Goal: Task Accomplishment & Management: Manage account settings

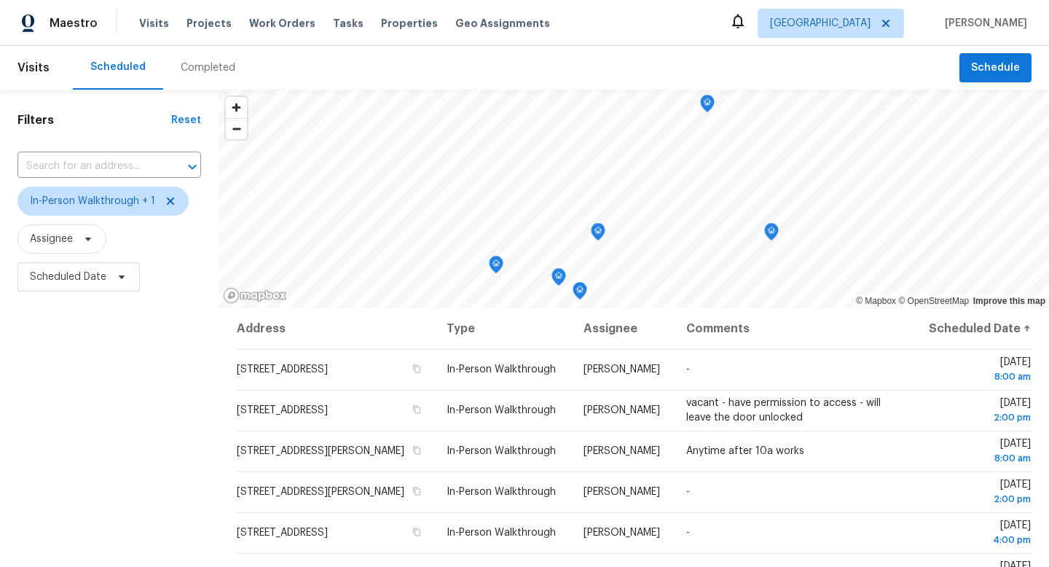
scroll to position [173, 0]
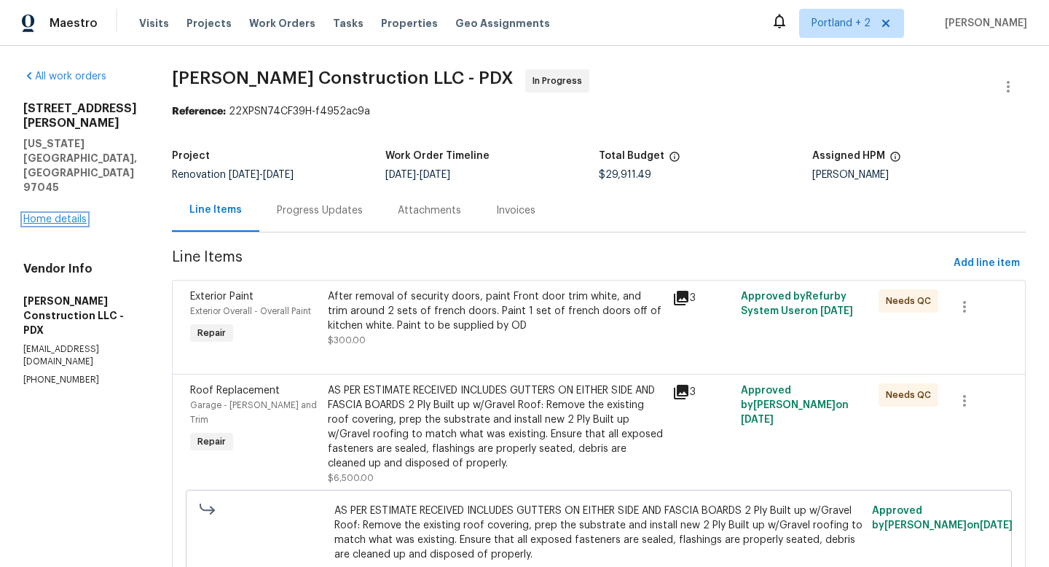
click at [63, 214] on link "Home details" at bounding box center [54, 219] width 63 height 10
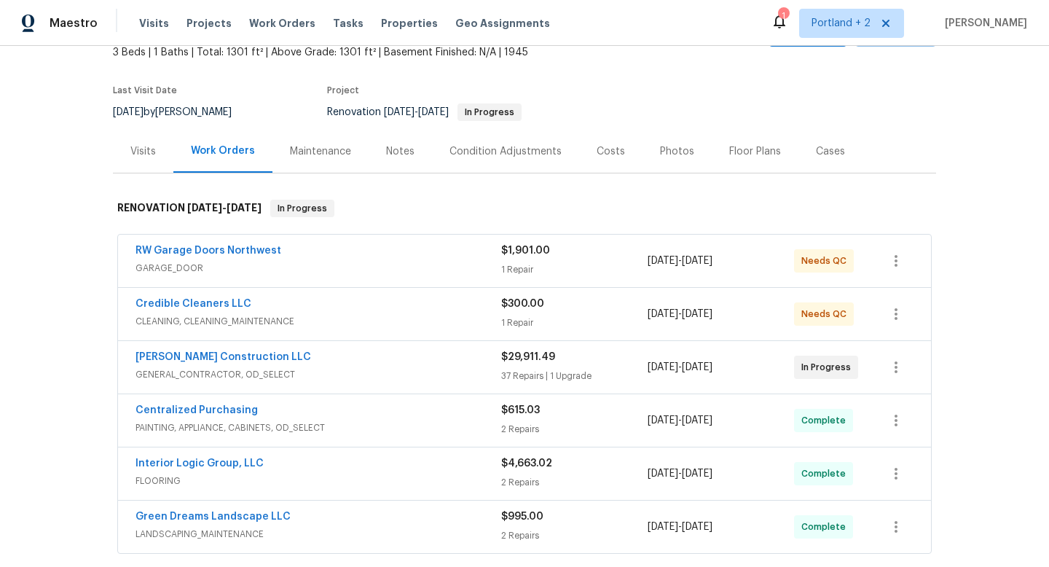
scroll to position [118, 0]
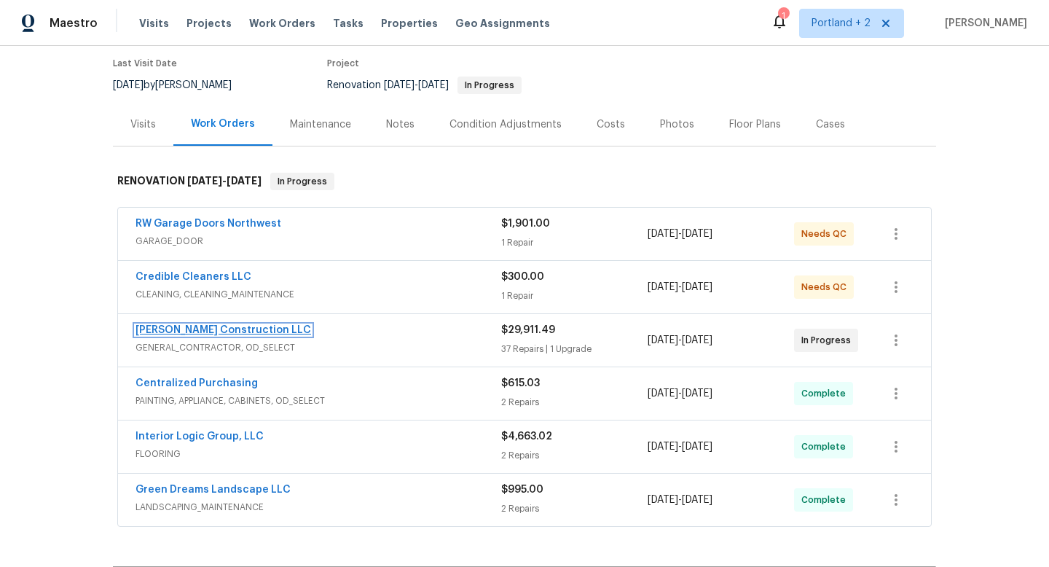
click at [223, 332] on link "[PERSON_NAME] Construction LLC" at bounding box center [223, 330] width 176 height 10
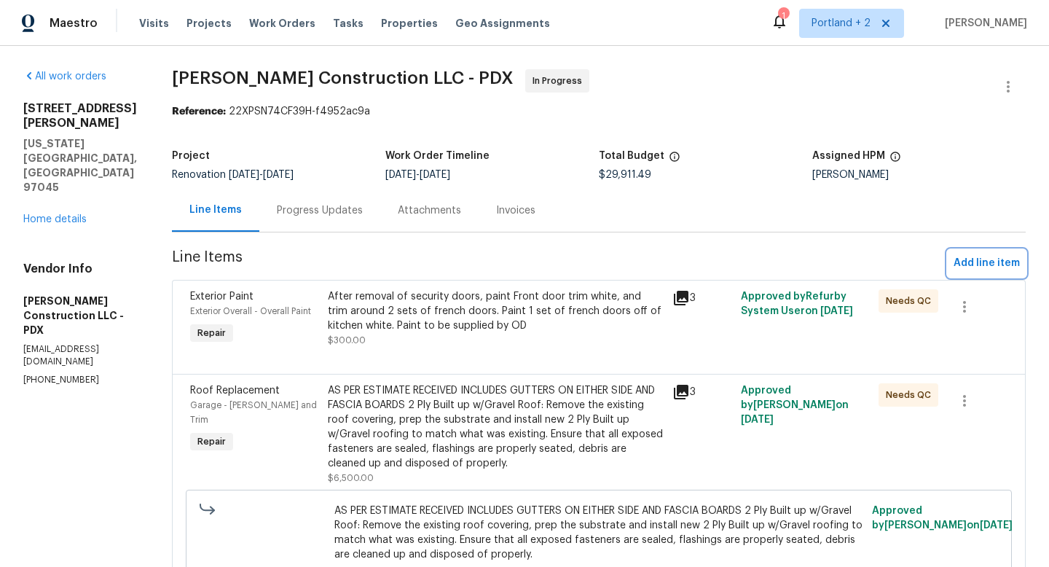
click at [978, 259] on span "Add line item" at bounding box center [986, 263] width 66 height 18
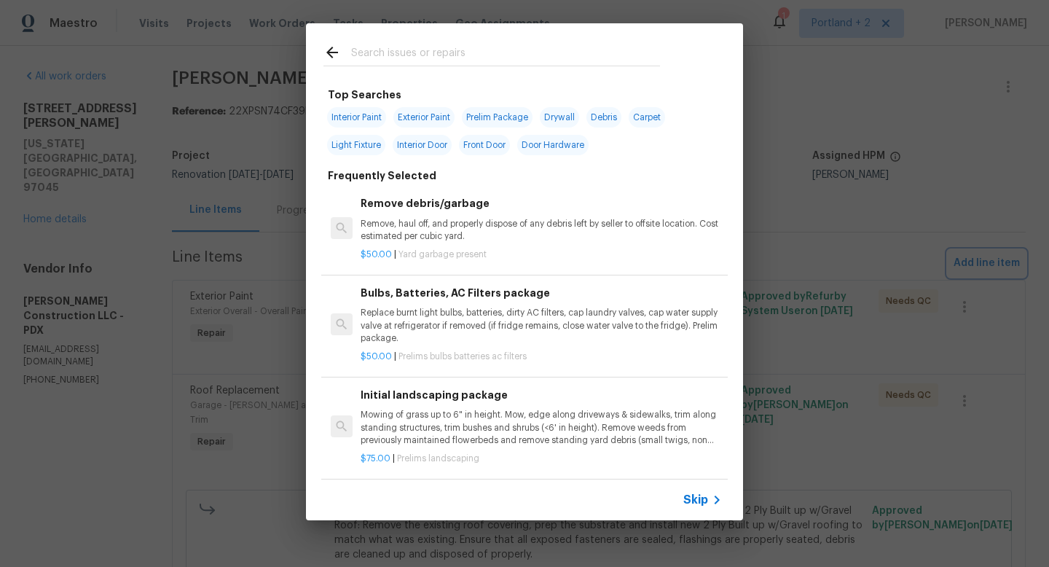
click at [840, 101] on div "Top Searches Interior Paint Exterior Paint Prelim Package Drywall Debris Carpet…" at bounding box center [524, 271] width 1049 height 543
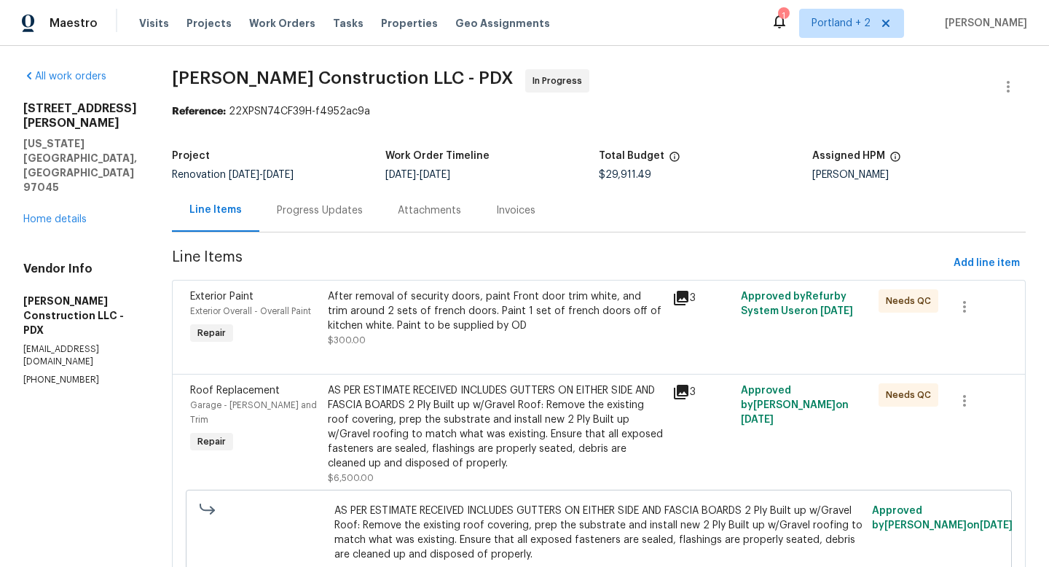
scroll to position [3933, 0]
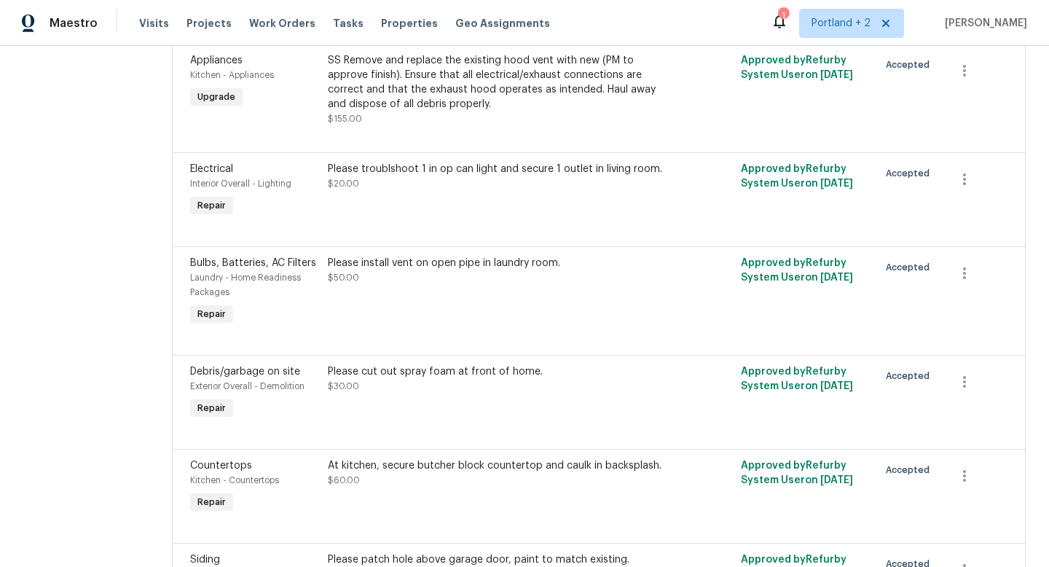
click at [460, 285] on div "Please install vent on open pipe in laundry room. $50.00" at bounding box center [496, 270] width 336 height 29
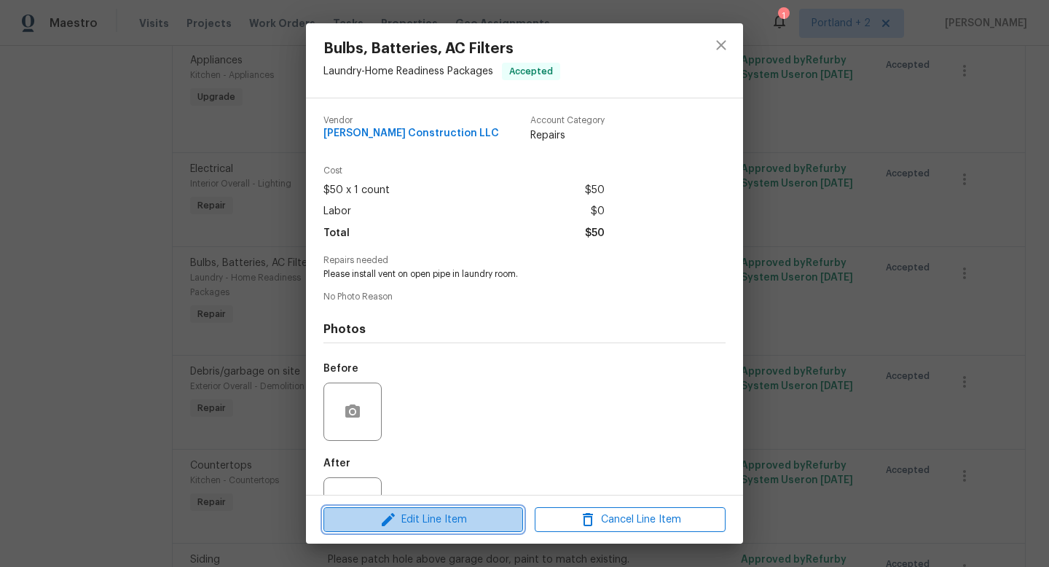
click at [422, 521] on span "Edit Line Item" at bounding box center [423, 519] width 191 height 18
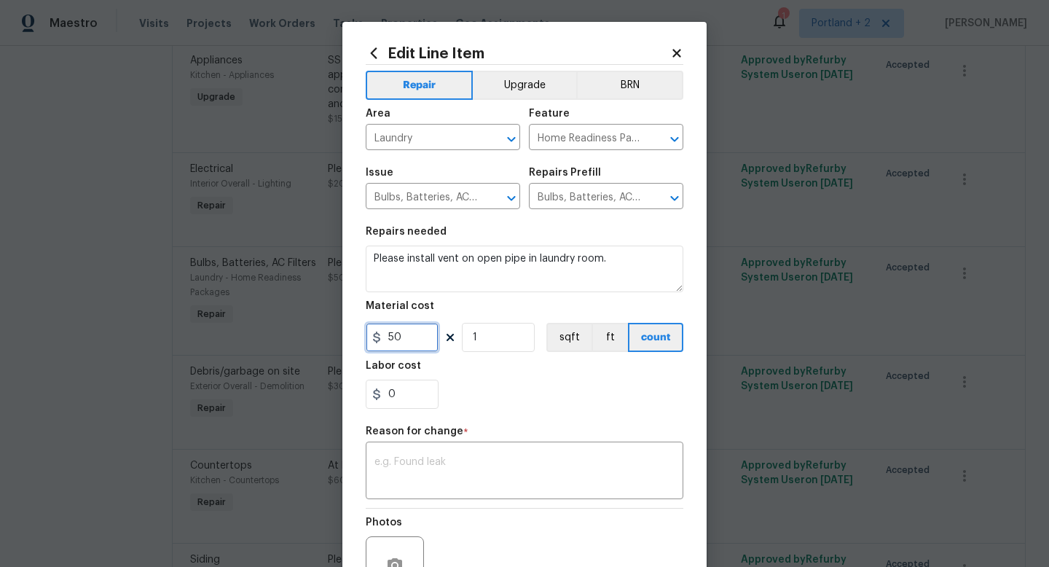
drag, startPoint x: 408, startPoint y: 344, endPoint x: 360, endPoint y: 329, distance: 49.7
click at [360, 329] on div "Edit Line Item Repair Upgrade BRN Area Laundry ​ Feature Home Readiness Package…" at bounding box center [524, 359] width 364 height 674
type input "75"
click at [463, 445] on span "*" at bounding box center [465, 435] width 5 height 19
click at [453, 451] on div "x ​" at bounding box center [525, 472] width 318 height 54
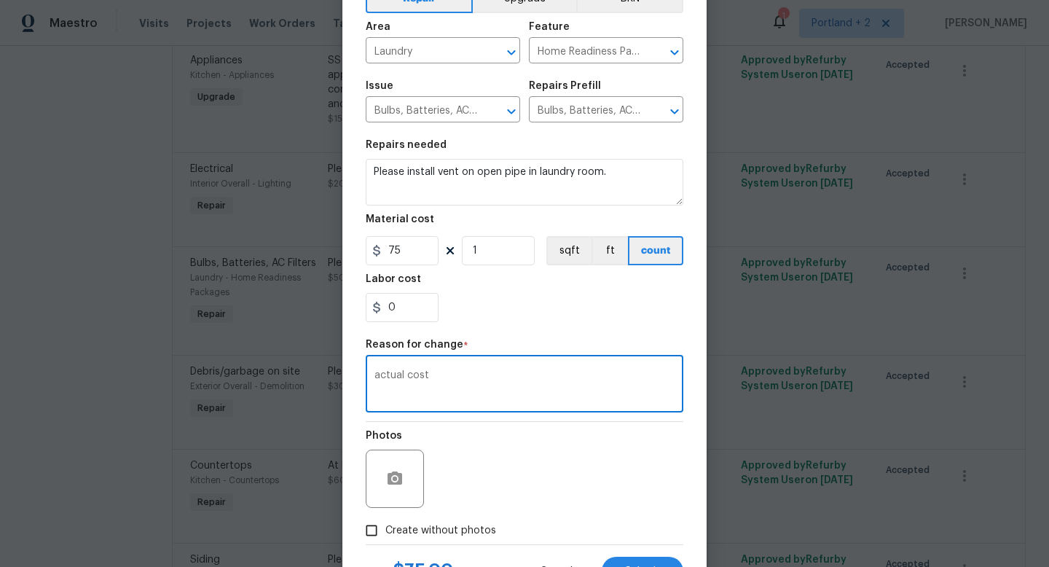
scroll to position [112, 0]
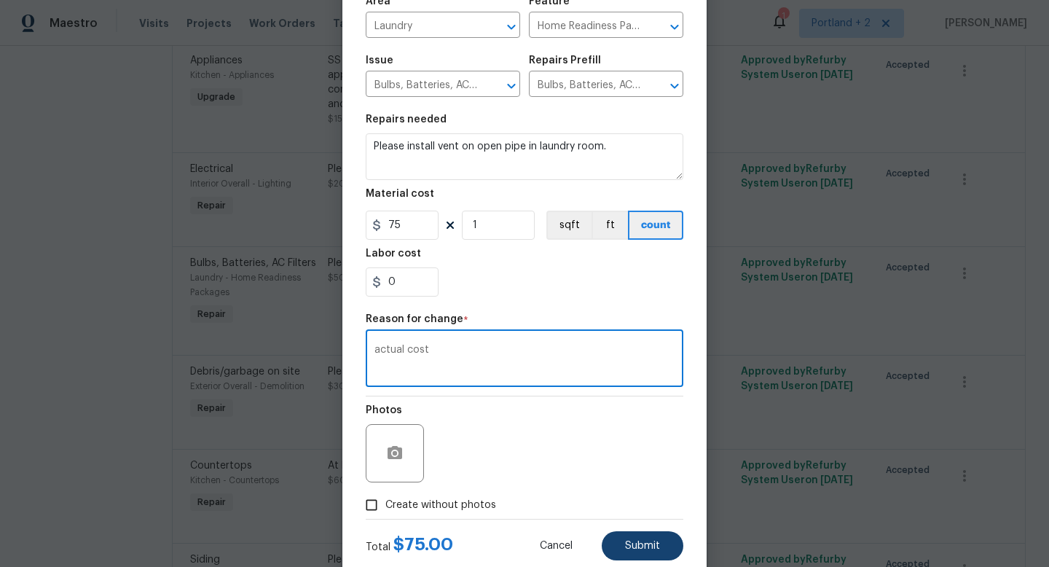
type textarea "actual cost"
click at [639, 548] on span "Submit" at bounding box center [642, 545] width 35 height 11
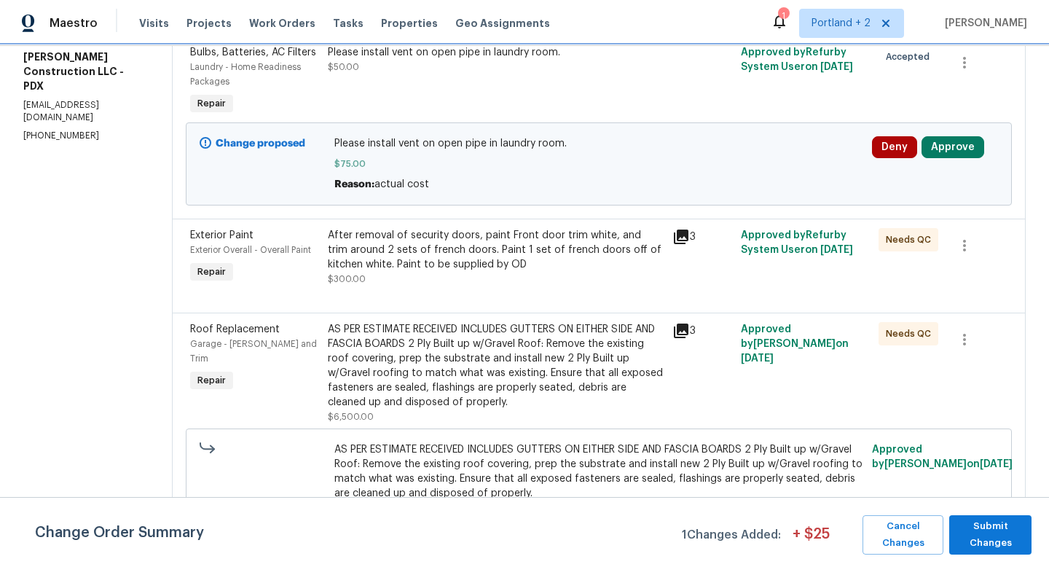
scroll to position [0, 0]
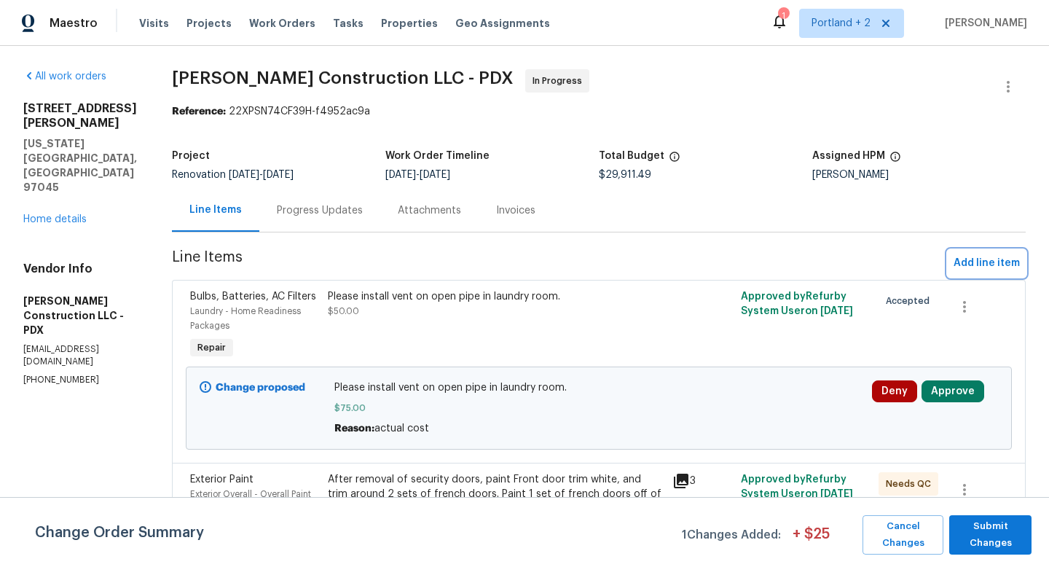
click at [970, 262] on span "Add line item" at bounding box center [986, 263] width 66 height 18
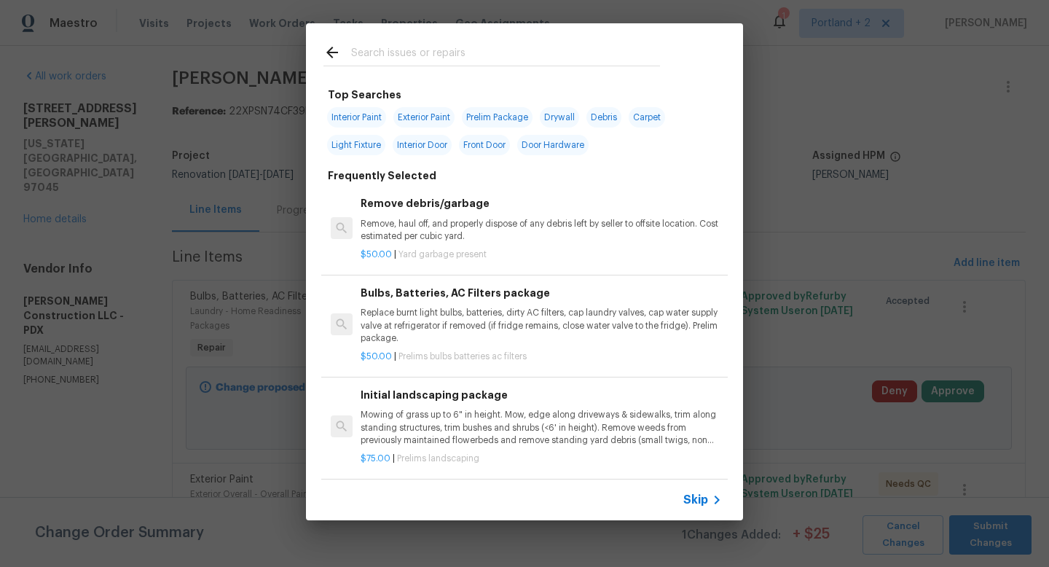
click at [462, 55] on input "text" at bounding box center [505, 55] width 309 height 22
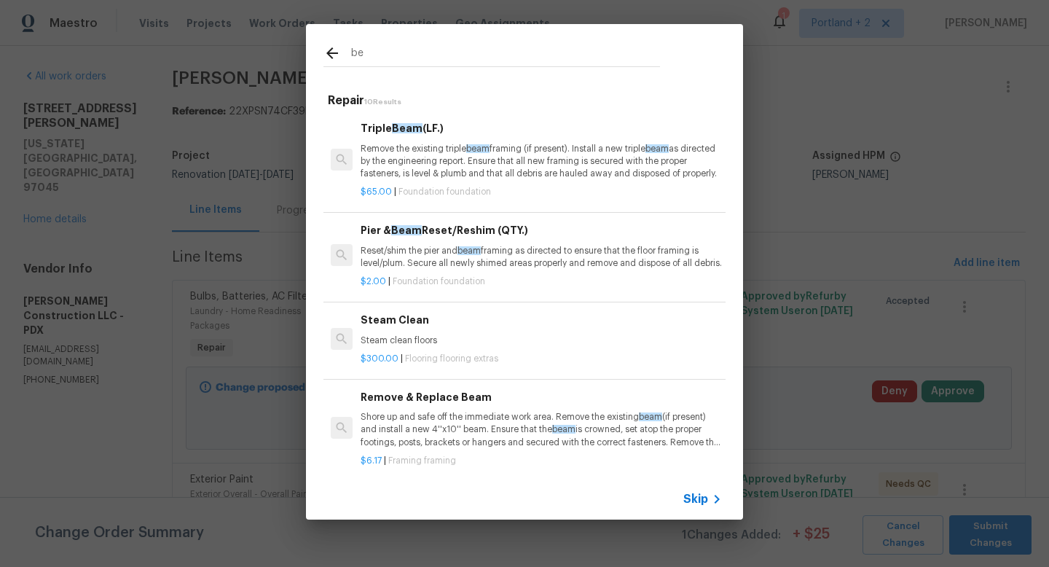
type input "b"
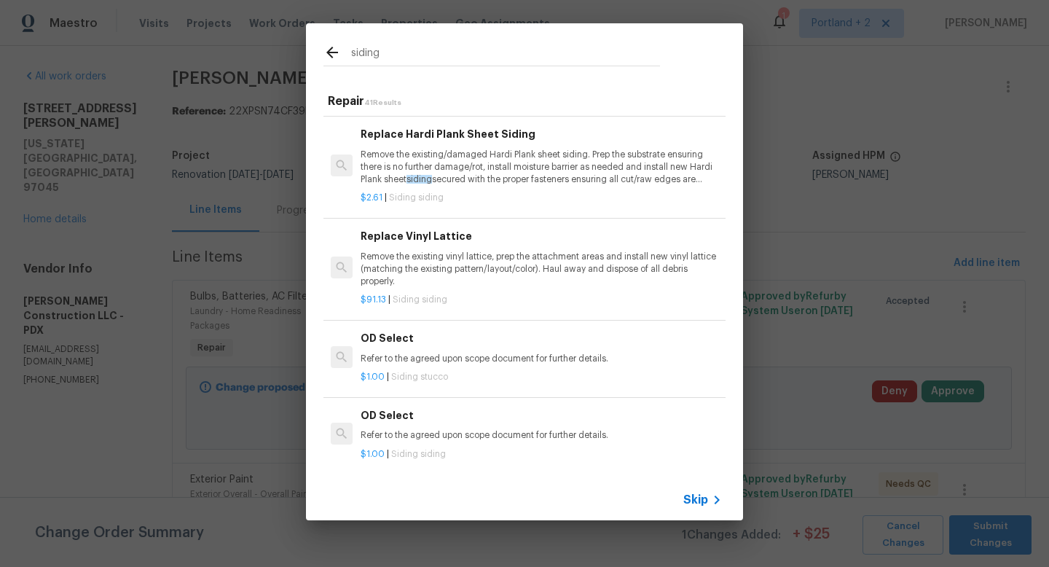
scroll to position [739, 0]
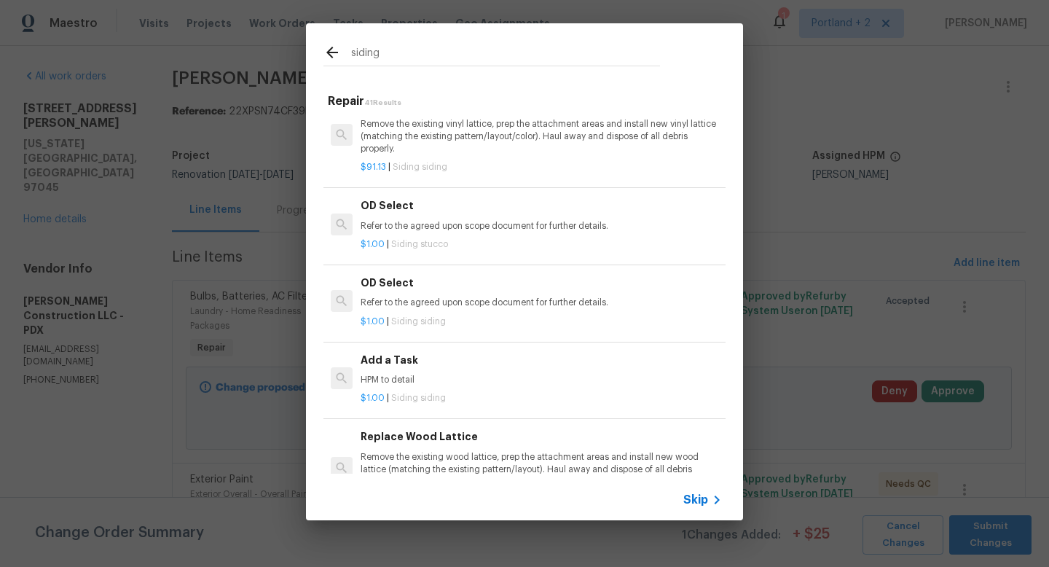
type input "siding"
click at [428, 368] on div "Add a Task HPM to detail" at bounding box center [540, 369] width 361 height 35
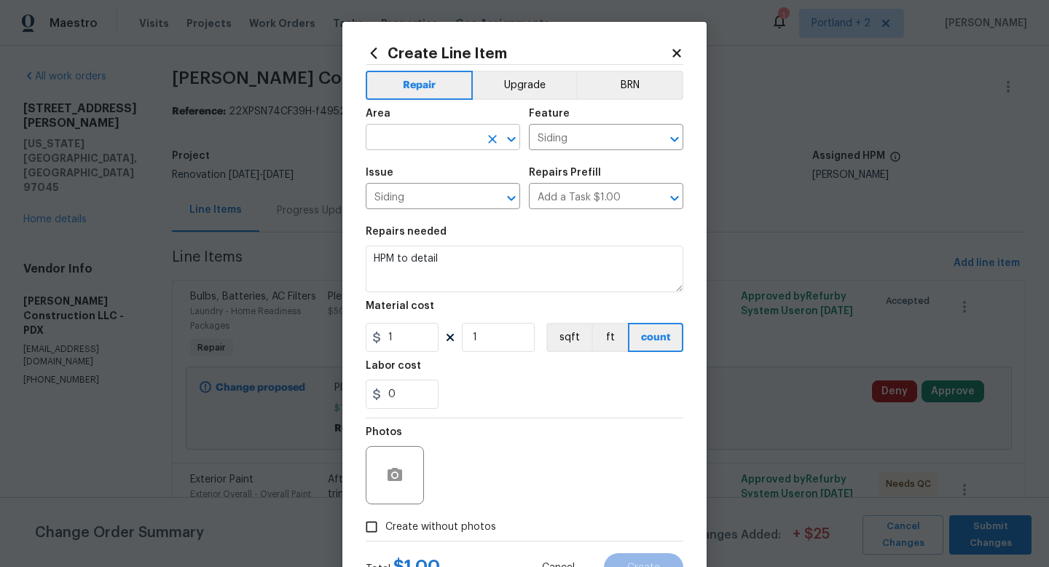
click at [428, 141] on input "text" at bounding box center [423, 138] width 114 height 23
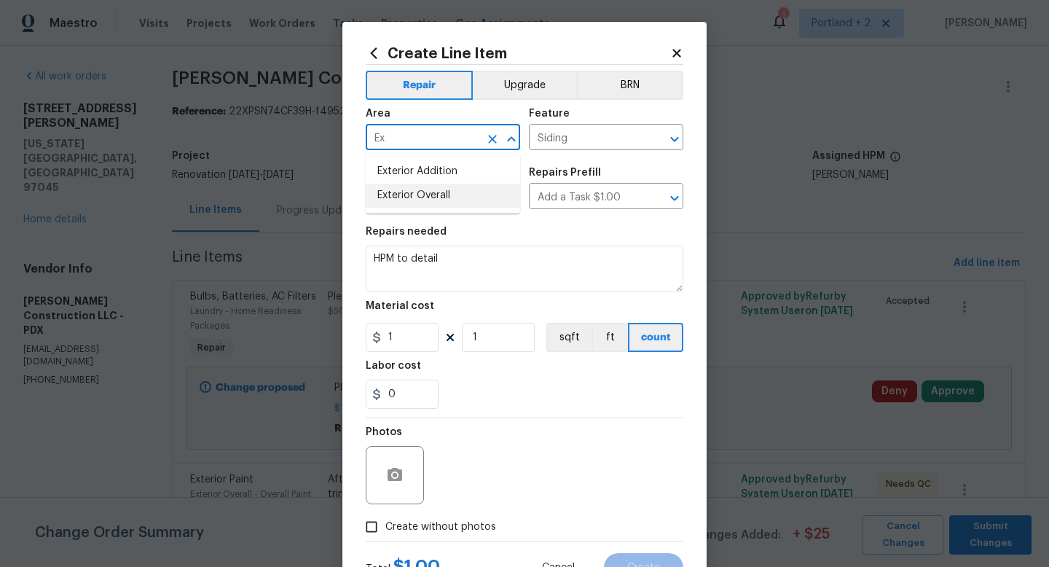
click at [418, 197] on li "Exterior Overall" at bounding box center [443, 196] width 154 height 24
type input "Exterior Overall"
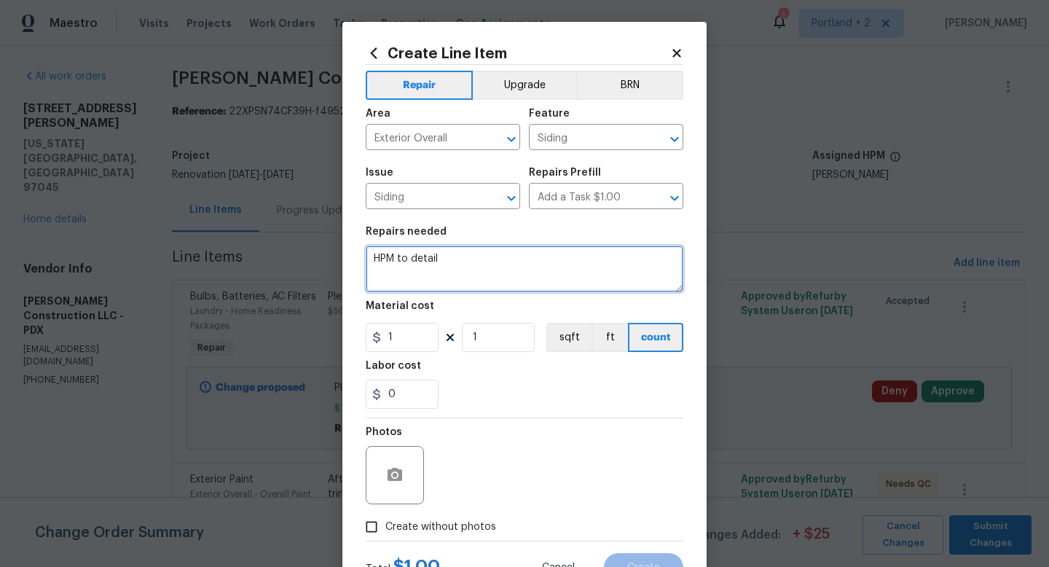
drag, startPoint x: 454, startPoint y: 264, endPoint x: 303, endPoint y: 248, distance: 152.2
click at [305, 251] on div "Create Line Item Repair Upgrade BRN Area Exterior Overall ​ Feature Siding ​ Is…" at bounding box center [524, 283] width 1049 height 567
click at [436, 257] on textarea "Please rebuild beam" at bounding box center [525, 268] width 318 height 47
click at [444, 261] on textarea "Please rebuild beam" at bounding box center [525, 268] width 318 height 47
click at [507, 259] on textarea "Please rebuild faux beam" at bounding box center [525, 268] width 318 height 47
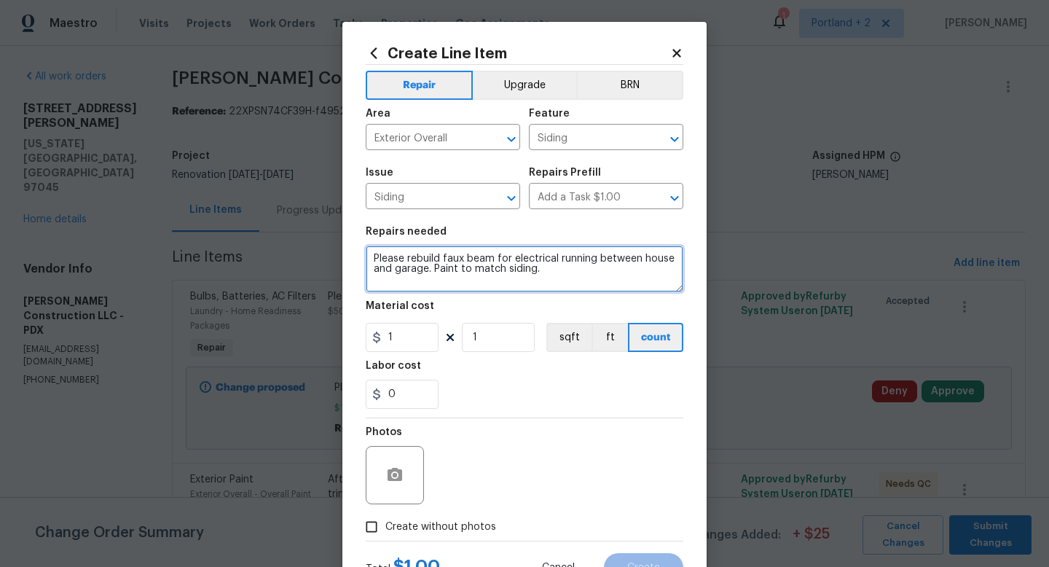
type textarea "Please rebuild faux beam for electrical running between house and garage. Paint…"
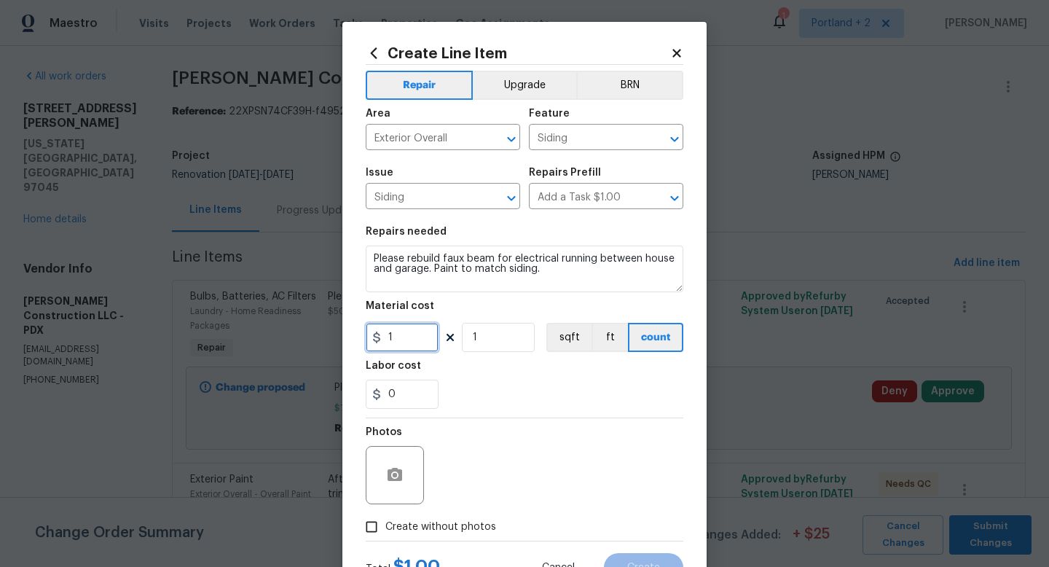
click at [430, 345] on input "1" at bounding box center [402, 337] width 73 height 29
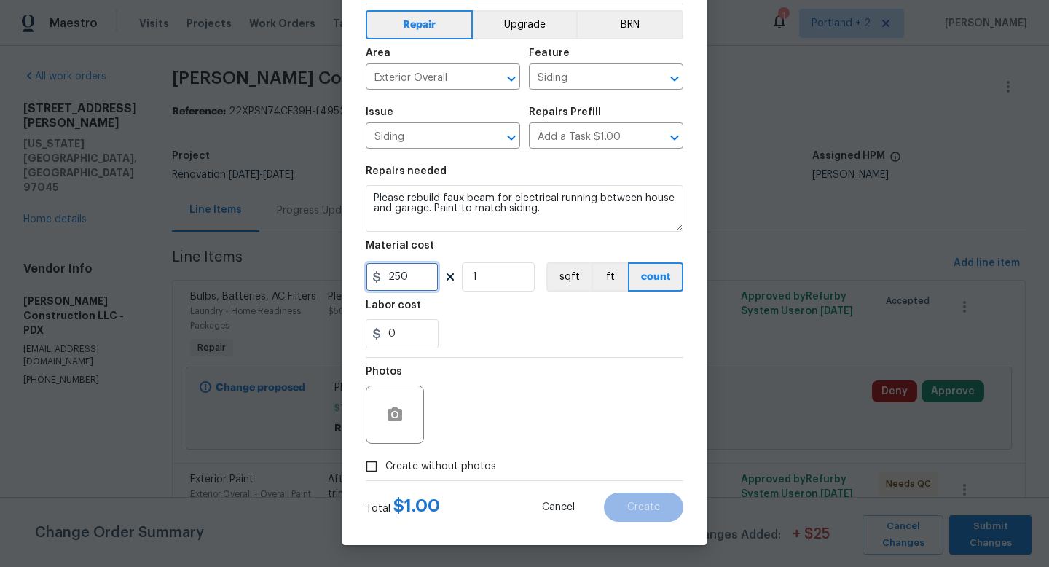
type input "250"
click at [383, 465] on input "Create without photos" at bounding box center [372, 466] width 28 height 28
checkbox input "true"
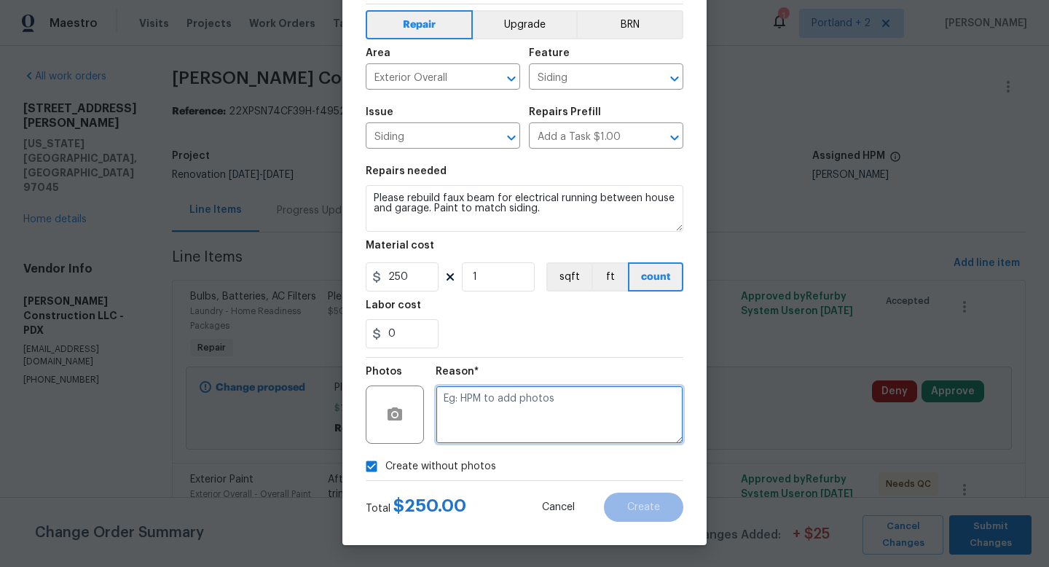
click at [529, 413] on textarea at bounding box center [559, 414] width 248 height 58
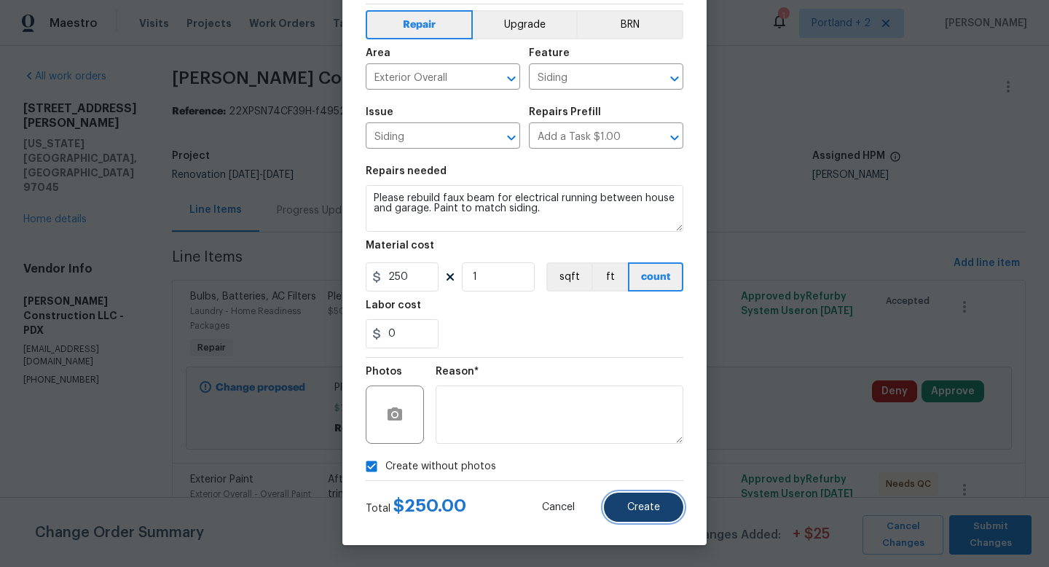
click at [653, 520] on button "Create" at bounding box center [643, 506] width 79 height 29
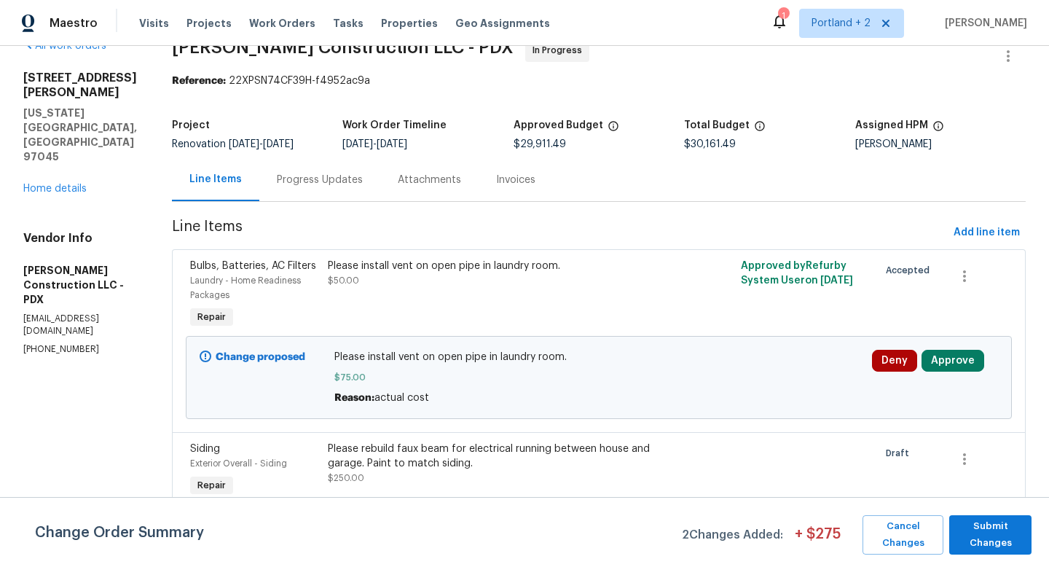
scroll to position [0, 0]
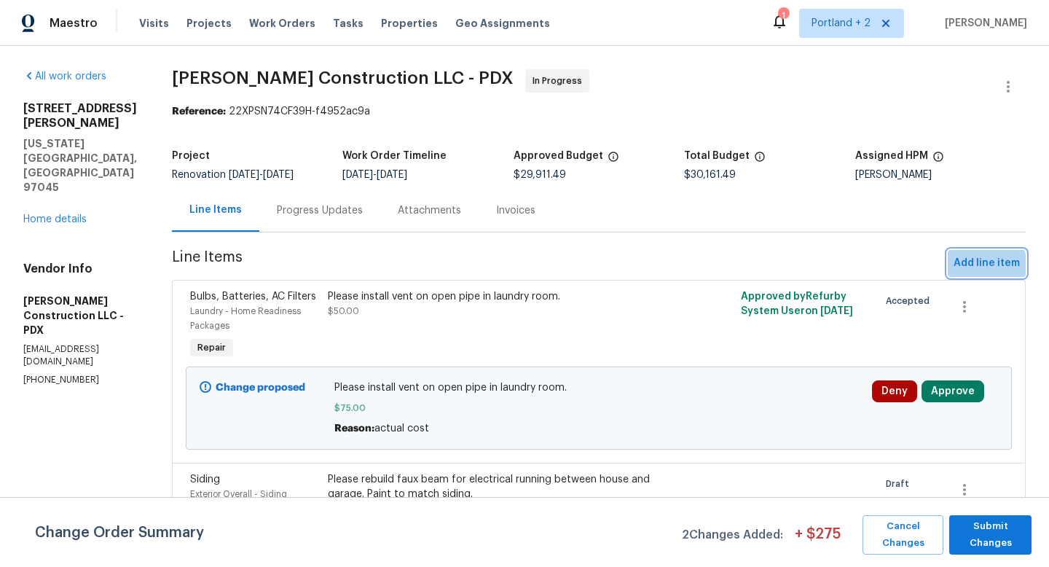
click at [978, 267] on span "Add line item" at bounding box center [986, 263] width 66 height 18
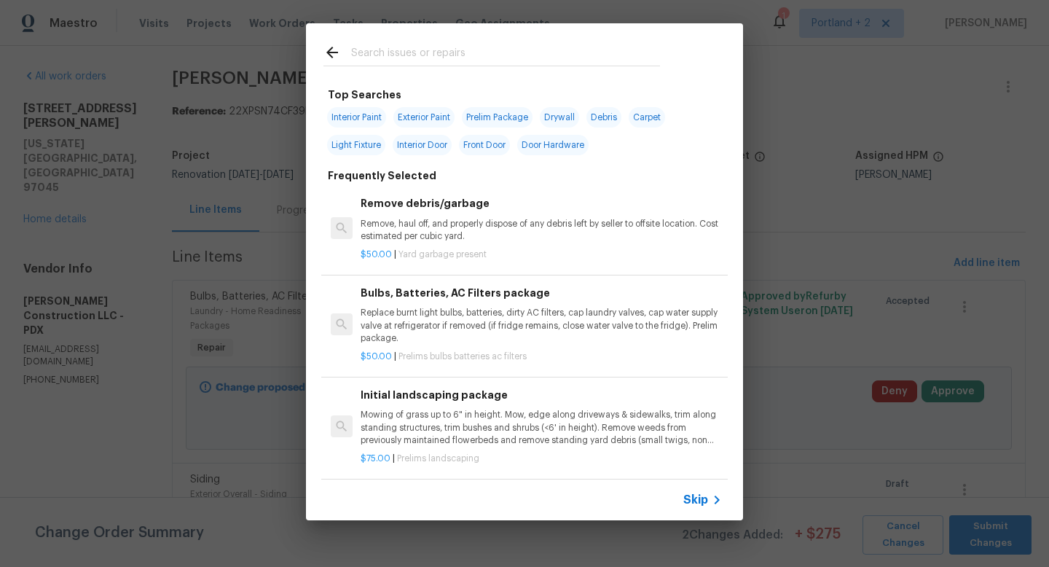
click at [389, 54] on input "text" at bounding box center [505, 55] width 309 height 22
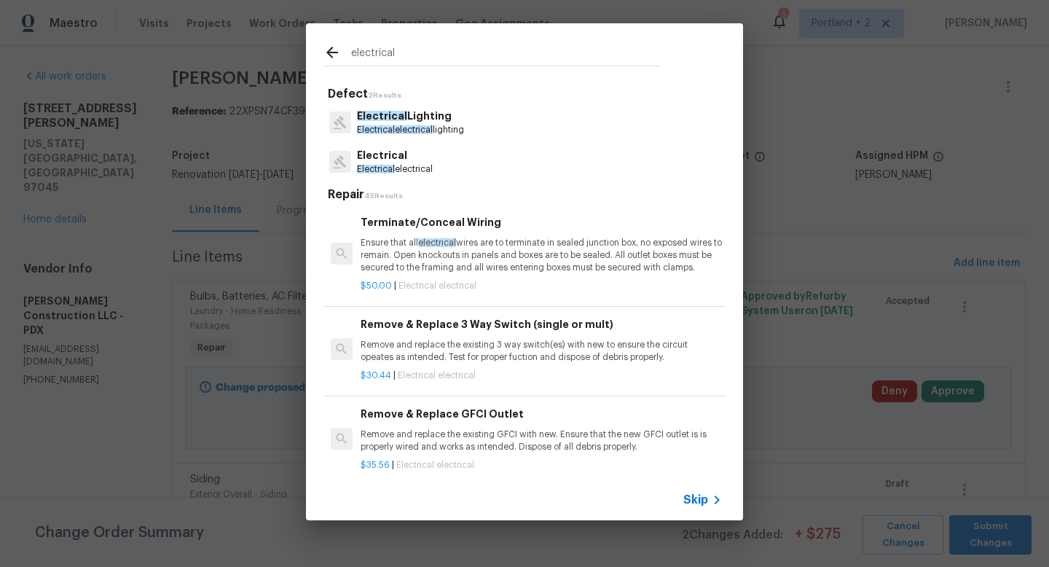
drag, startPoint x: 420, startPoint y: 49, endPoint x: 298, endPoint y: 42, distance: 122.5
click at [298, 42] on div "electrical Defect 2 Results Electrical Lighting Electrical electrical lighting …" at bounding box center [524, 271] width 1049 height 543
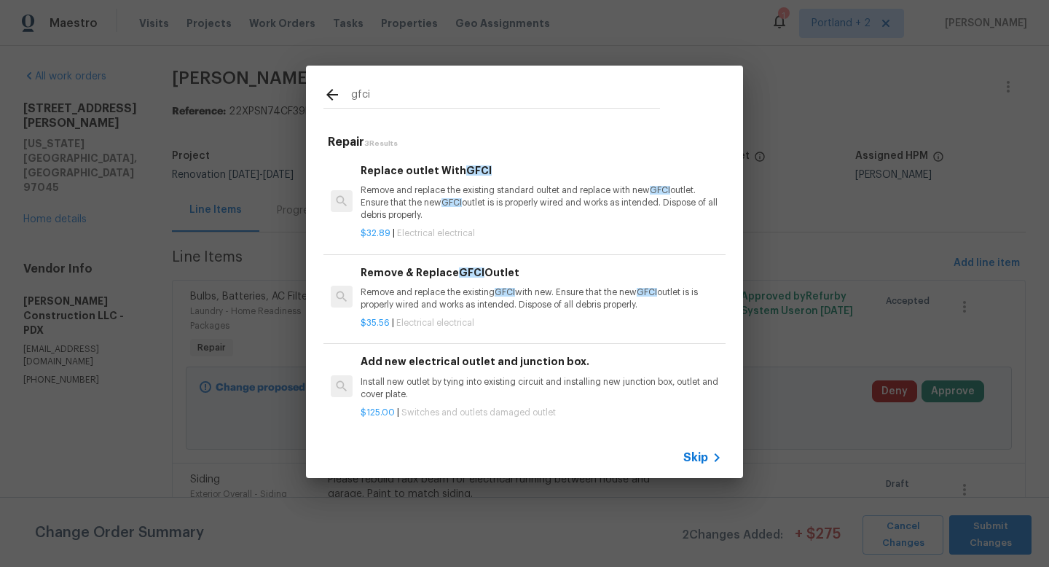
type input "gfci"
click at [438, 285] on div "Remove & Replace GFCI Outlet Remove and replace the existing GFCI with new. Ens…" at bounding box center [540, 287] width 361 height 47
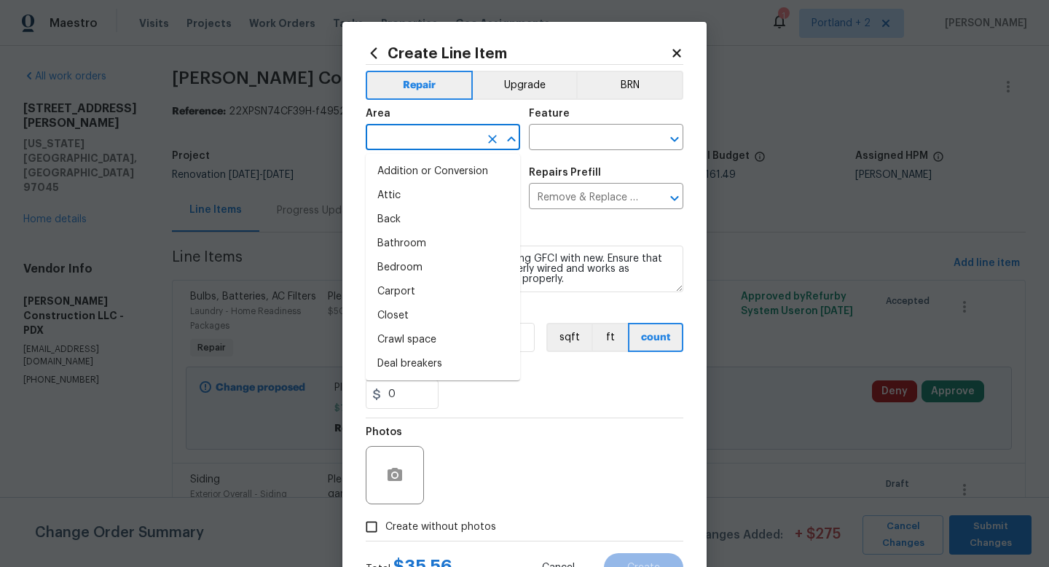
click at [391, 144] on input "text" at bounding box center [423, 138] width 114 height 23
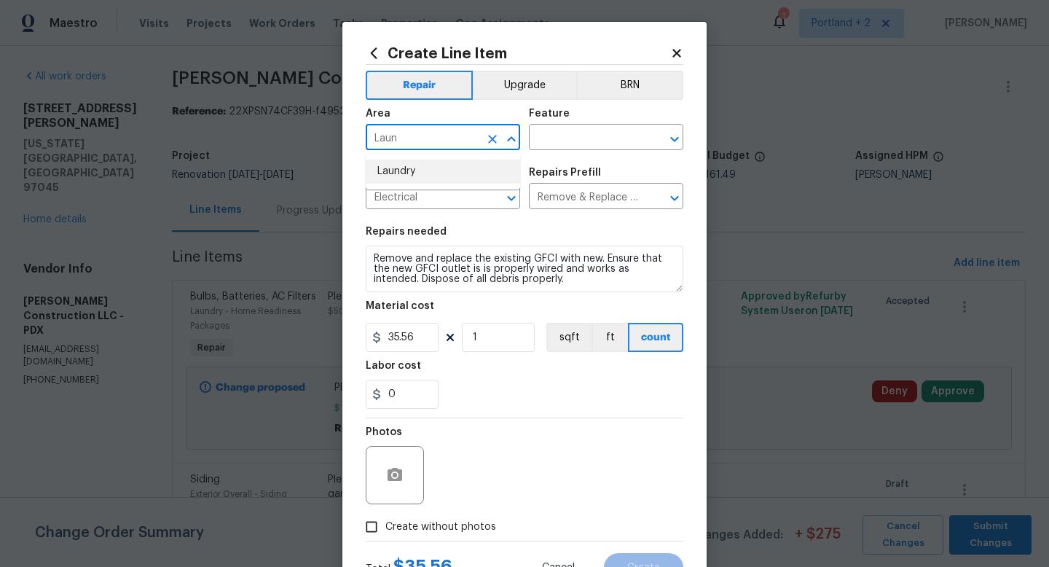
click at [403, 170] on li "Laundry" at bounding box center [443, 171] width 154 height 24
type input "Laundry"
click at [580, 140] on input "text" at bounding box center [586, 138] width 114 height 23
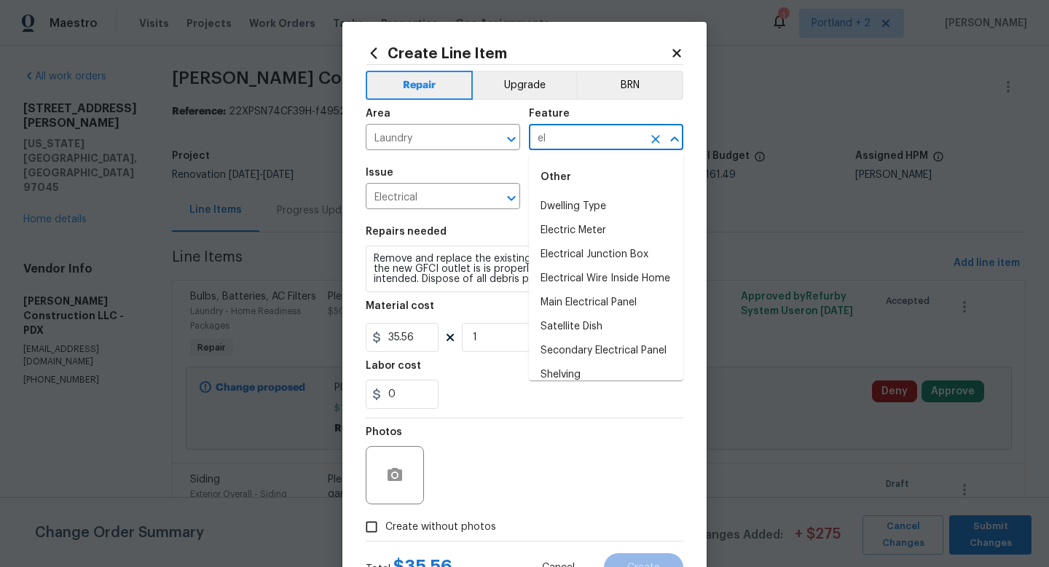
type input "e"
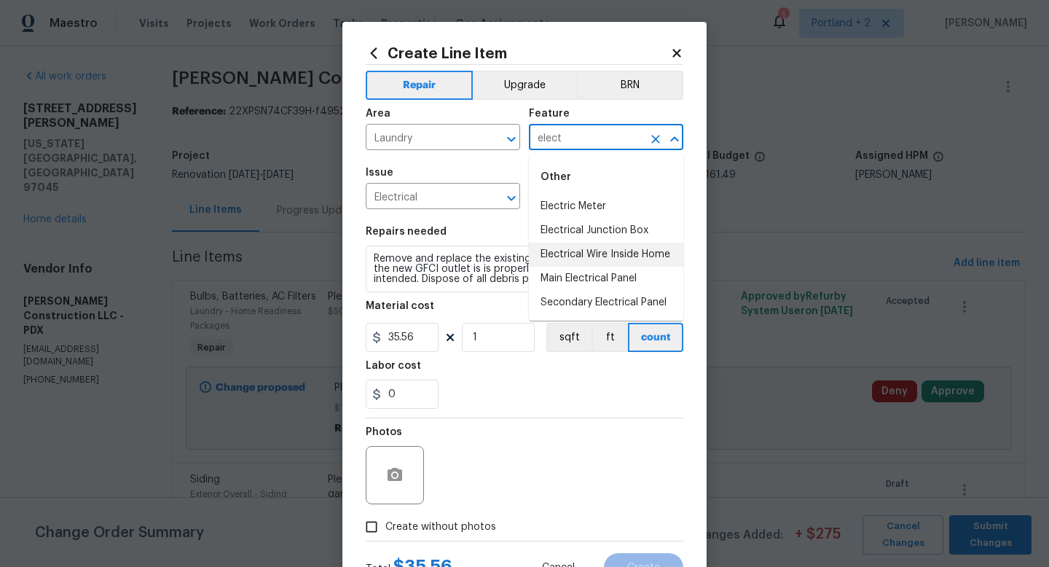
click at [671, 252] on li "Electrical Wire Inside Home" at bounding box center [606, 254] width 154 height 24
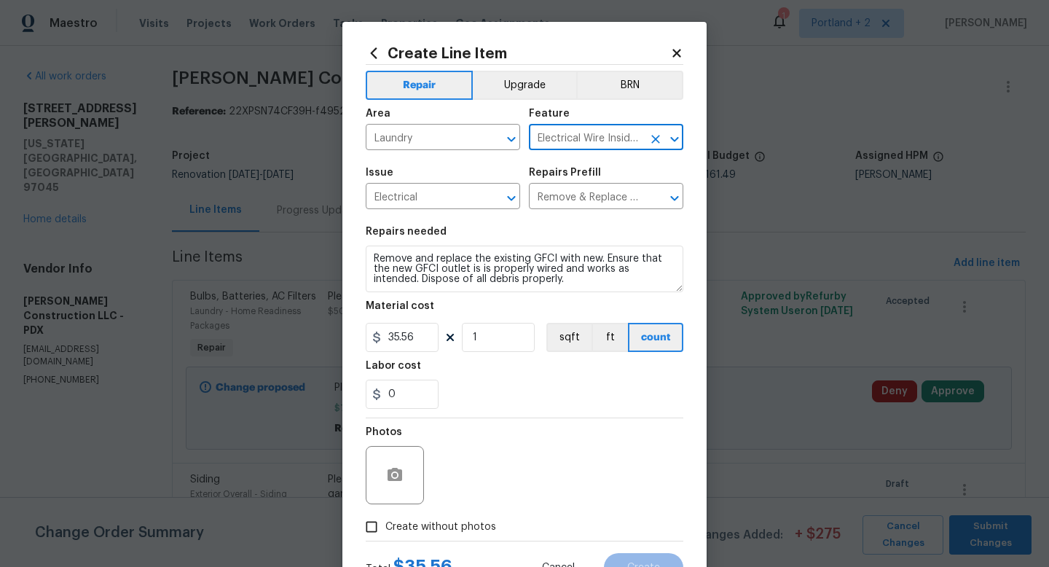
type input "Electrical Wire Inside Home"
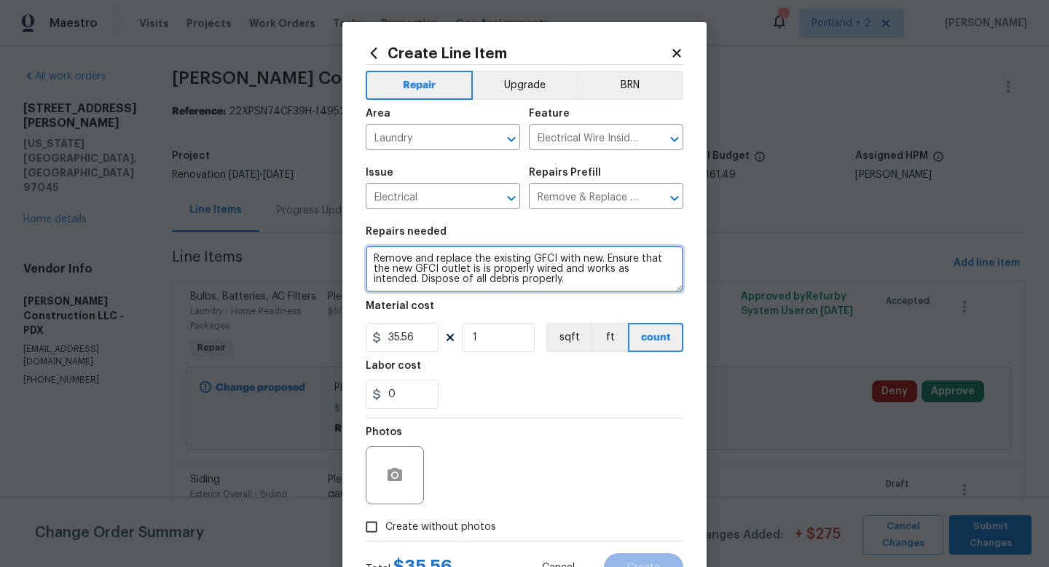
drag, startPoint x: 372, startPoint y: 252, endPoint x: 554, endPoint y: 308, distance: 190.5
click at [554, 308] on section "Repairs needed Remove and replace the existing GFCI with new. Ensure that the n…" at bounding box center [525, 318] width 318 height 200
paste textarea "We rerouted the electrical wiring, installed a new electrical box with a new gf…"
drag, startPoint x: 392, startPoint y: 261, endPoint x: 363, endPoint y: 261, distance: 28.4
click at [363, 261] on div "Create Line Item Repair Upgrade BRN Area Laundry ​ Feature Electrical Wire Insi…" at bounding box center [524, 313] width 364 height 583
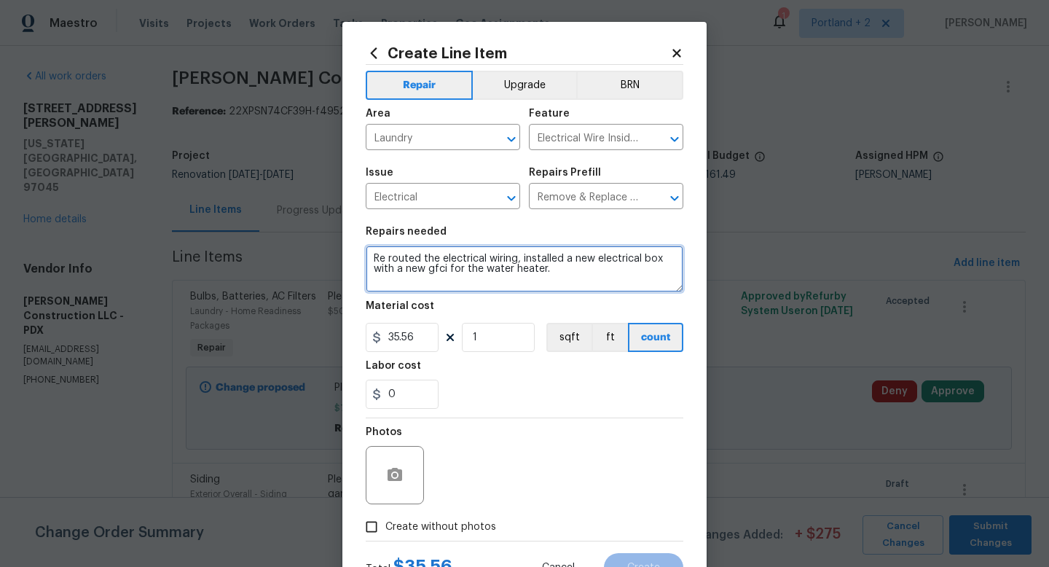
click at [419, 260] on textarea "Re routed the electrical wiring, installed a new electrical box with a new gfci…" at bounding box center [525, 268] width 318 height 47
click at [510, 263] on textarea "Re route the electrical wiring, installed a new electrical box with a new gfci …" at bounding box center [525, 268] width 318 height 47
click at [463, 273] on textarea "Re route the electrical wiring at laundry where wires are exposed, installed a …" at bounding box center [525, 268] width 318 height 47
click at [461, 288] on textarea "Re route the electrical wiring at laundry where wires are exposed, install a ne…" at bounding box center [525, 268] width 318 height 47
type textarea "Re route the electrical wiring at laundry where wires are exposed, install a ne…"
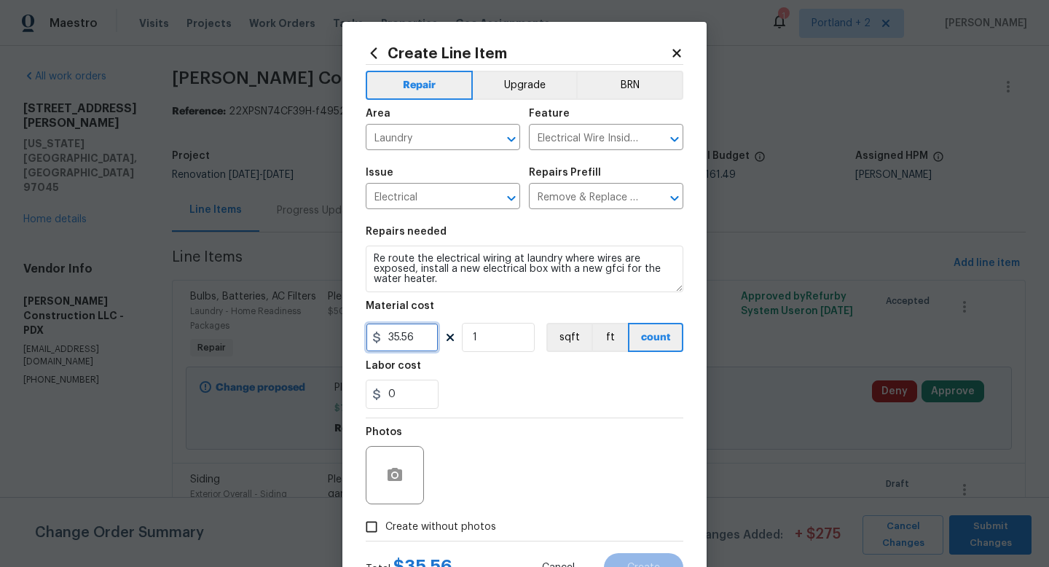
drag, startPoint x: 426, startPoint y: 340, endPoint x: 370, endPoint y: 340, distance: 56.1
click at [370, 340] on div "35.56" at bounding box center [402, 337] width 73 height 29
type input "150"
click at [486, 334] on input "1" at bounding box center [498, 337] width 73 height 29
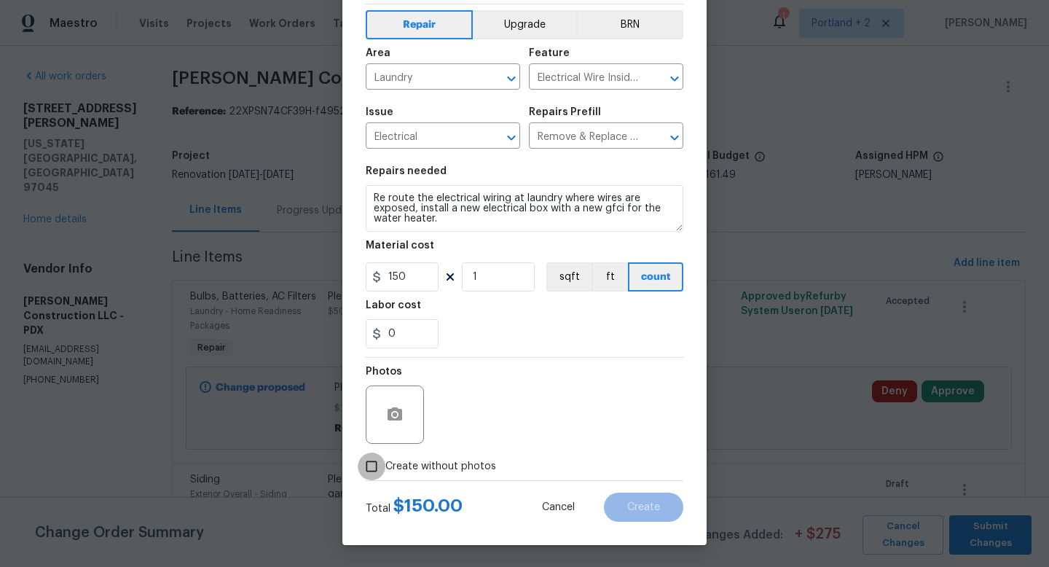
click at [380, 470] on input "Create without photos" at bounding box center [372, 466] width 28 height 28
checkbox input "true"
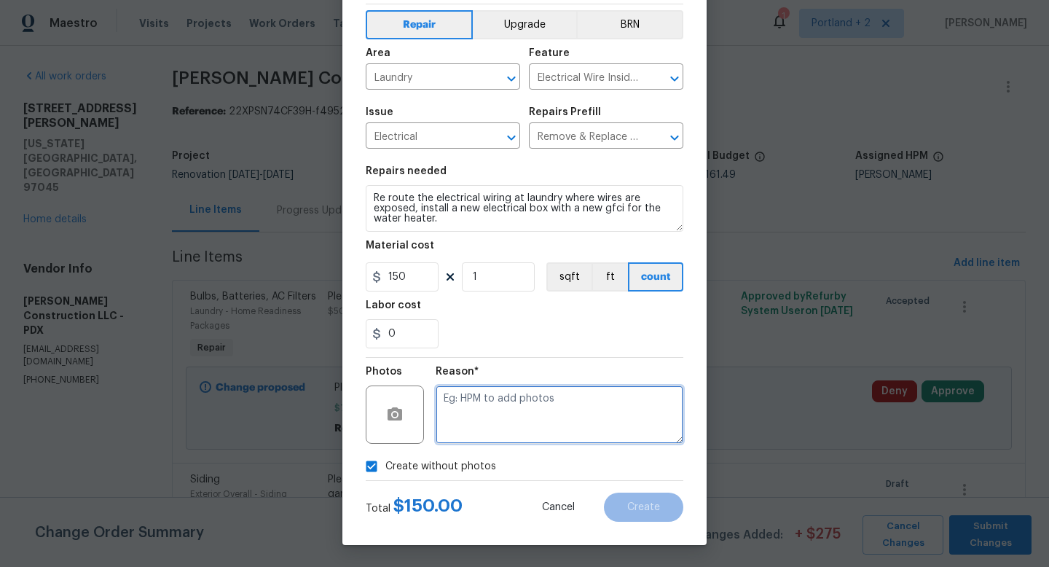
click at [490, 436] on textarea at bounding box center [559, 414] width 248 height 58
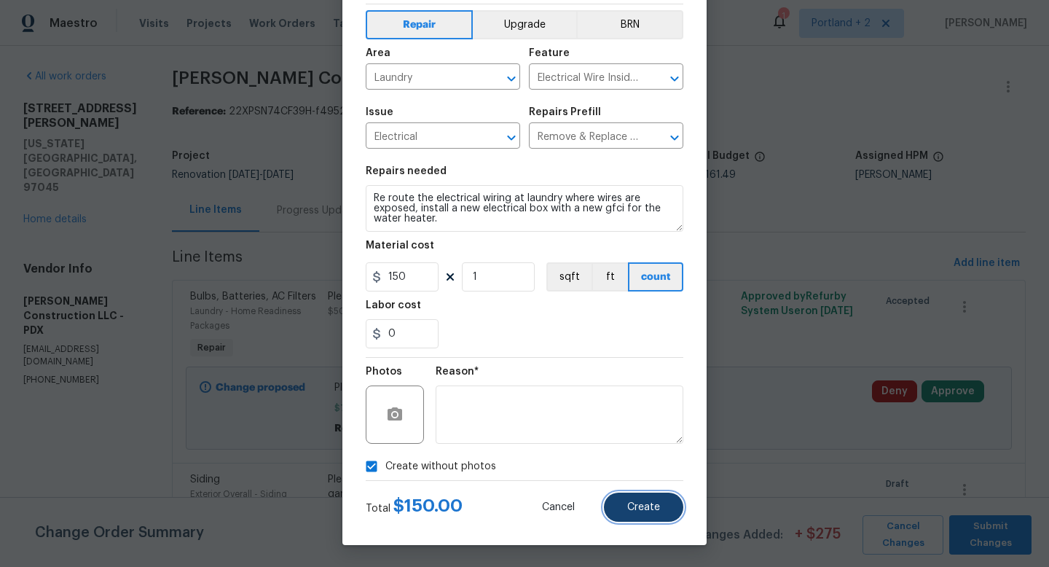
click at [634, 508] on span "Create" at bounding box center [643, 507] width 33 height 11
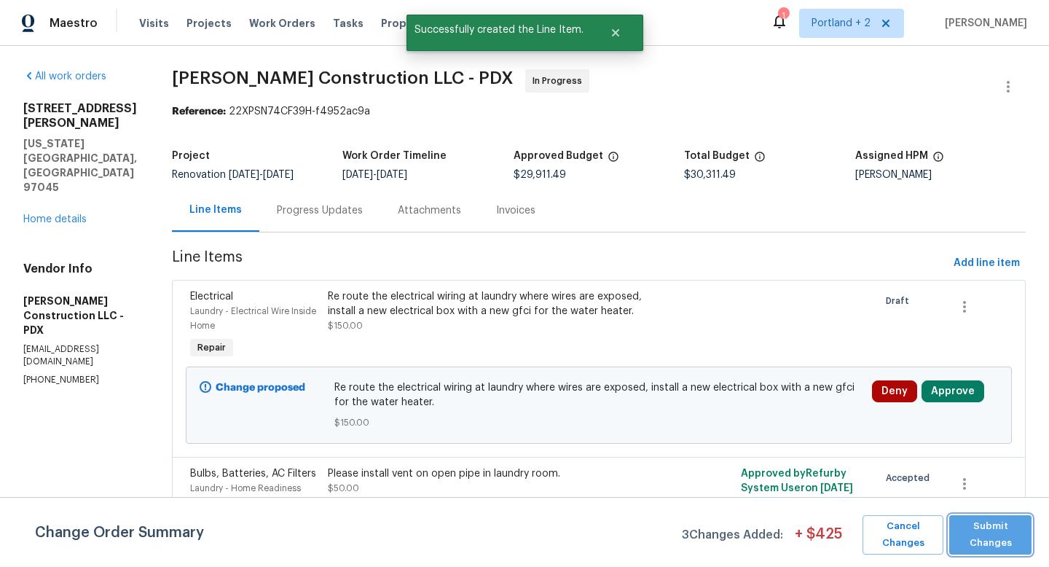
click at [999, 538] on span "Submit Changes" at bounding box center [990, 534] width 68 height 33
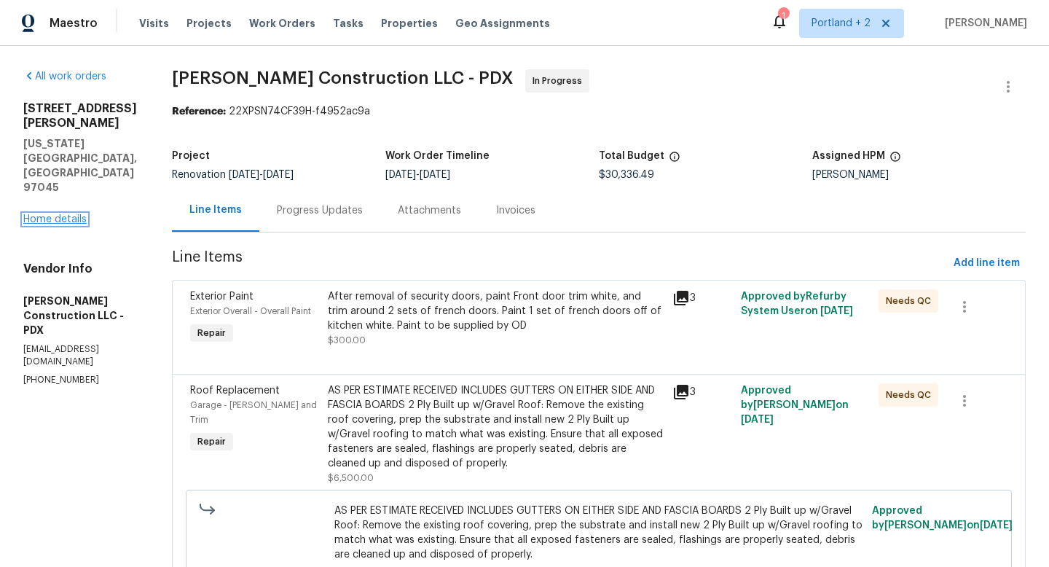
click at [71, 214] on link "Home details" at bounding box center [54, 219] width 63 height 10
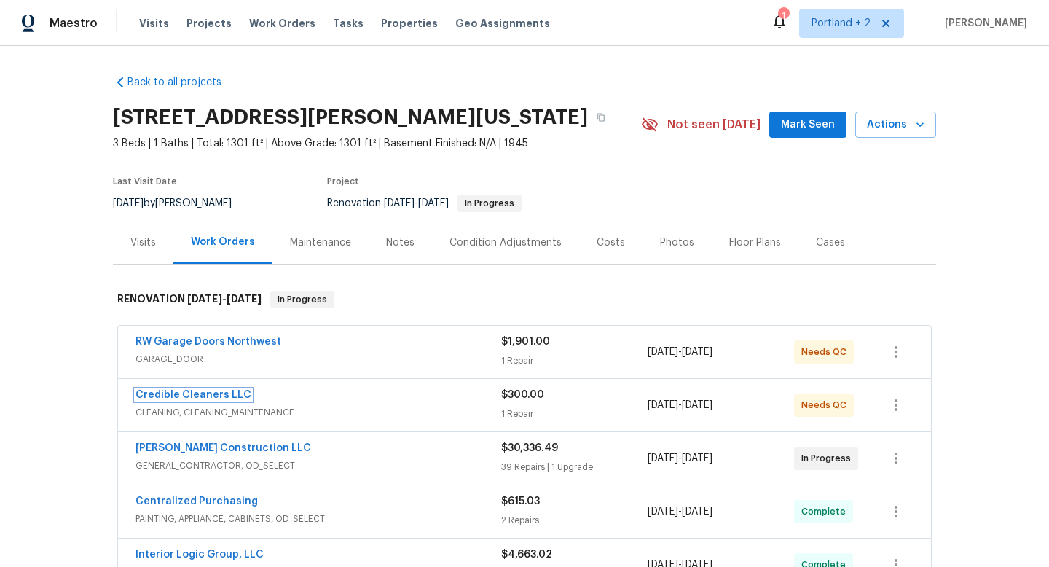
click at [208, 395] on link "Credible Cleaners LLC" at bounding box center [193, 395] width 116 height 10
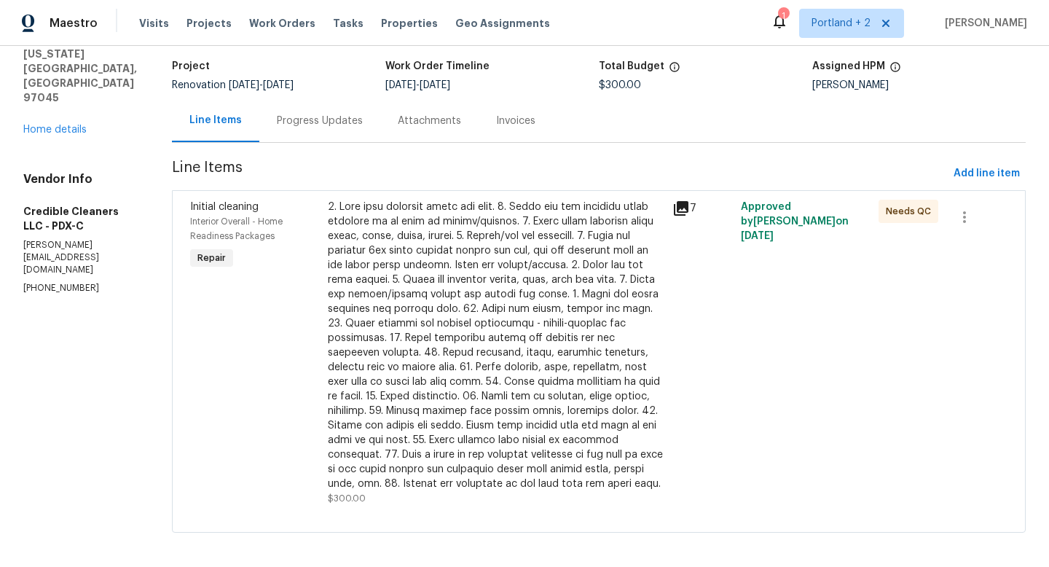
scroll to position [96, 0]
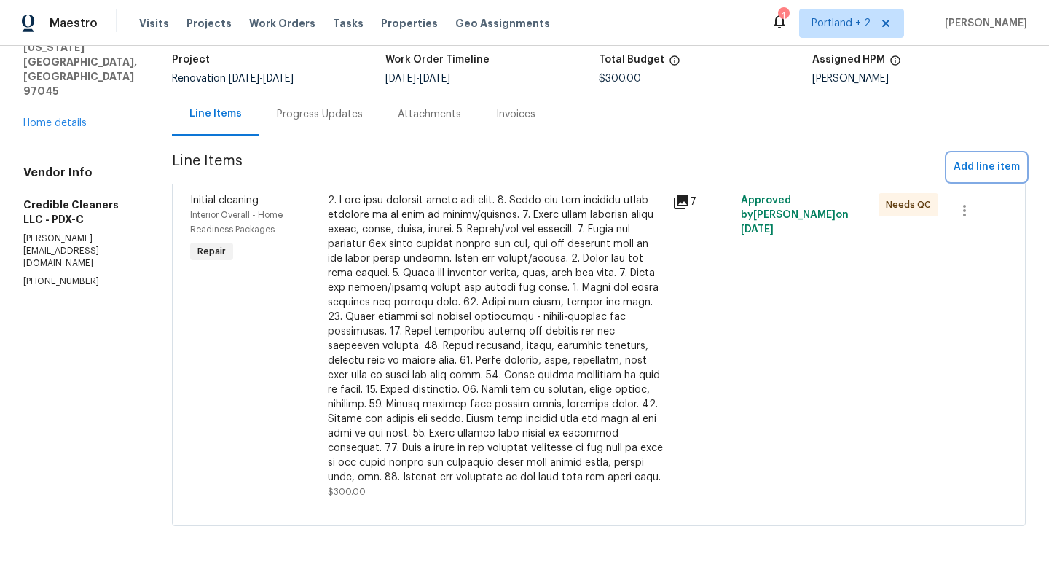
click at [987, 170] on span "Add line item" at bounding box center [986, 167] width 66 height 18
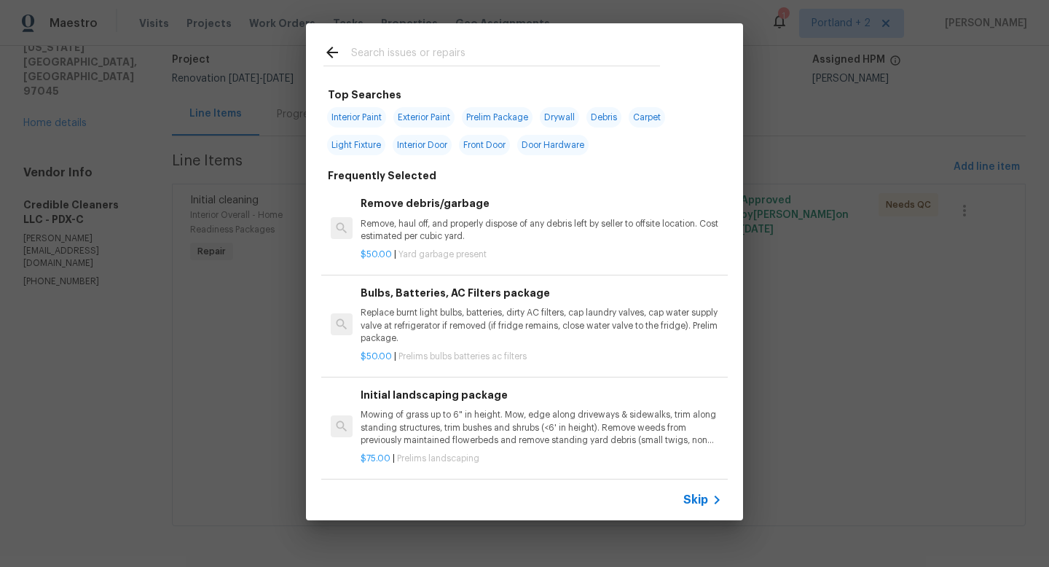
click at [411, 50] on input "text" at bounding box center [505, 55] width 309 height 22
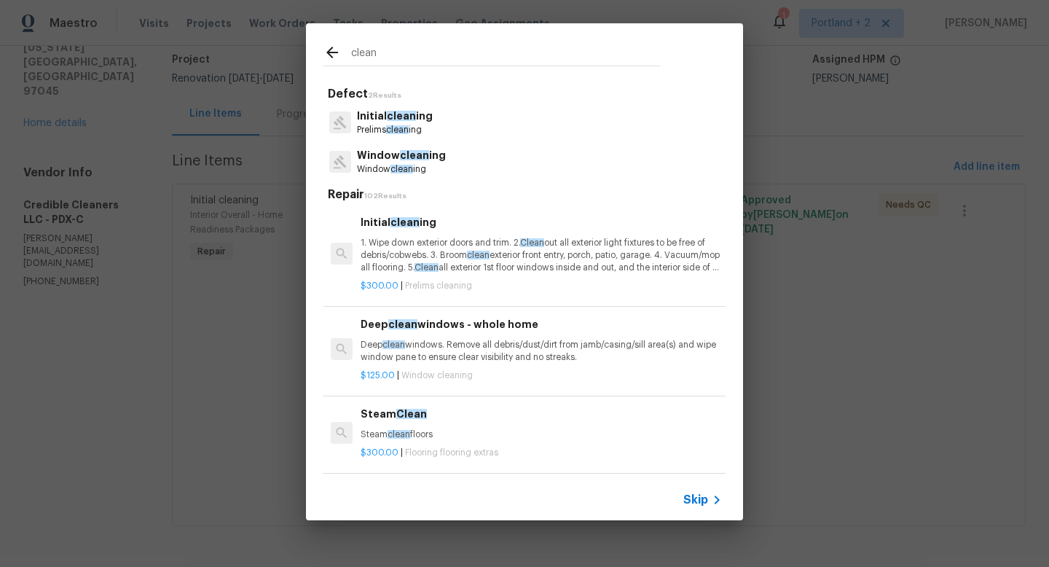
type input "clean"
click at [419, 127] on p "Prelims clean ing" at bounding box center [395, 130] width 76 height 12
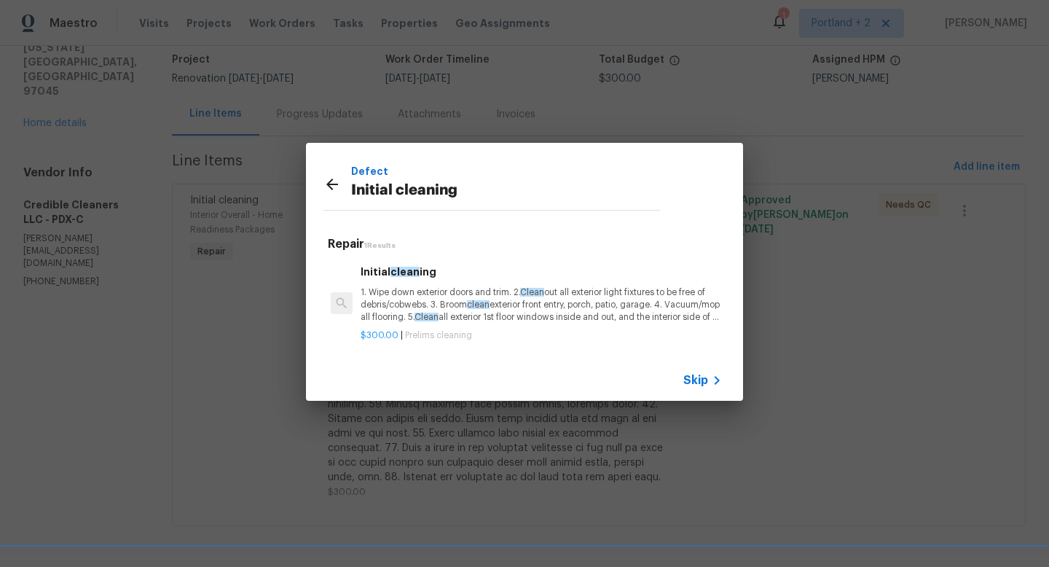
click at [445, 326] on div "$300.00 | Prelims cleaning" at bounding box center [540, 332] width 361 height 18
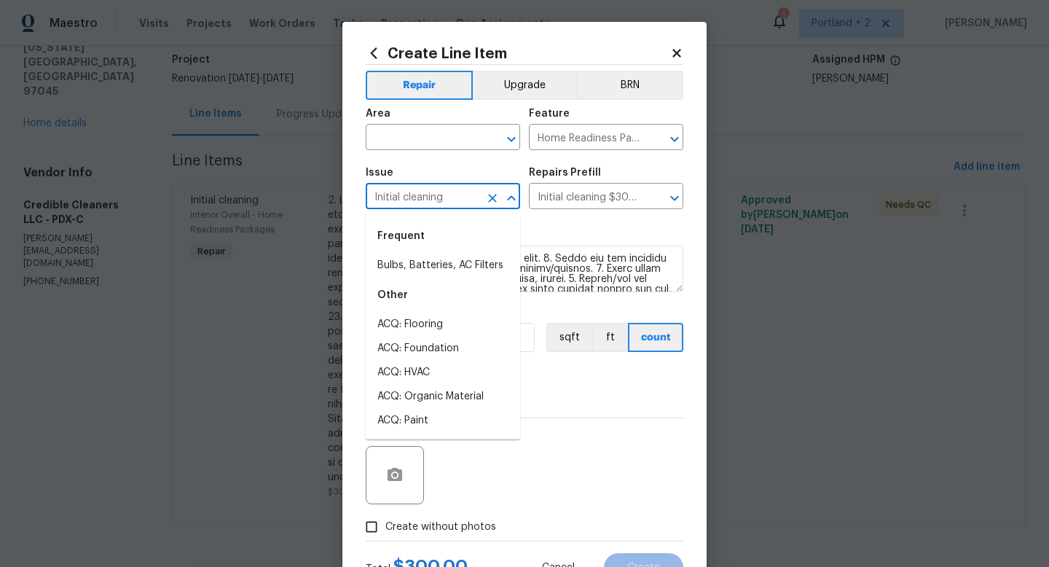
click at [460, 201] on input "Initial cleaning" at bounding box center [423, 197] width 114 height 23
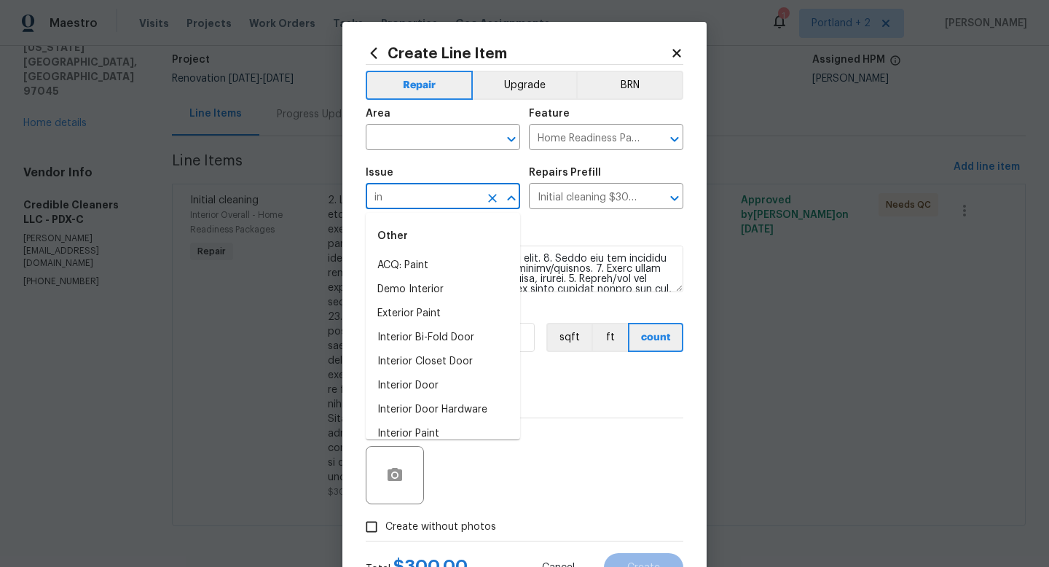
type input "i"
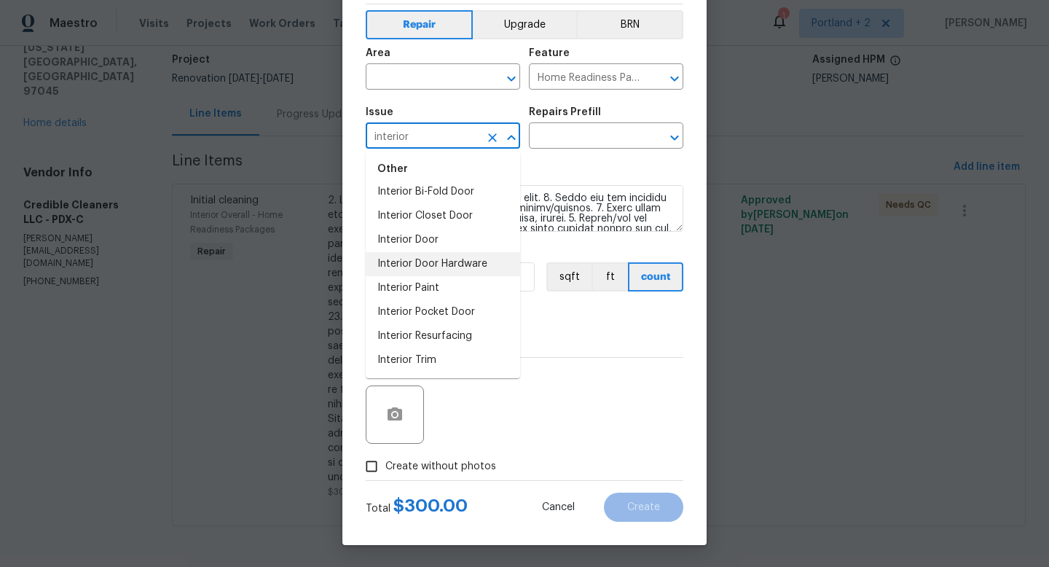
scroll to position [0, 0]
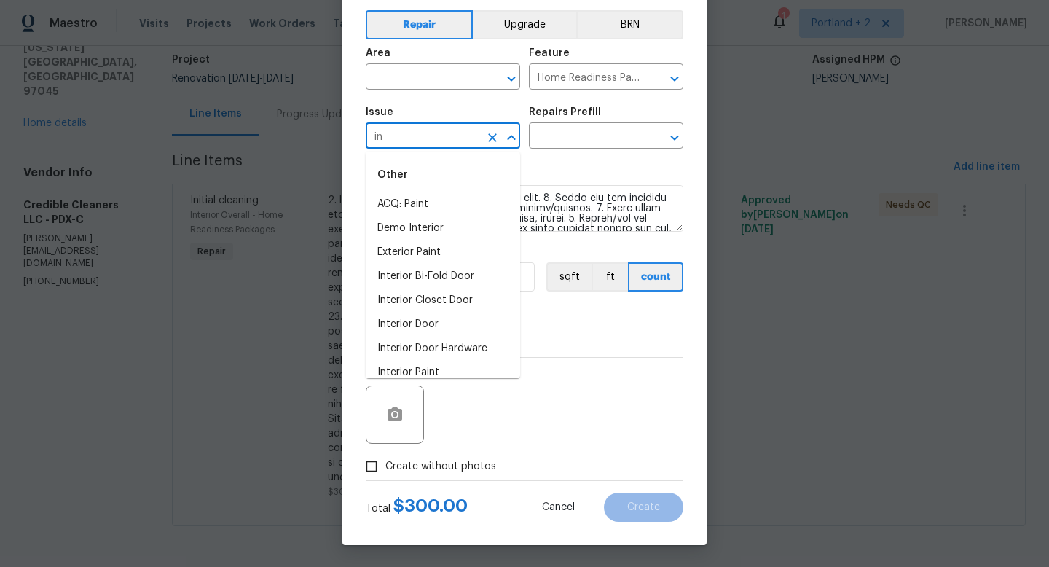
type input "i"
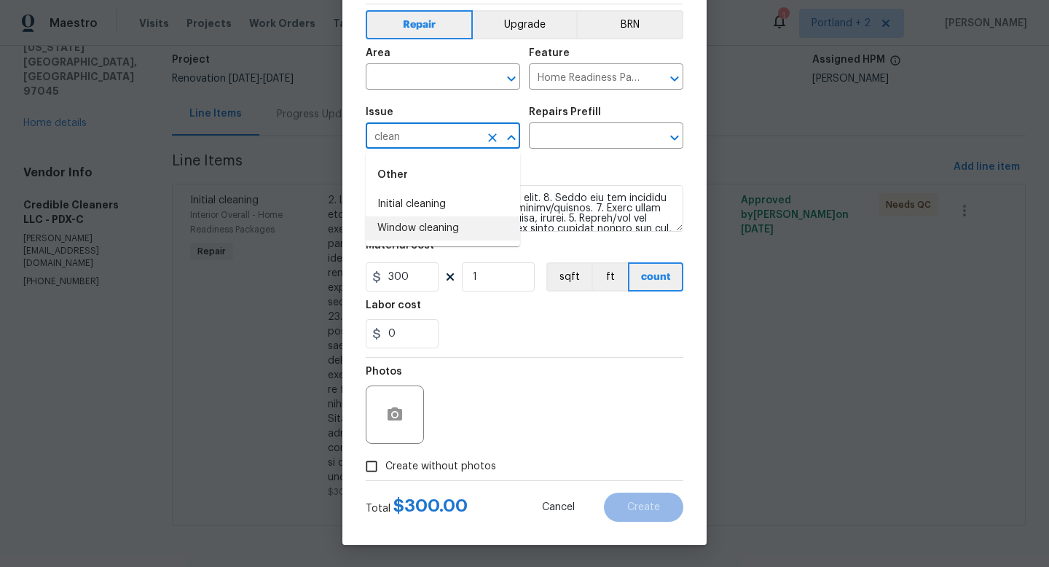
click at [449, 234] on li "Window cleaning" at bounding box center [443, 228] width 154 height 24
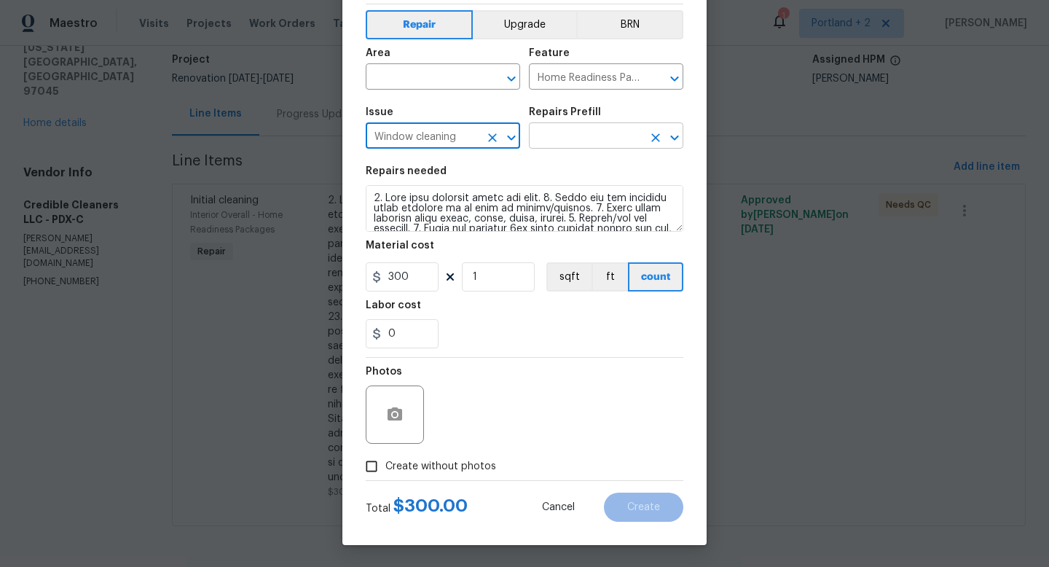
type input "Window cleaning"
click at [567, 129] on input "text" at bounding box center [586, 137] width 114 height 23
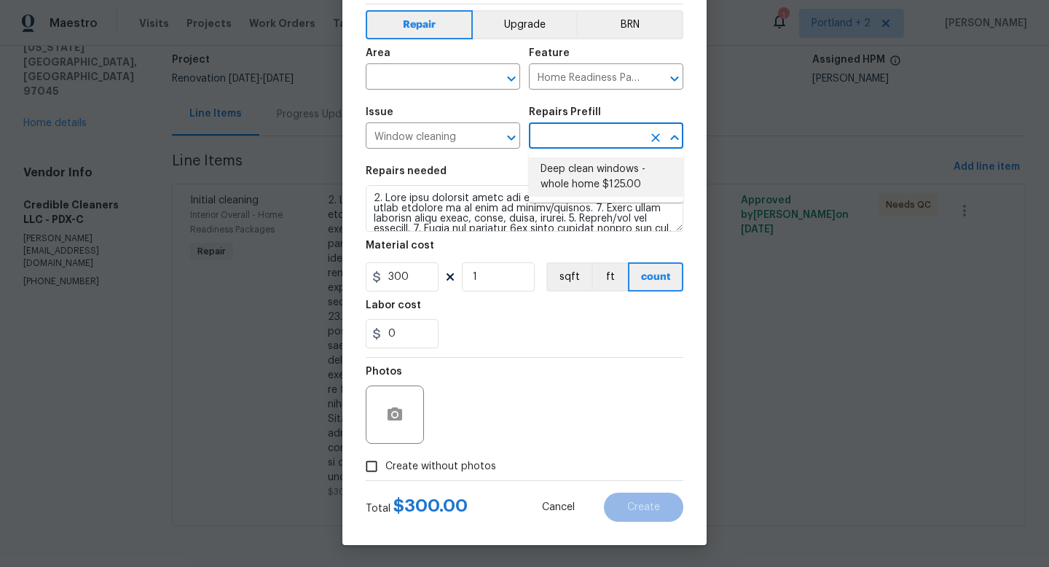
click at [596, 182] on li "Deep clean windows - whole home $125.00" at bounding box center [606, 176] width 154 height 39
type input "Deep clean windows - whole home $125.00"
type textarea "Deep clean windows. Remove all debris/dust/dirt from jamb/casing/sill area(s) a…"
type input "125"
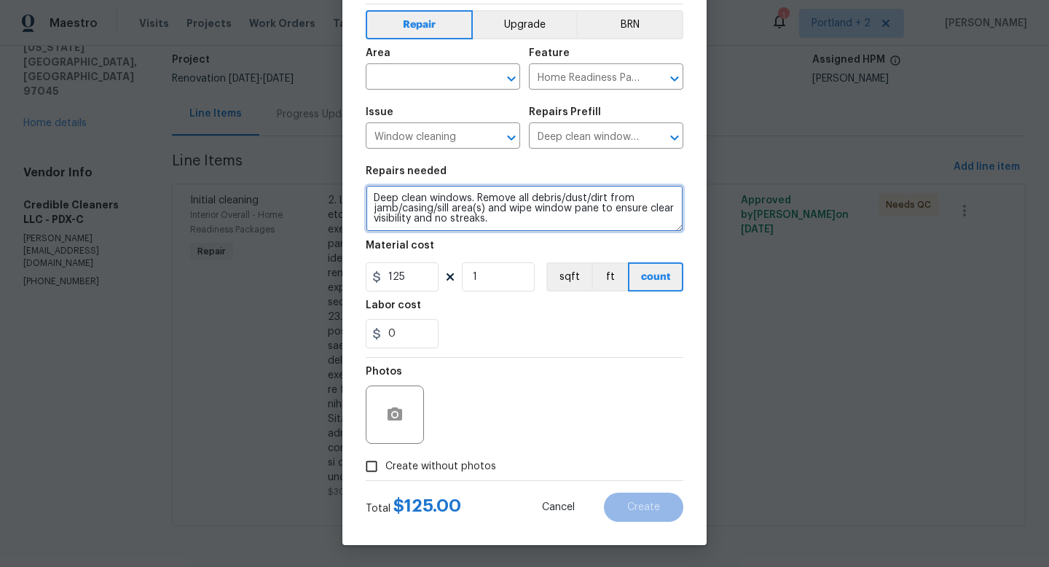
click at [377, 193] on textarea "Deep clean windows. Remove all debris/dust/dirt from jamb/casing/sill area(s) a…" at bounding box center [525, 208] width 318 height 47
click at [371, 194] on textarea "Deep clean windows. Remove all debris/dust/dirt from jamb/casing/sill area(s) a…" at bounding box center [525, 208] width 318 height 47
drag, startPoint x: 533, startPoint y: 227, endPoint x: 299, endPoint y: 162, distance: 243.5
click at [299, 162] on div "Create Line Item Repair Upgrade BRN Area ​ Feature Home Readiness Packages ​ Is…" at bounding box center [524, 283] width 1049 height 567
type textarea "Additional funds for windows and second trip following crawlspace work"
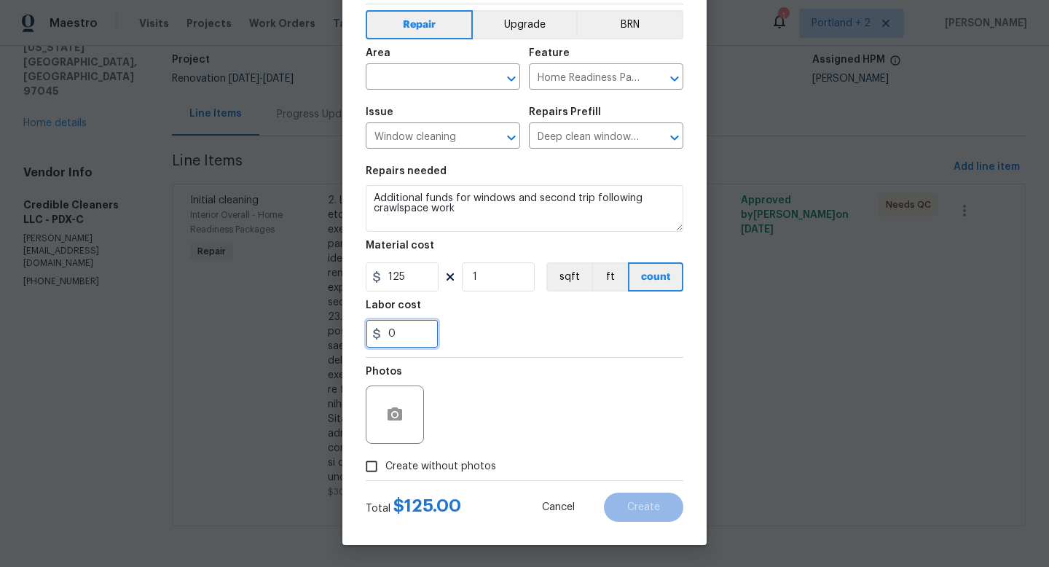
click at [417, 342] on input "0" at bounding box center [402, 333] width 73 height 29
click at [421, 478] on label "Create without photos" at bounding box center [427, 466] width 138 height 28
click at [385, 478] on input "Create without photos" at bounding box center [372, 466] width 28 height 28
checkbox input "true"
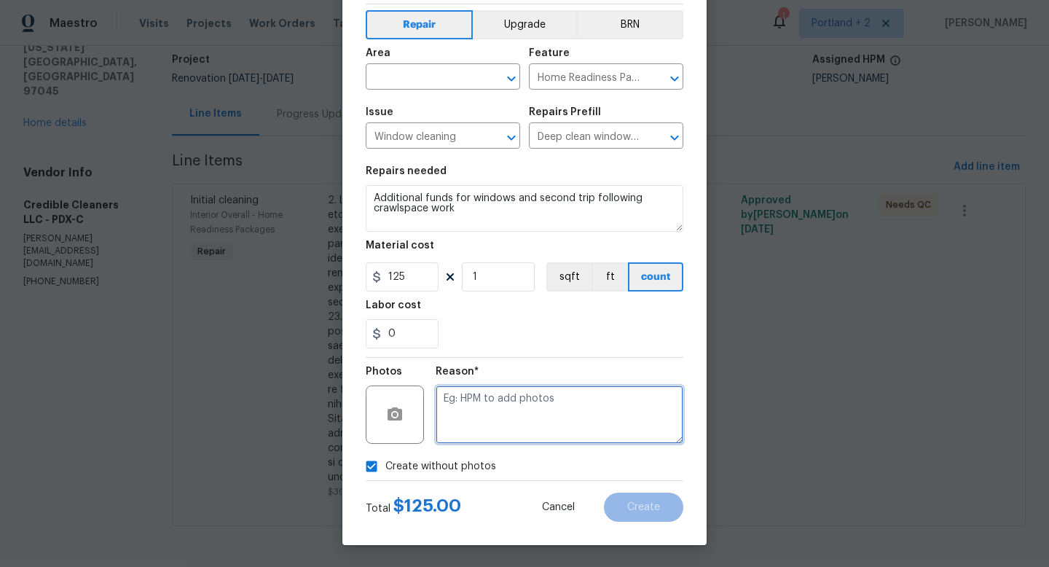
click at [529, 427] on textarea at bounding box center [559, 414] width 248 height 58
click at [409, 78] on input "text" at bounding box center [423, 78] width 114 height 23
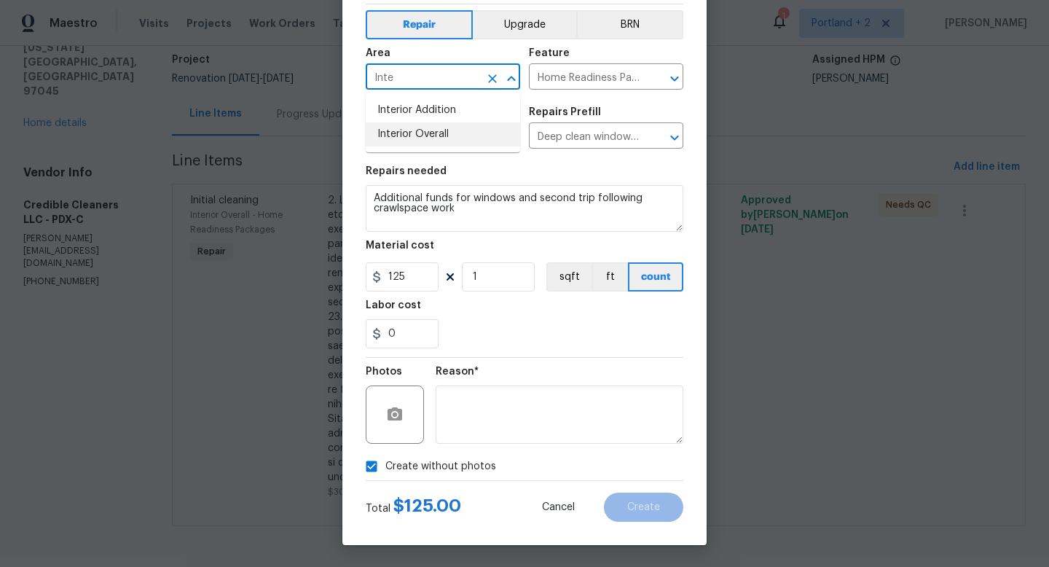
click at [406, 126] on li "Interior Overall" at bounding box center [443, 134] width 154 height 24
type input "Interior Overall"
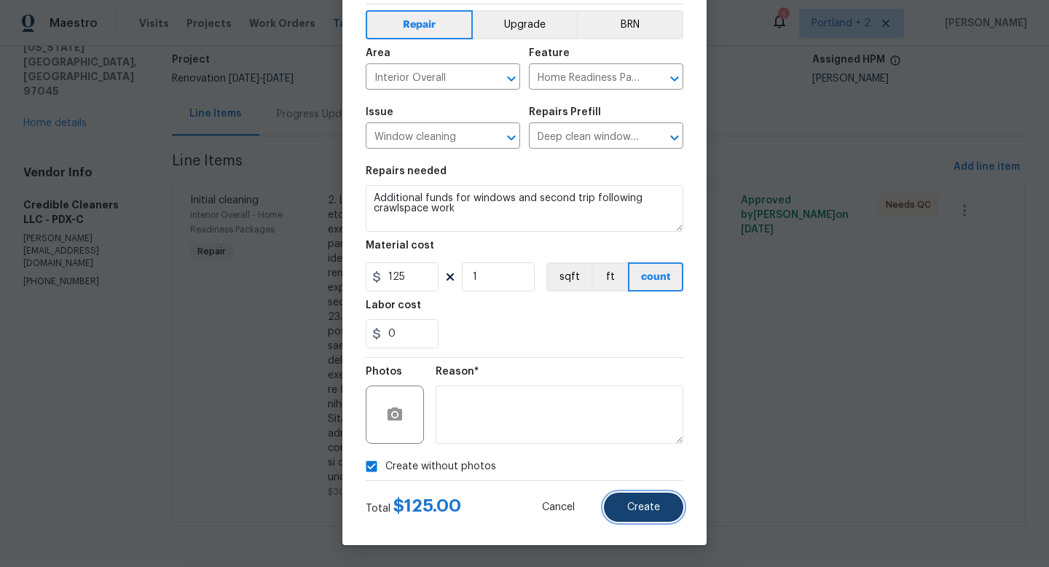
click at [670, 502] on button "Create" at bounding box center [643, 506] width 79 height 29
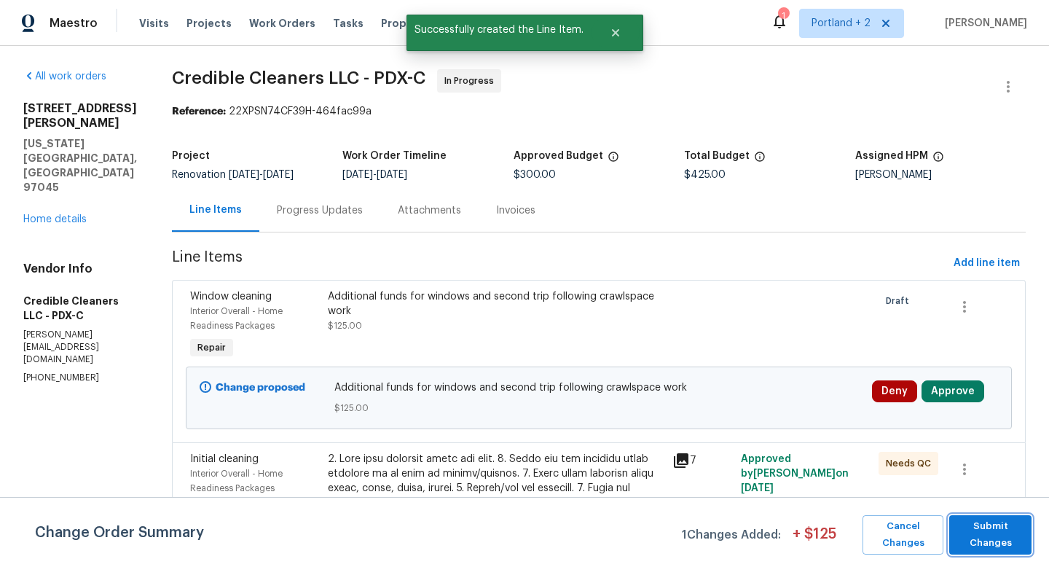
click at [978, 536] on span "Submit Changes" at bounding box center [990, 534] width 68 height 33
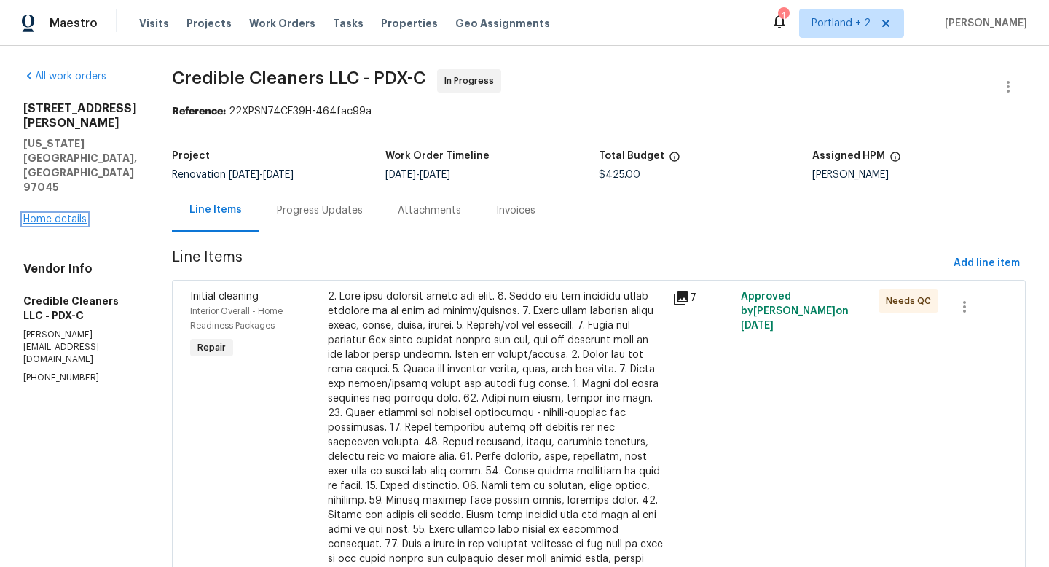
click at [72, 214] on link "Home details" at bounding box center [54, 219] width 63 height 10
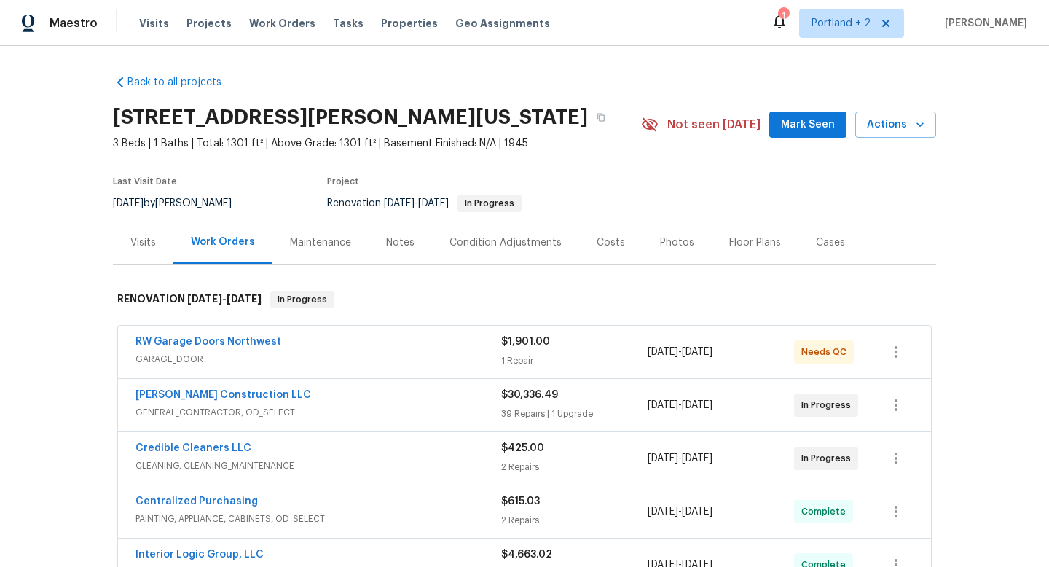
click at [409, 237] on div "Notes" at bounding box center [400, 242] width 28 height 15
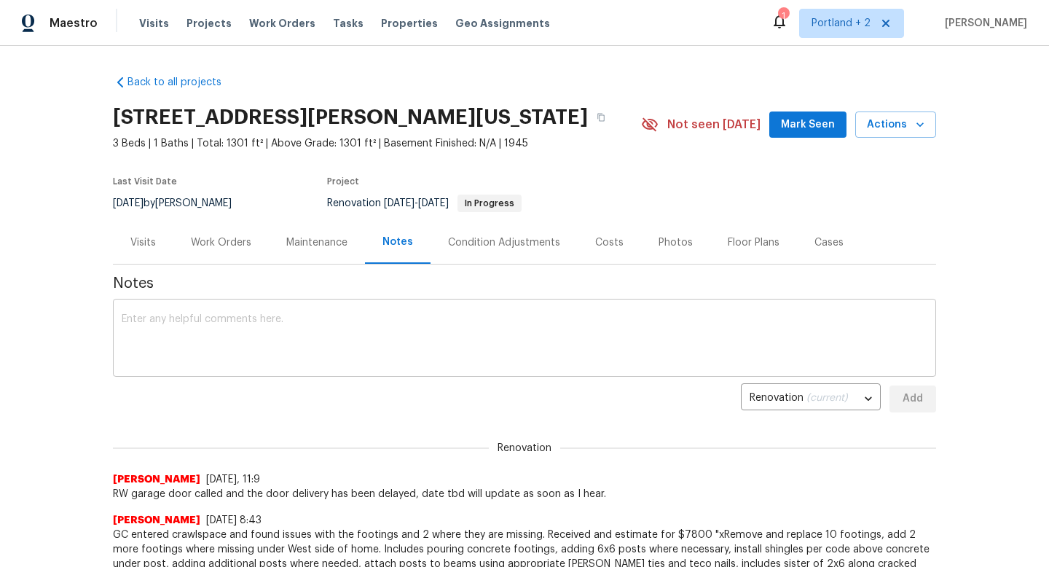
click at [421, 318] on textarea at bounding box center [524, 339] width 805 height 51
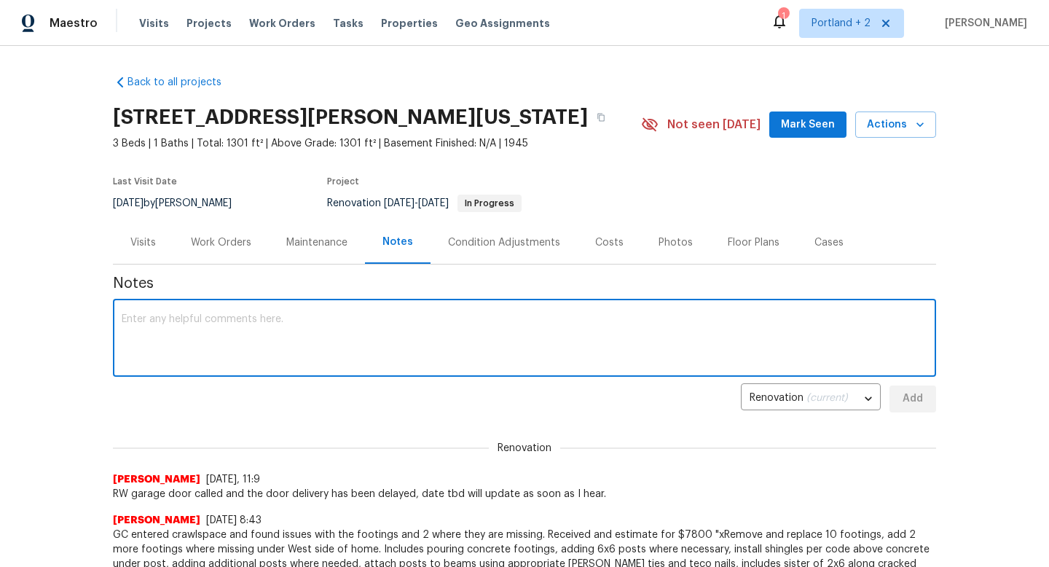
type textarea "F"
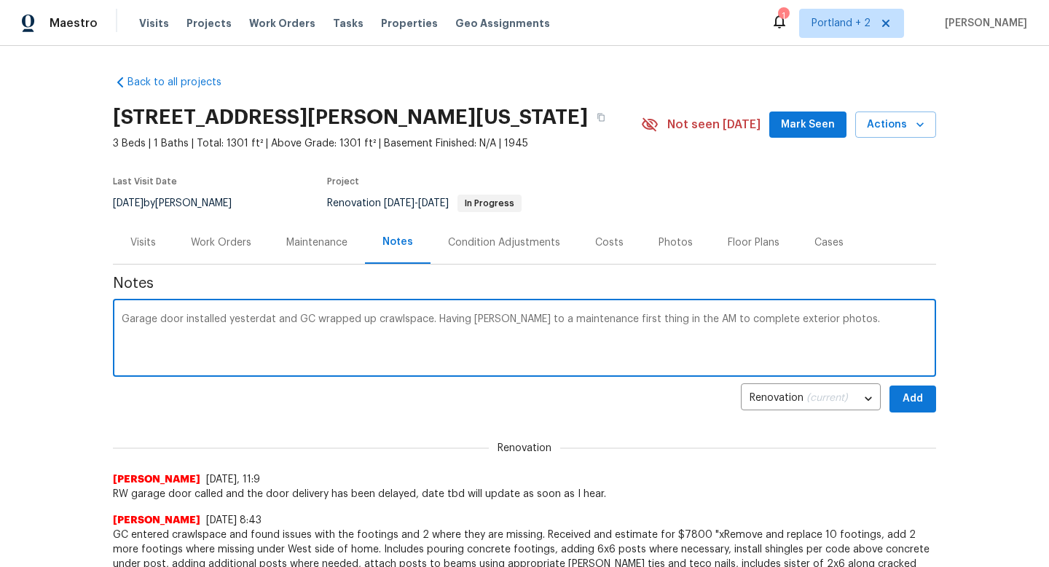
click at [269, 323] on textarea "Garage door installed yesterdat and GC wrapped up crawlspace. Having fermin to …" at bounding box center [524, 339] width 805 height 51
type textarea "Garage door installed yesterday and GC wrapped up crawlspace. Having fermin to …"
click at [927, 403] on button "Add" at bounding box center [912, 398] width 47 height 27
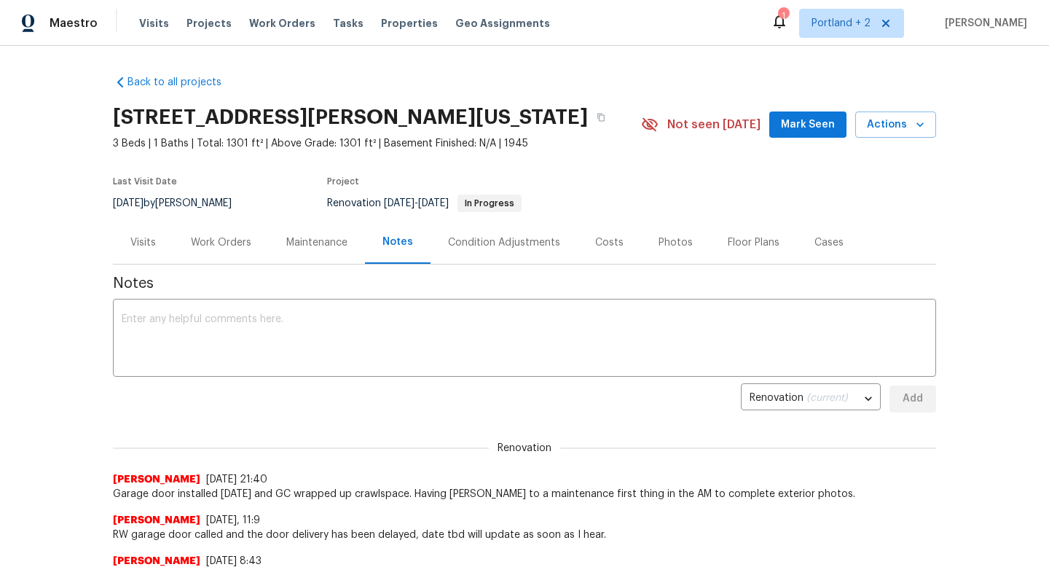
click at [216, 240] on div "Work Orders" at bounding box center [221, 242] width 60 height 15
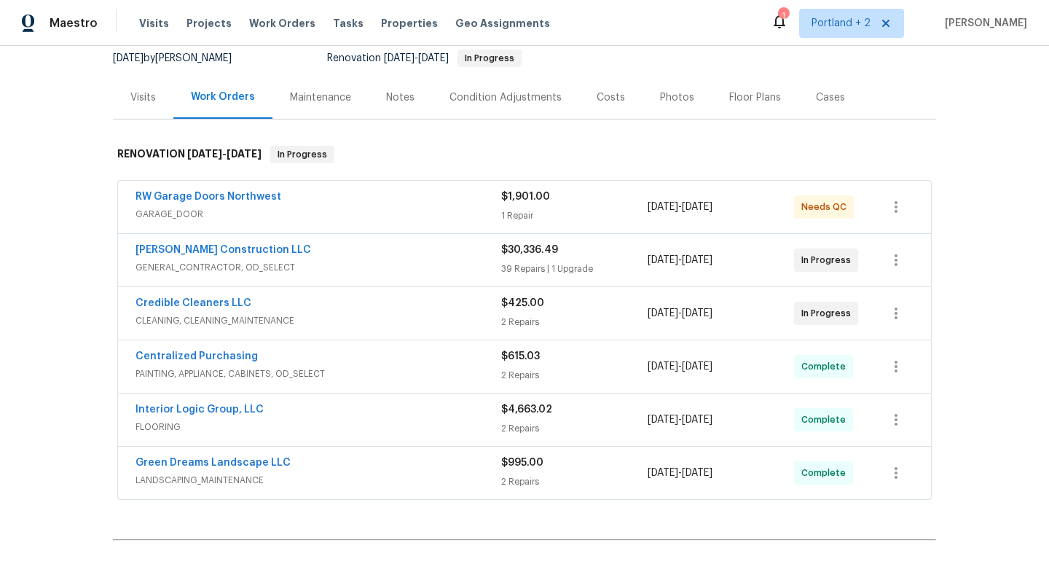
scroll to position [146, 0]
click at [425, 213] on span "GARAGE_DOOR" at bounding box center [318, 212] width 366 height 15
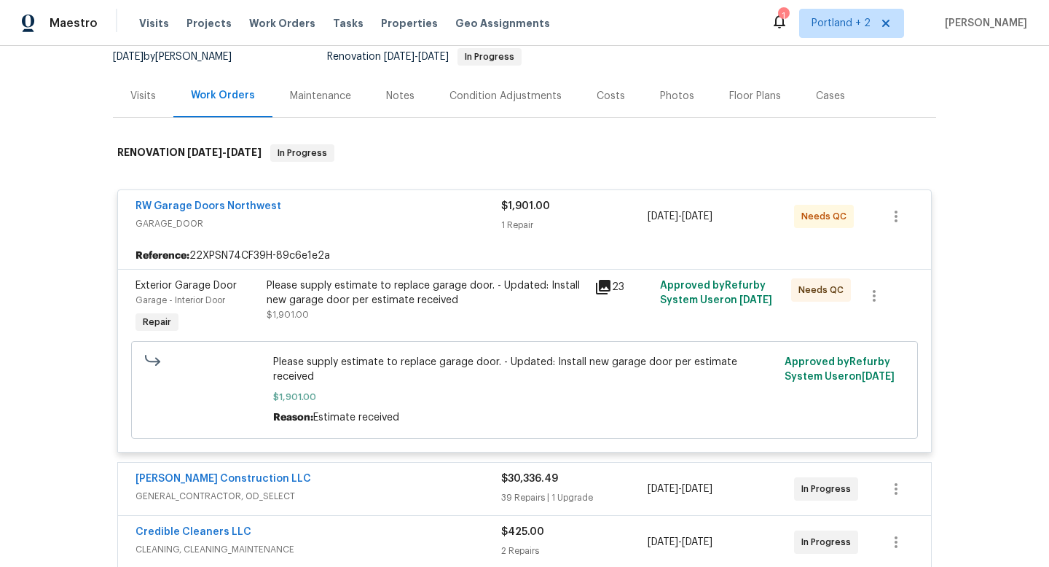
click at [377, 293] on div "Please supply estimate to replace garage door. - Updated: Install new garage do…" at bounding box center [426, 292] width 319 height 29
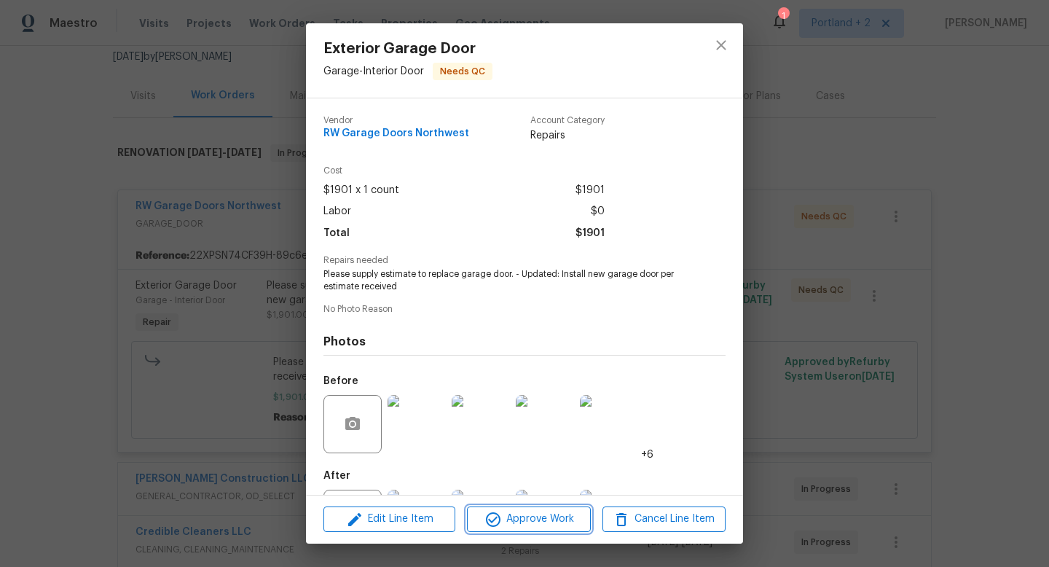
click at [518, 520] on span "Approve Work" at bounding box center [528, 519] width 114 height 18
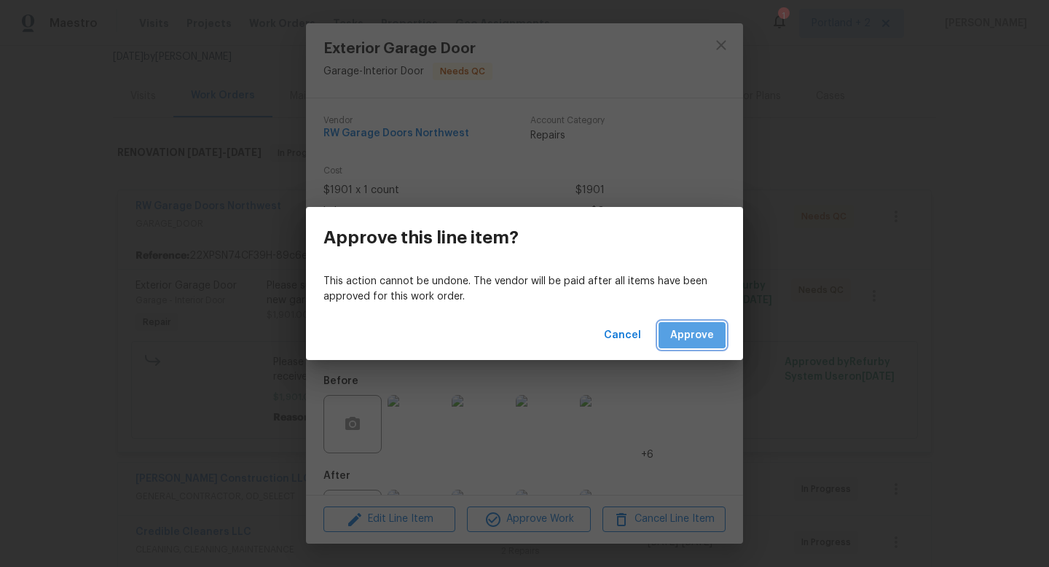
click at [688, 334] on span "Approve" at bounding box center [692, 335] width 44 height 18
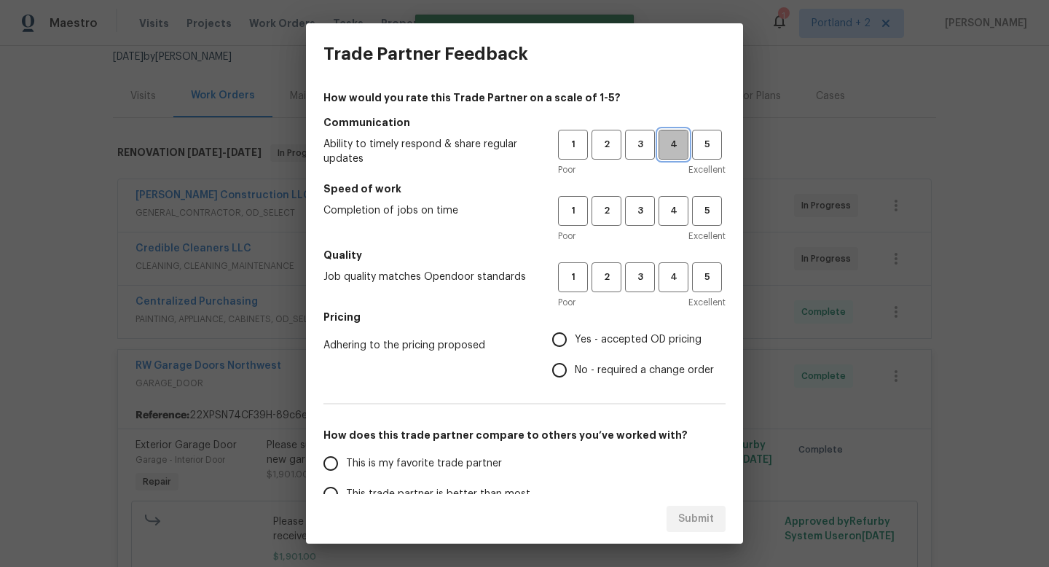
click at [670, 144] on span "4" at bounding box center [673, 144] width 27 height 17
click at [670, 201] on button "4" at bounding box center [673, 211] width 30 height 30
click at [676, 262] on button "4" at bounding box center [673, 277] width 30 height 30
click at [561, 336] on input "Yes - accepted OD pricing" at bounding box center [559, 339] width 31 height 31
radio input "true"
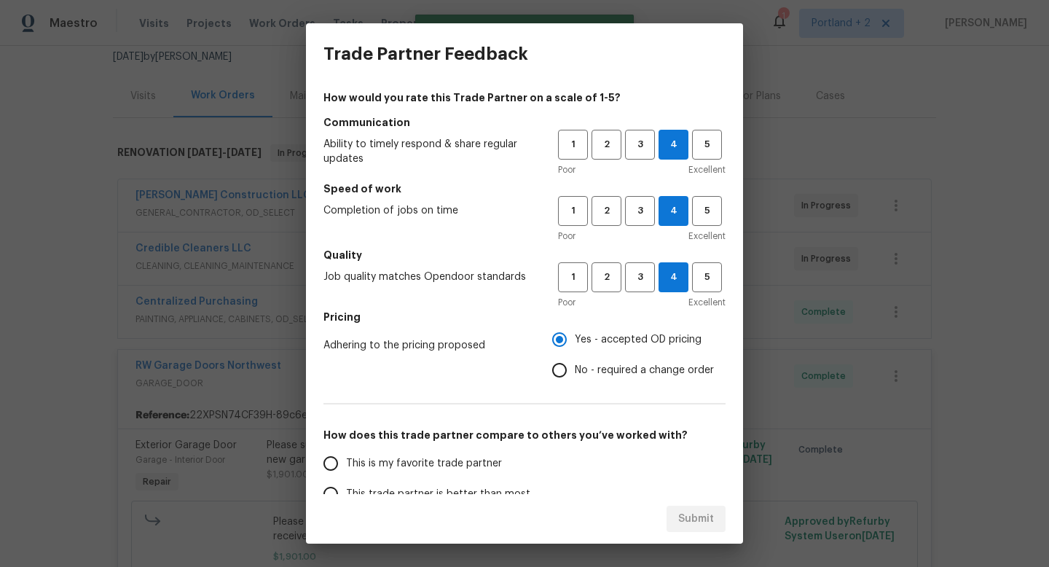
scroll to position [120, 0]
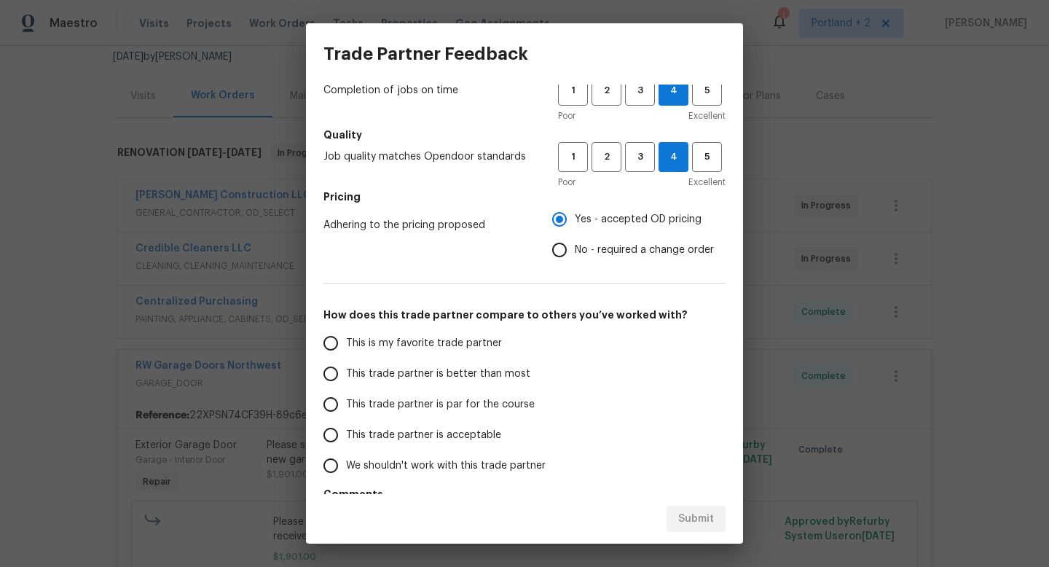
click at [357, 379] on span "This trade partner is better than most" at bounding box center [438, 373] width 184 height 15
click at [346, 379] on input "This trade partner is better than most" at bounding box center [330, 373] width 31 height 31
click at [711, 517] on span "Submit" at bounding box center [696, 519] width 36 height 18
radio input "true"
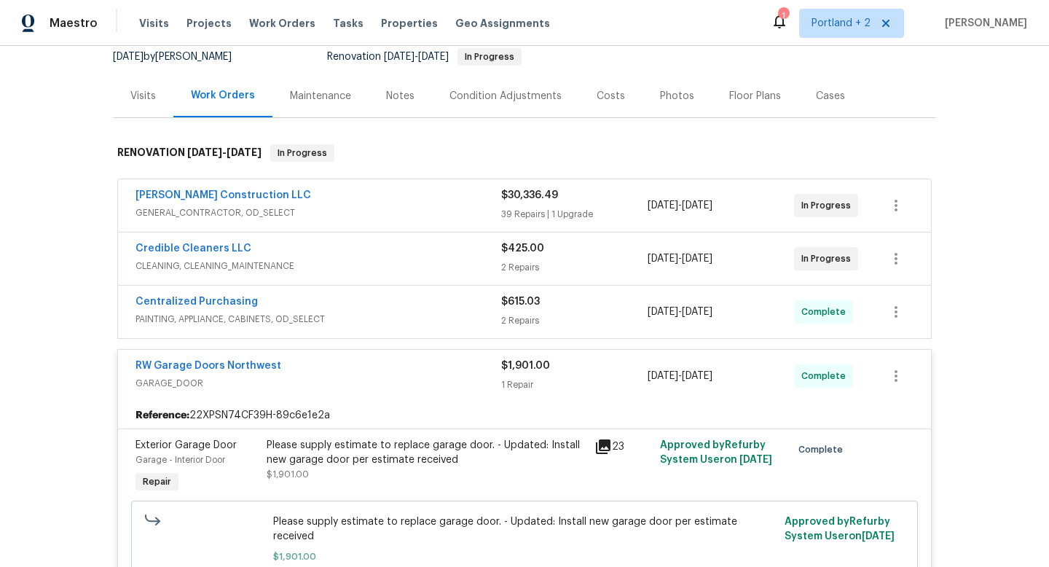
click at [240, 242] on span "Credible Cleaners LLC" at bounding box center [193, 248] width 116 height 15
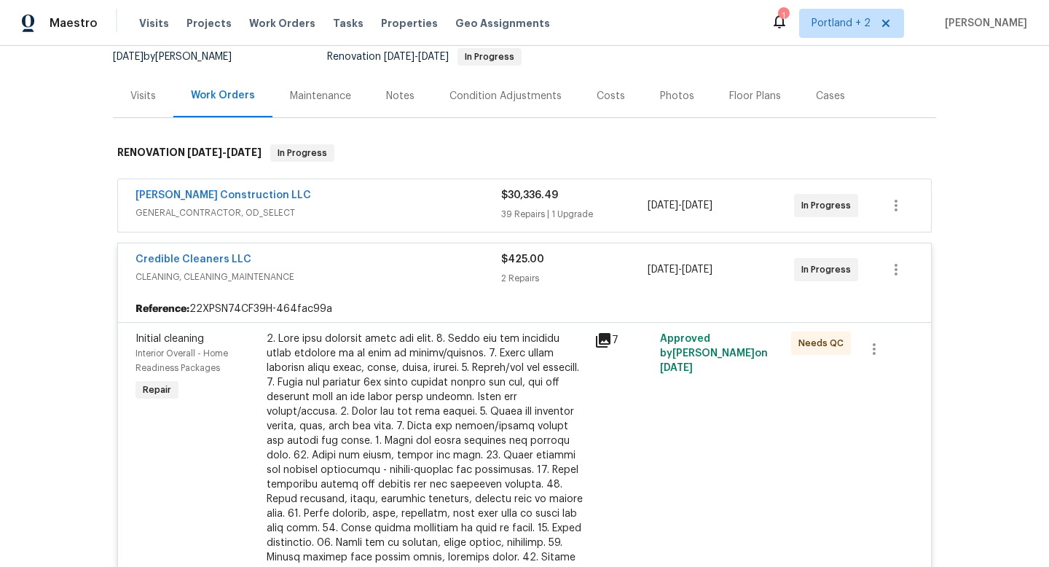
click at [596, 336] on icon at bounding box center [603, 340] width 15 height 15
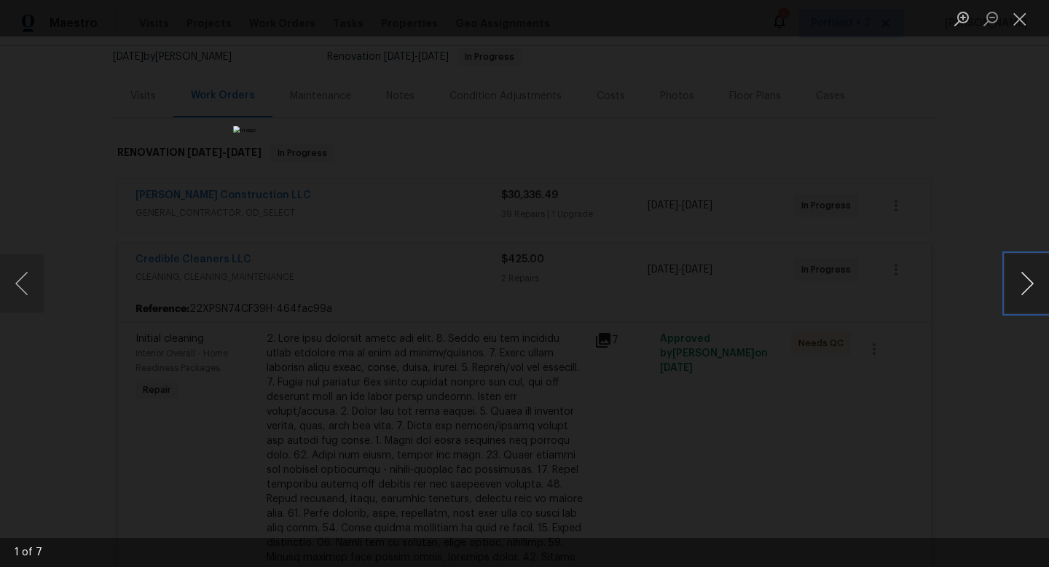
click at [1035, 289] on button "Next image" at bounding box center [1027, 283] width 44 height 58
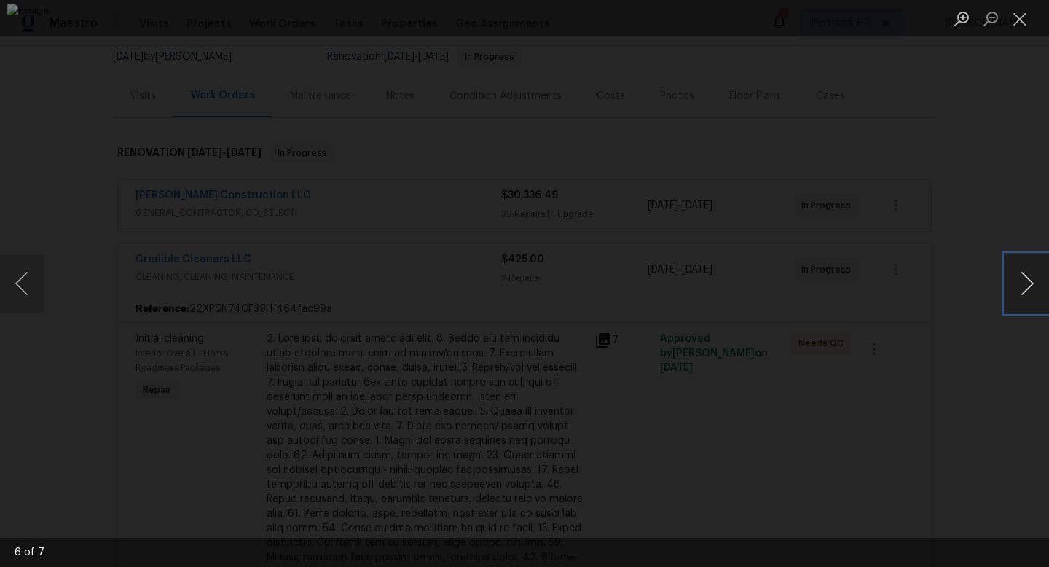
click at [1035, 289] on button "Next image" at bounding box center [1027, 283] width 44 height 58
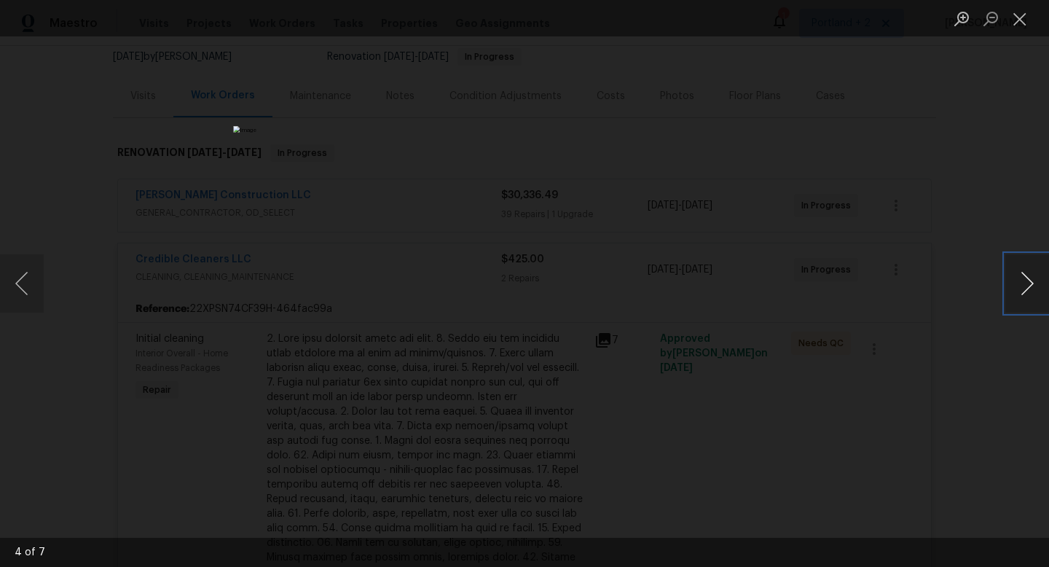
click at [1035, 289] on button "Next image" at bounding box center [1027, 283] width 44 height 58
click at [1018, 16] on button "Close lightbox" at bounding box center [1019, 18] width 29 height 25
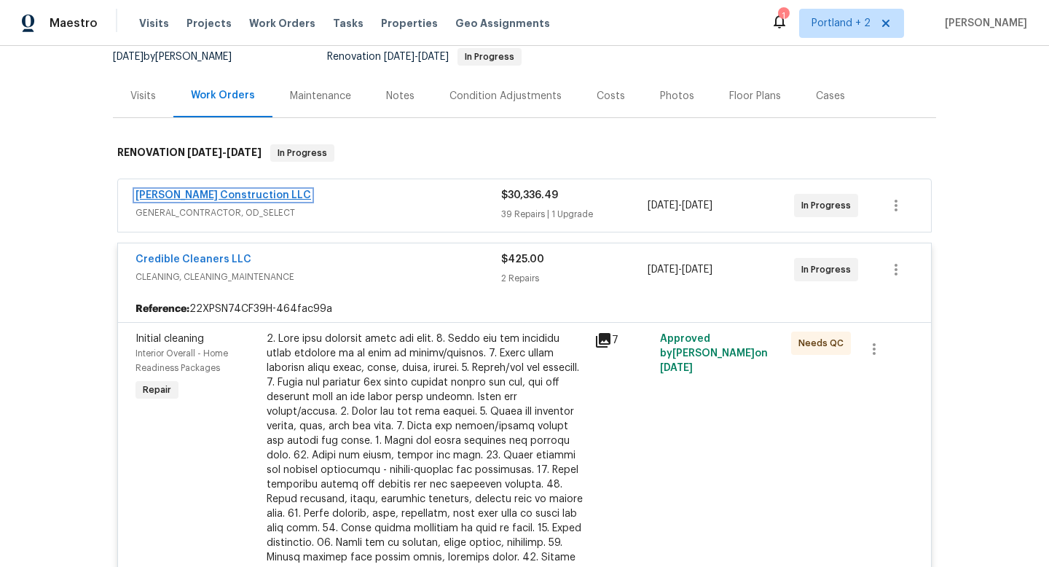
click at [186, 194] on link "Bowen Construction LLC" at bounding box center [223, 195] width 176 height 10
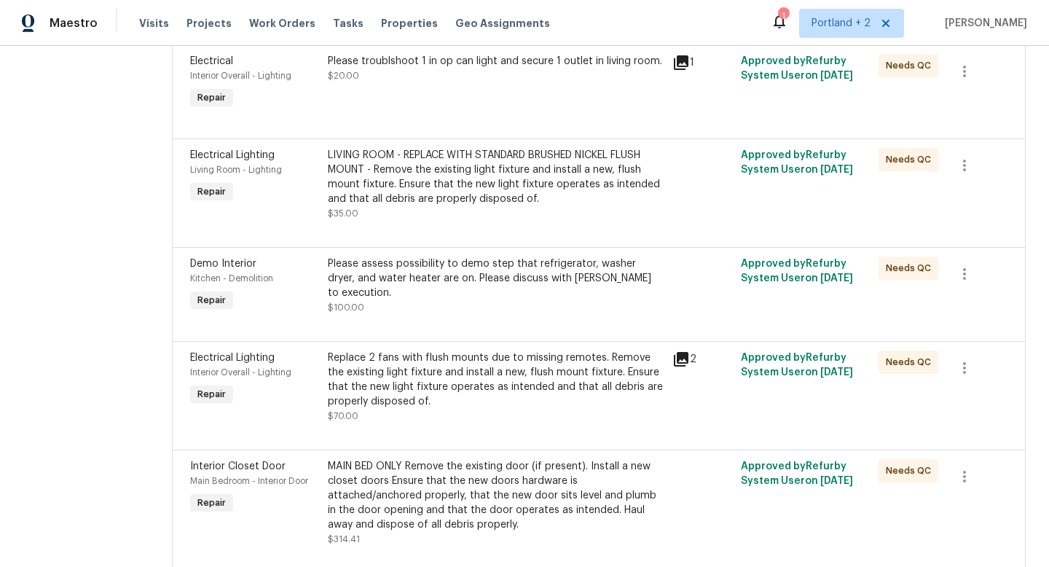
scroll to position [505, 0]
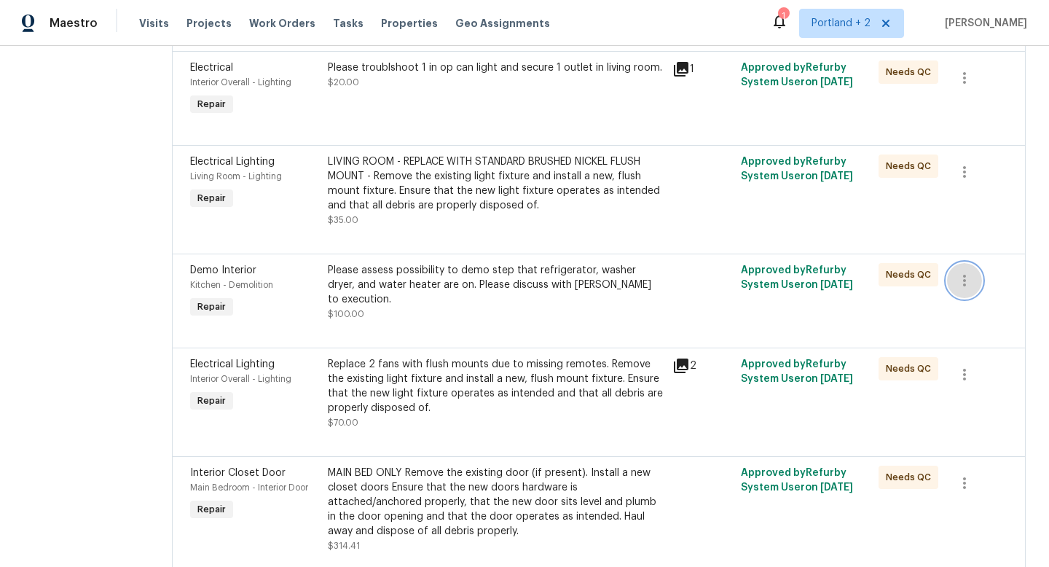
click at [968, 285] on icon "button" at bounding box center [963, 280] width 17 height 17
click at [993, 291] on li "Cancel" at bounding box center [978, 283] width 56 height 24
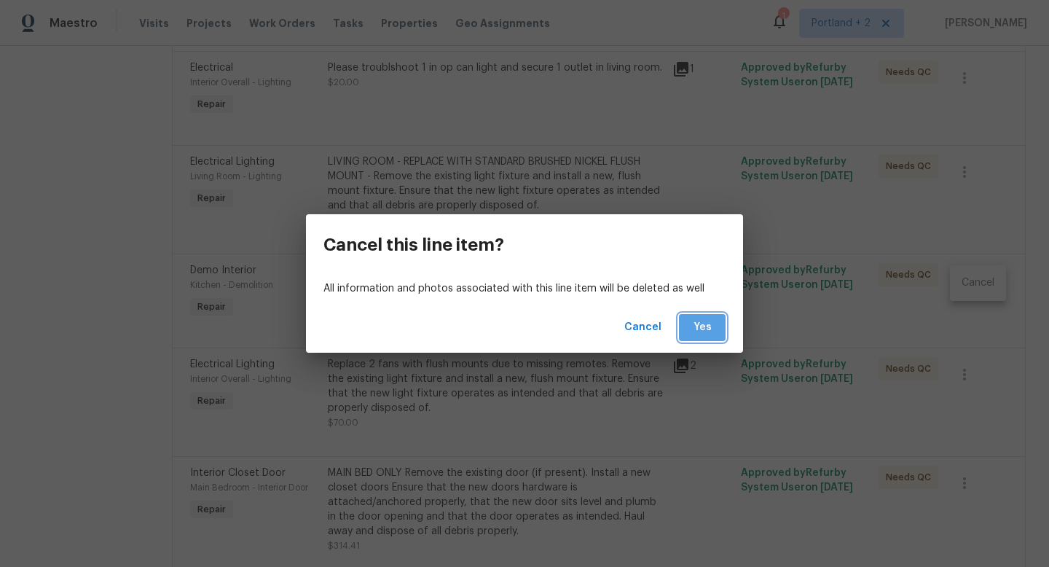
click at [705, 331] on span "Yes" at bounding box center [701, 327] width 23 height 18
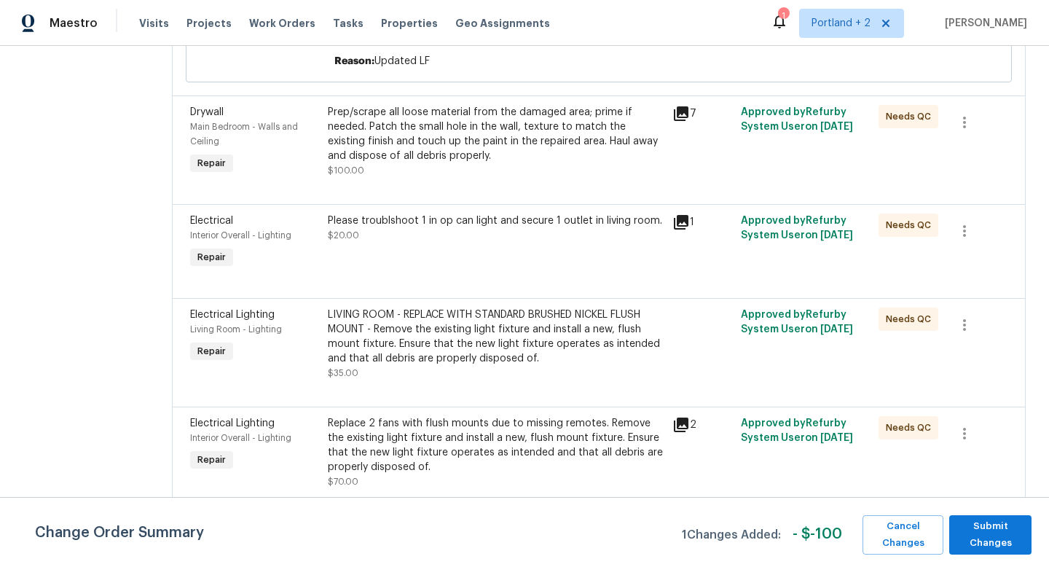
scroll to position [395, 0]
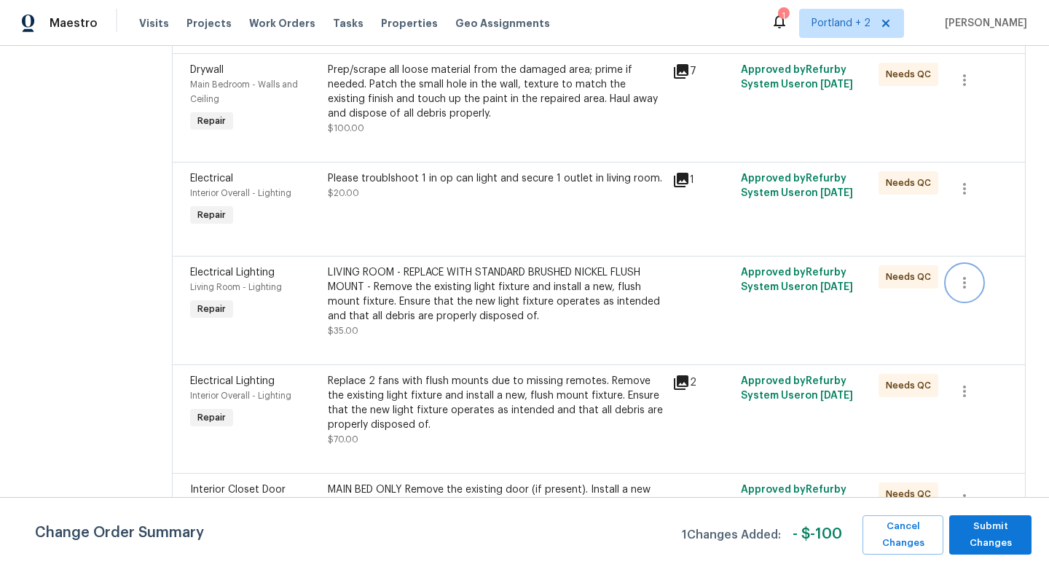
click at [970, 285] on icon "button" at bounding box center [963, 282] width 17 height 17
click at [981, 288] on li "Cancel" at bounding box center [978, 284] width 56 height 24
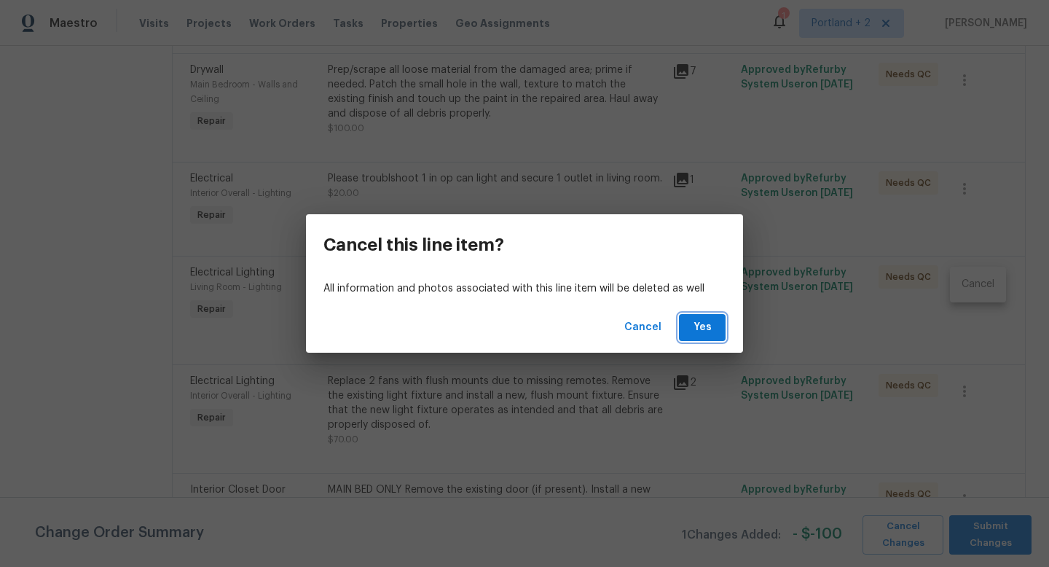
click at [714, 329] on button "Yes" at bounding box center [702, 327] width 47 height 27
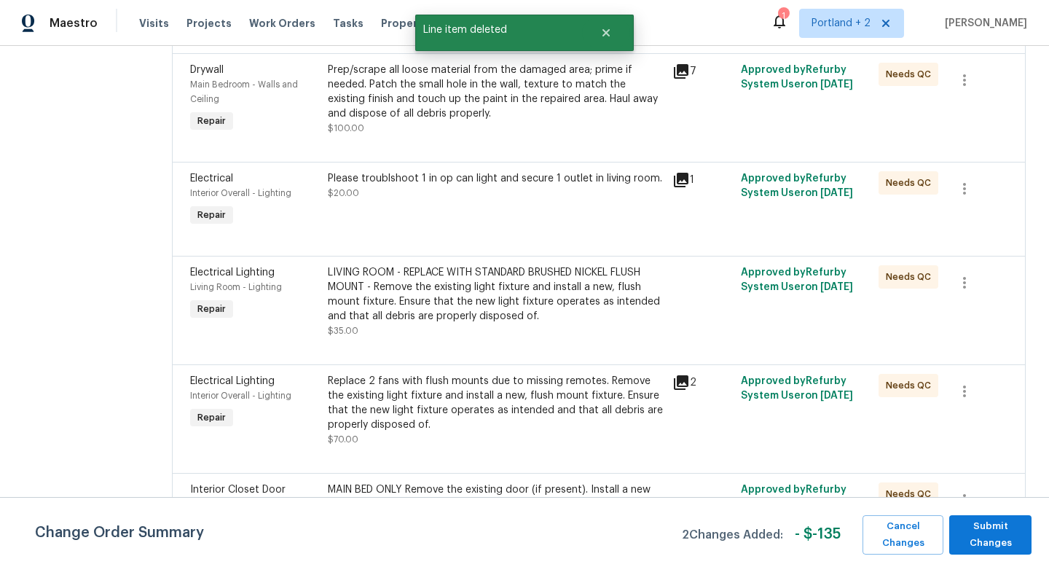
scroll to position [0, 0]
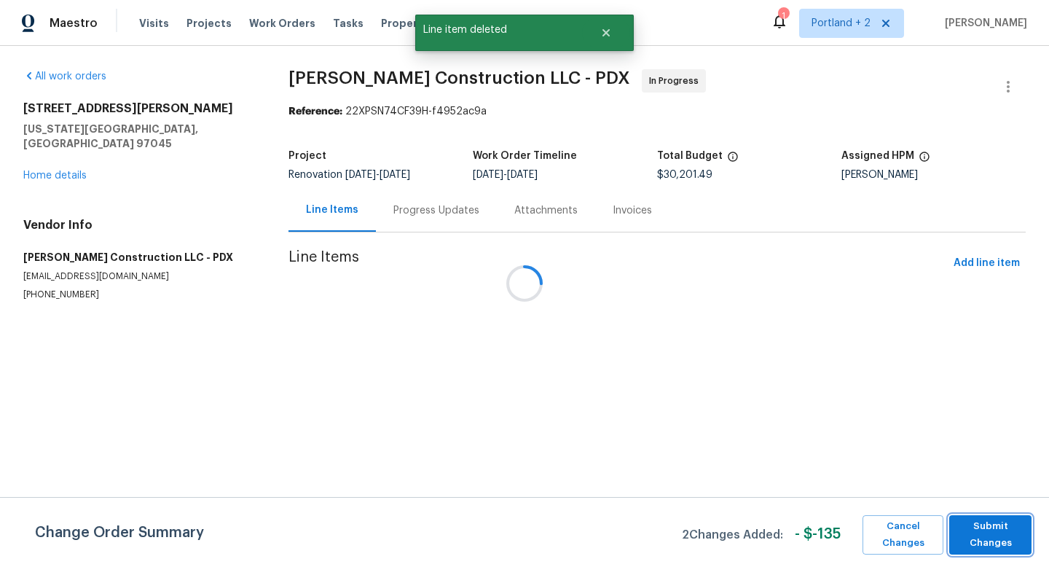
click at [993, 526] on span "Submit Changes" at bounding box center [990, 534] width 68 height 33
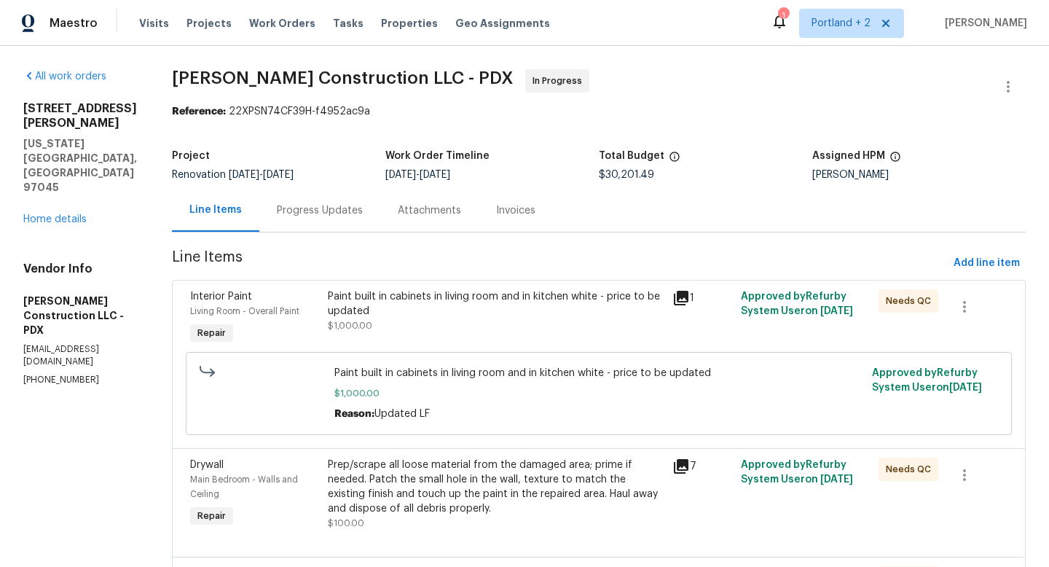
click at [588, 307] on div "Paint built in cabinets in living room and in kitchen white - price to be updat…" at bounding box center [496, 303] width 336 height 29
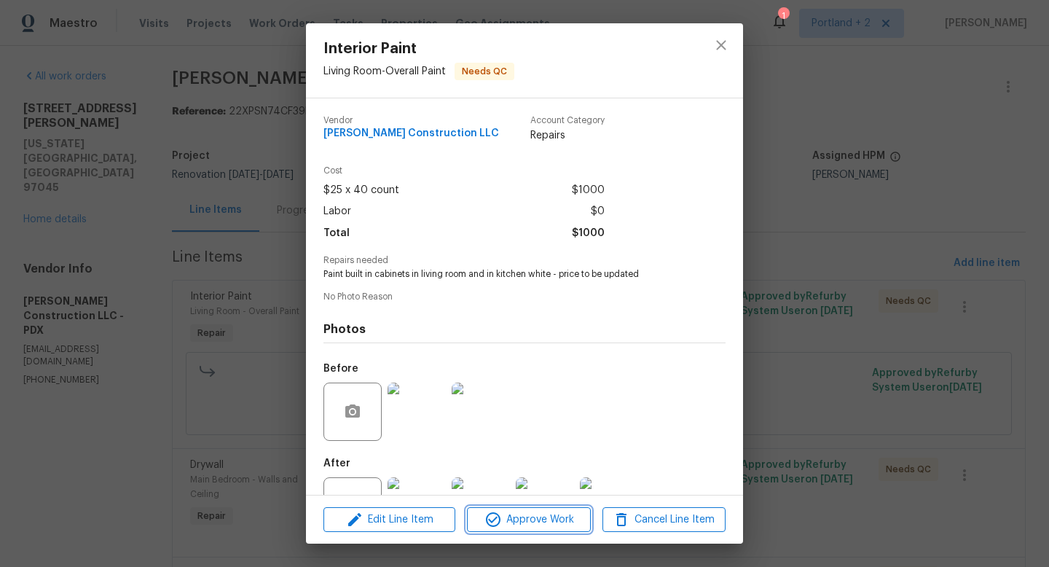
click at [500, 516] on icon "button" at bounding box center [492, 518] width 17 height 17
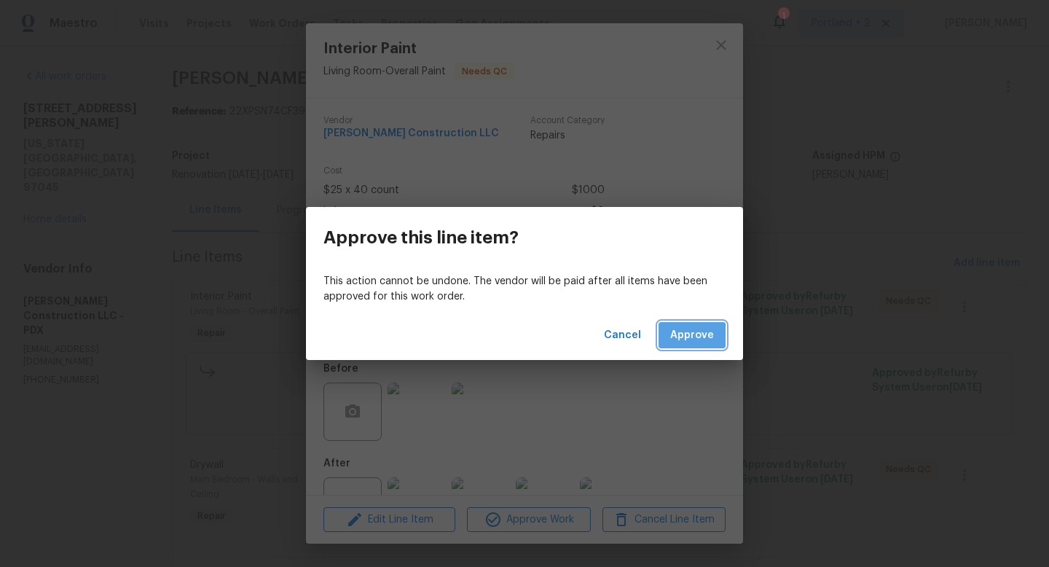
click at [677, 339] on span "Approve" at bounding box center [692, 335] width 44 height 18
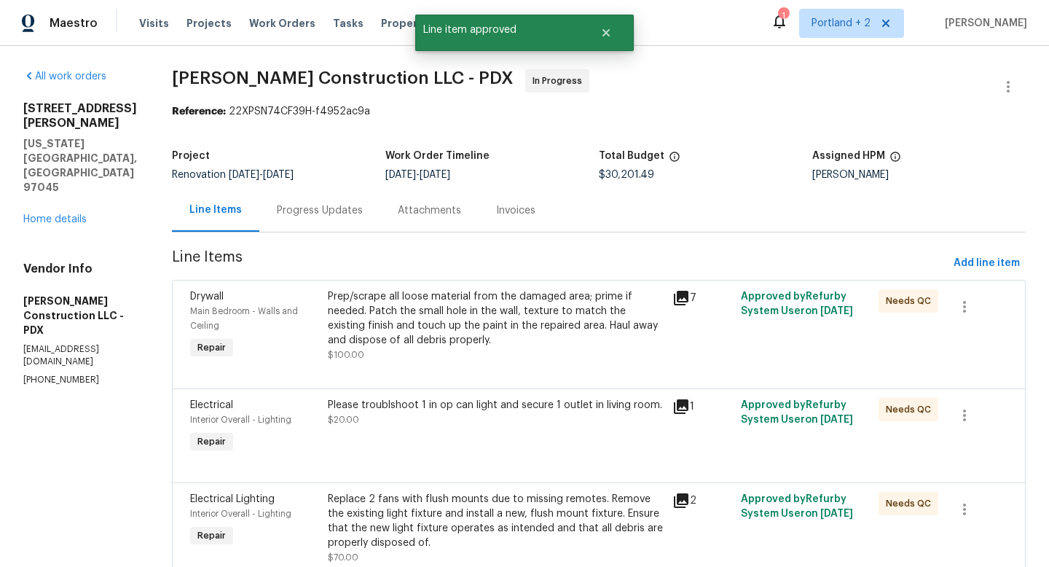
scroll to position [4, 0]
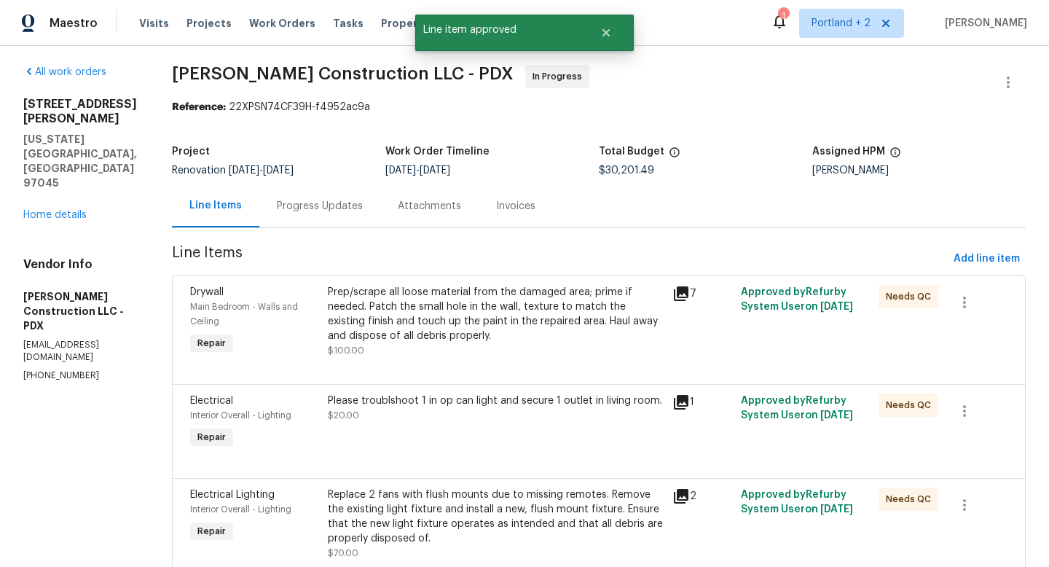
click at [531, 323] on div "Prep/scrape all loose material from the damaged area; prime if needed. Patch th…" at bounding box center [496, 314] width 336 height 58
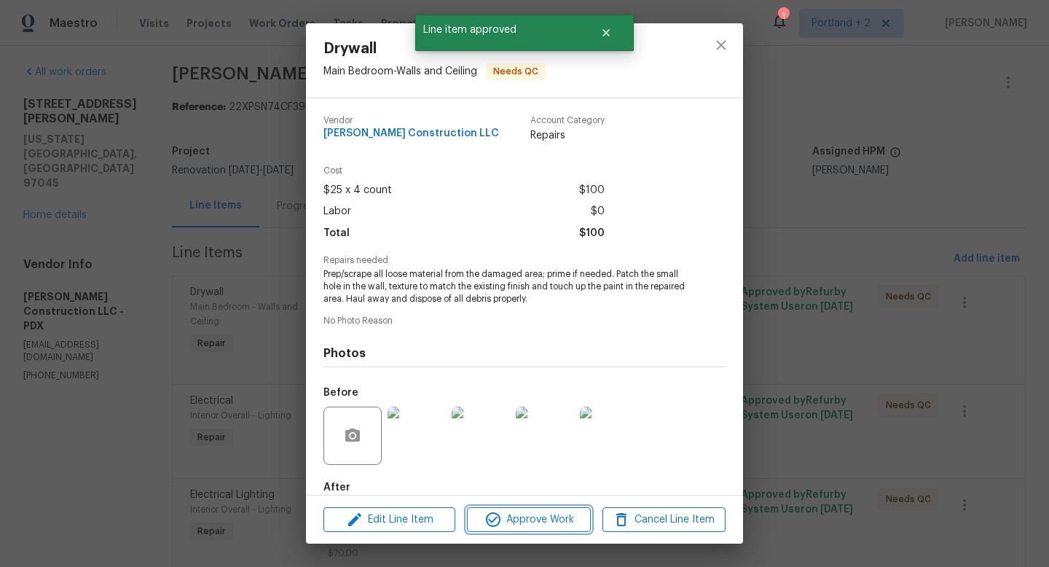
click at [506, 518] on span "Approve Work" at bounding box center [528, 519] width 114 height 18
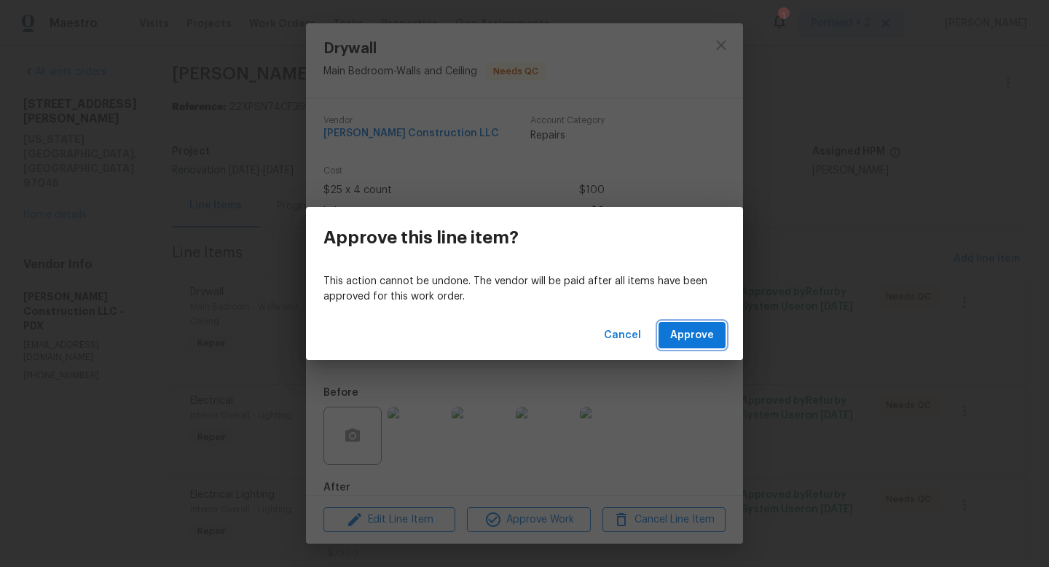
click at [700, 334] on span "Approve" at bounding box center [692, 335] width 44 height 18
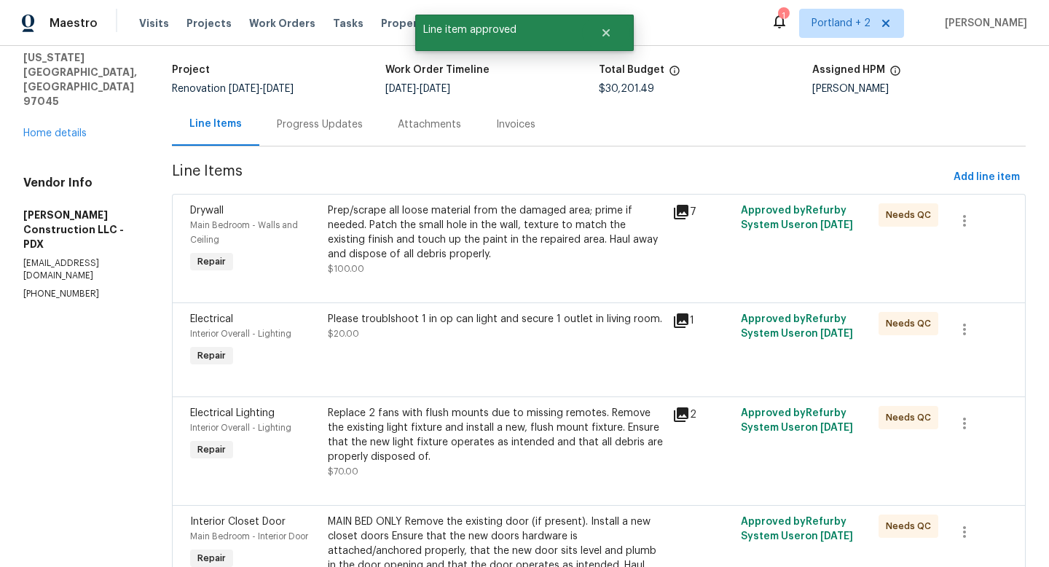
scroll to position [0, 0]
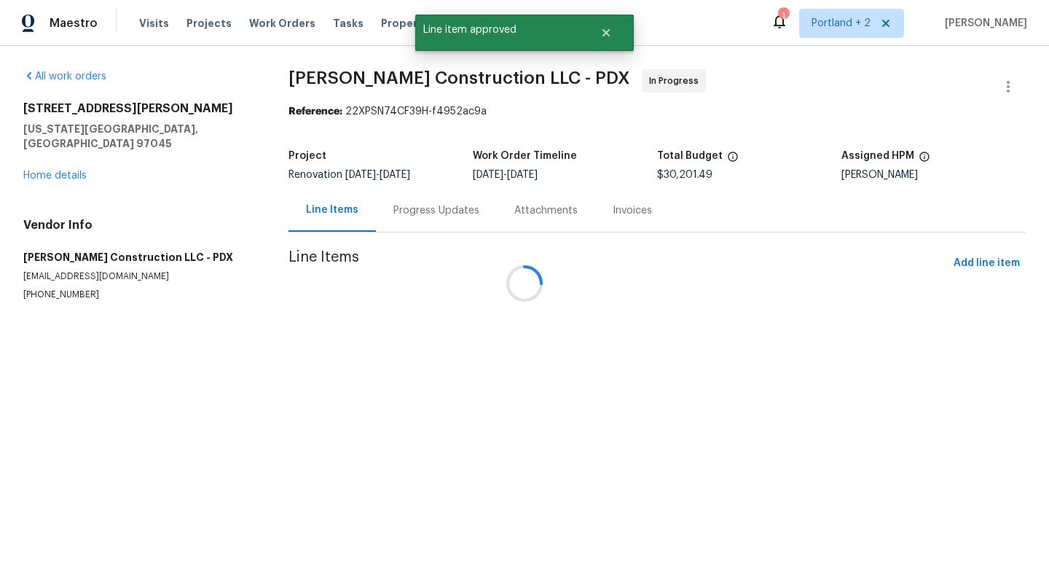
click at [545, 332] on div at bounding box center [524, 283] width 1049 height 567
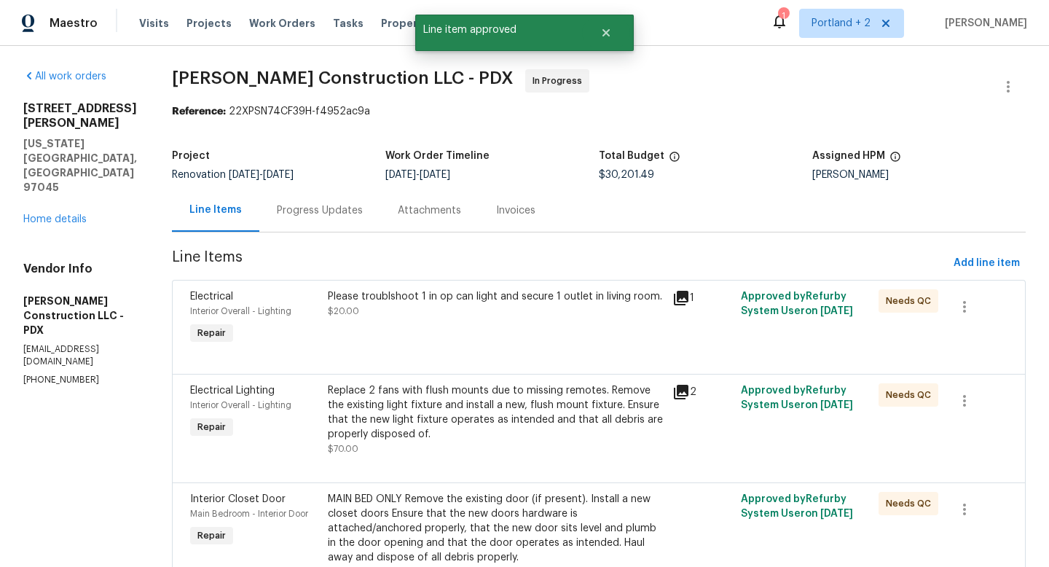
click at [545, 304] on div "Please troublshoot 1 in op can light and secure 1 outlet in living room." at bounding box center [496, 296] width 336 height 15
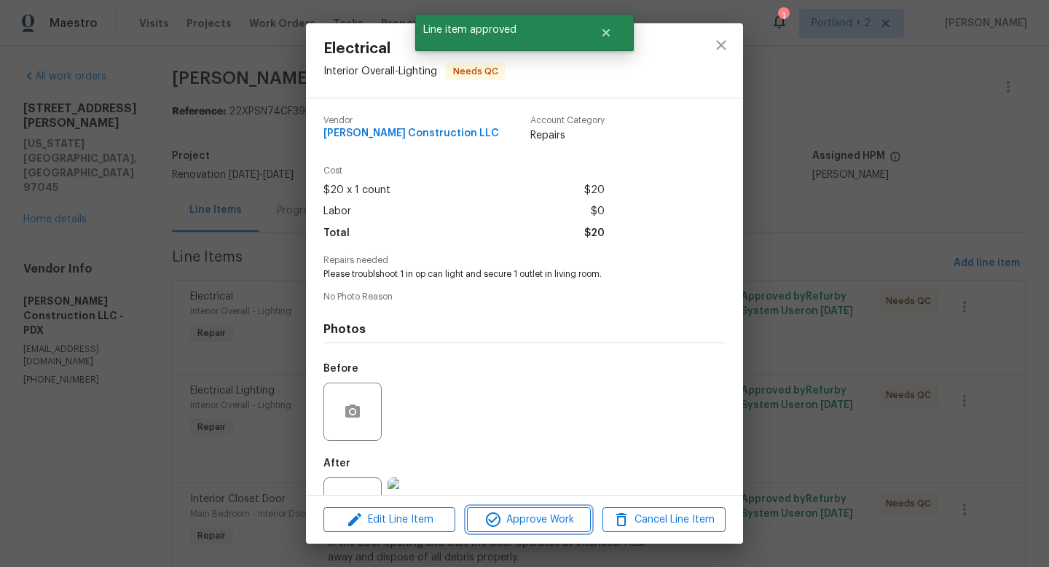
click at [515, 528] on button "Approve Work" at bounding box center [528, 519] width 123 height 25
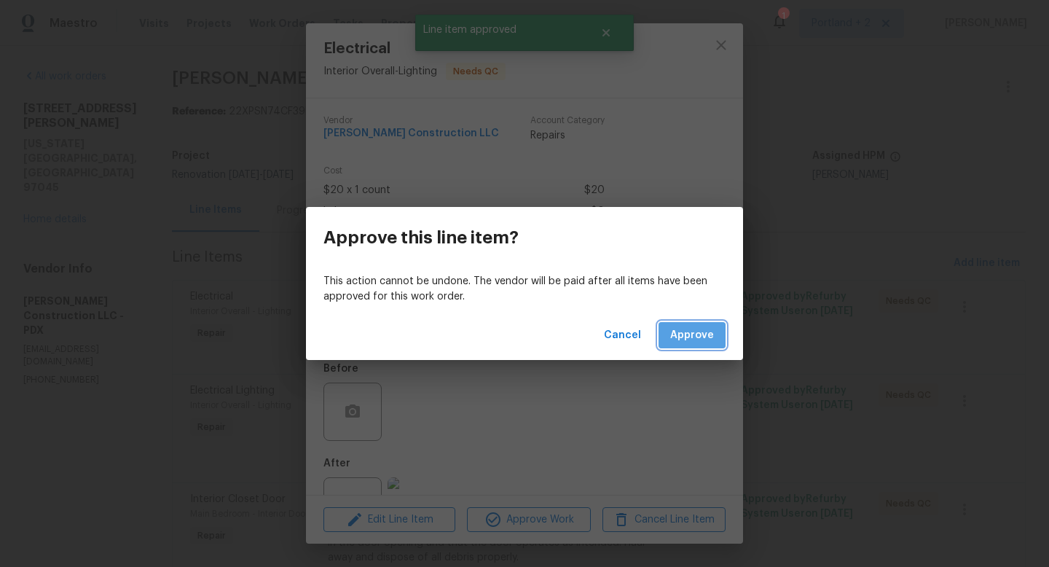
click at [688, 333] on span "Approve" at bounding box center [692, 335] width 44 height 18
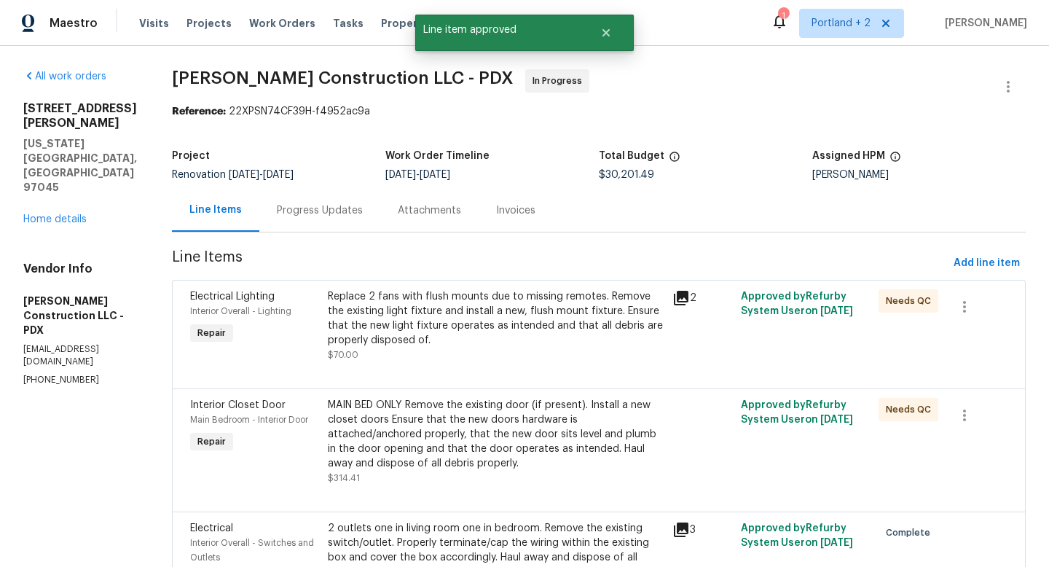
click at [537, 320] on div "Replace 2 fans with flush mounts due to missing remotes. Remove the existing li…" at bounding box center [496, 318] width 336 height 58
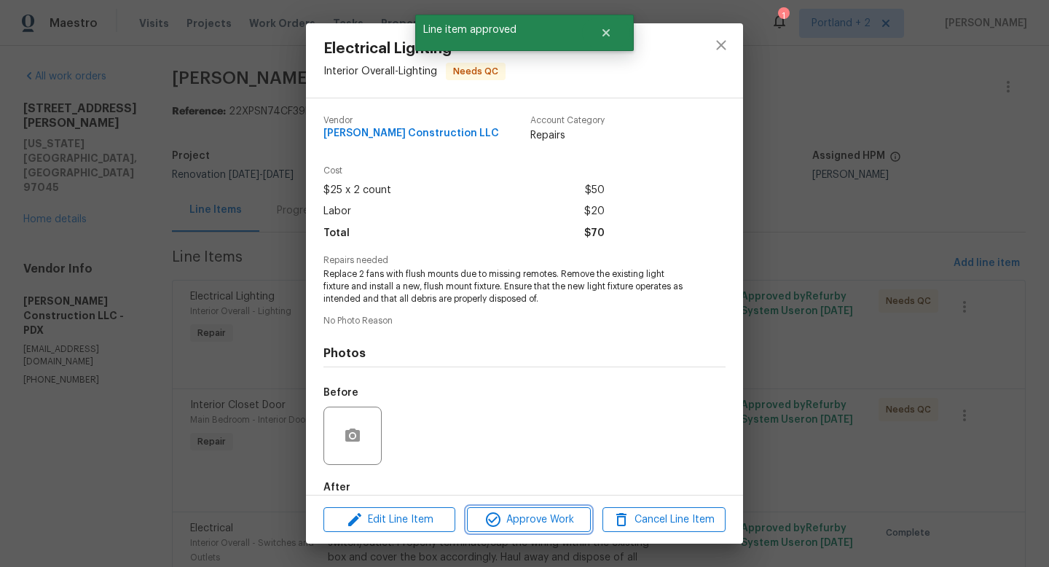
click at [534, 519] on span "Approve Work" at bounding box center [528, 519] width 114 height 18
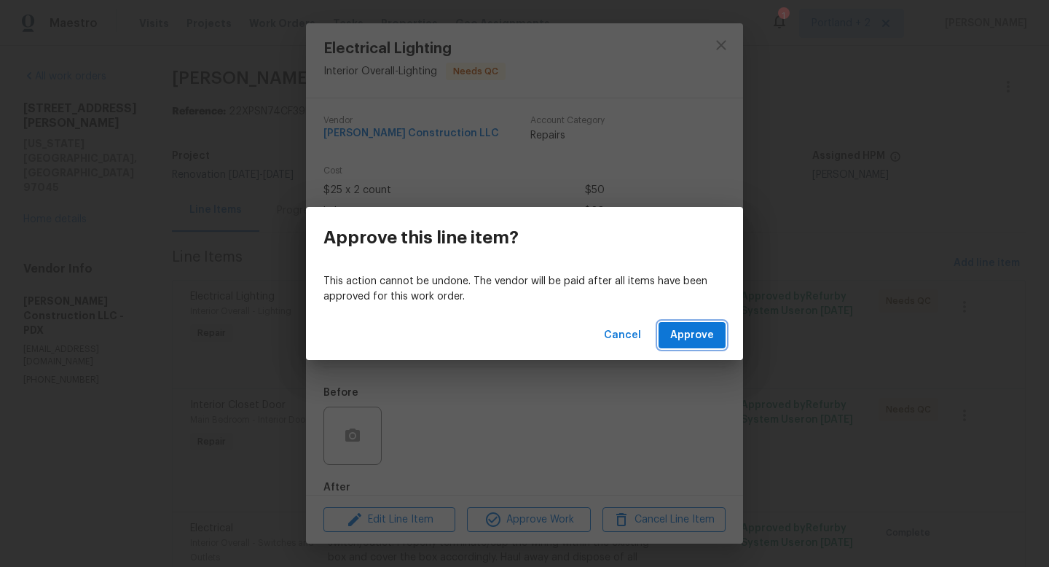
click at [693, 323] on button "Approve" at bounding box center [691, 335] width 67 height 27
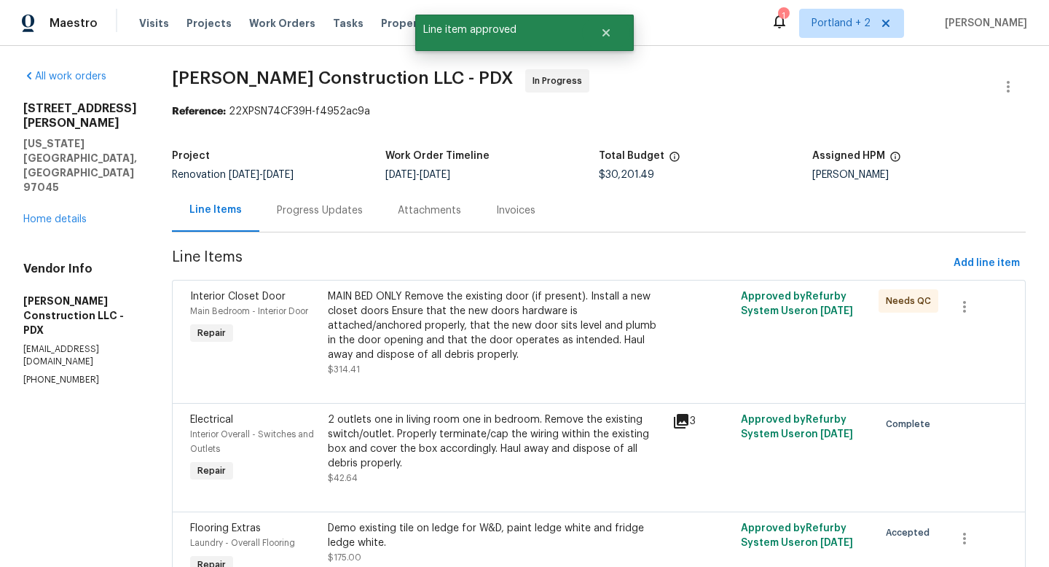
scroll to position [23, 0]
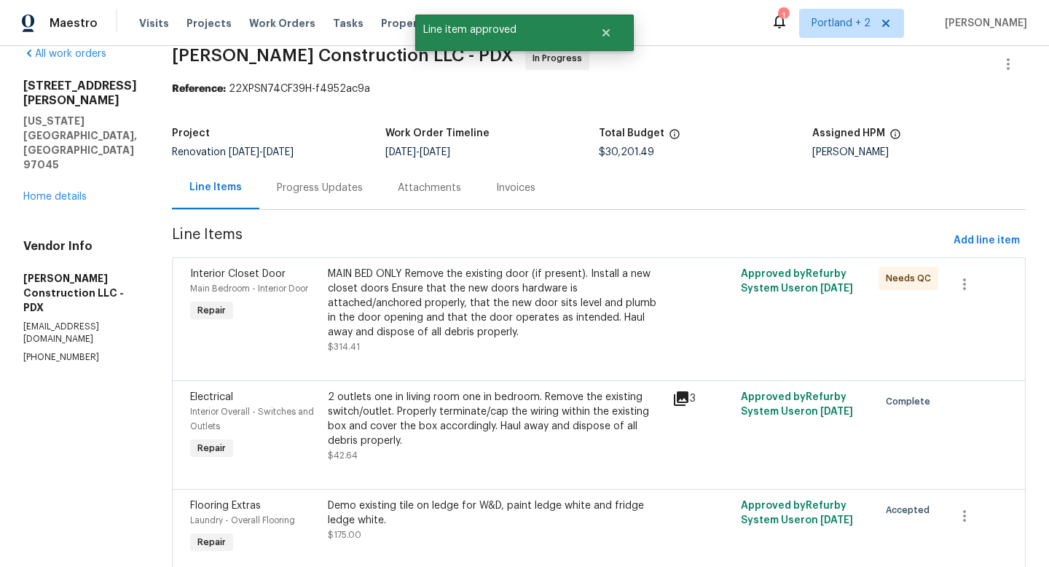
click at [518, 313] on div "MAIN BED ONLY Remove the existing door (if present). Install a new closet doors…" at bounding box center [496, 303] width 336 height 73
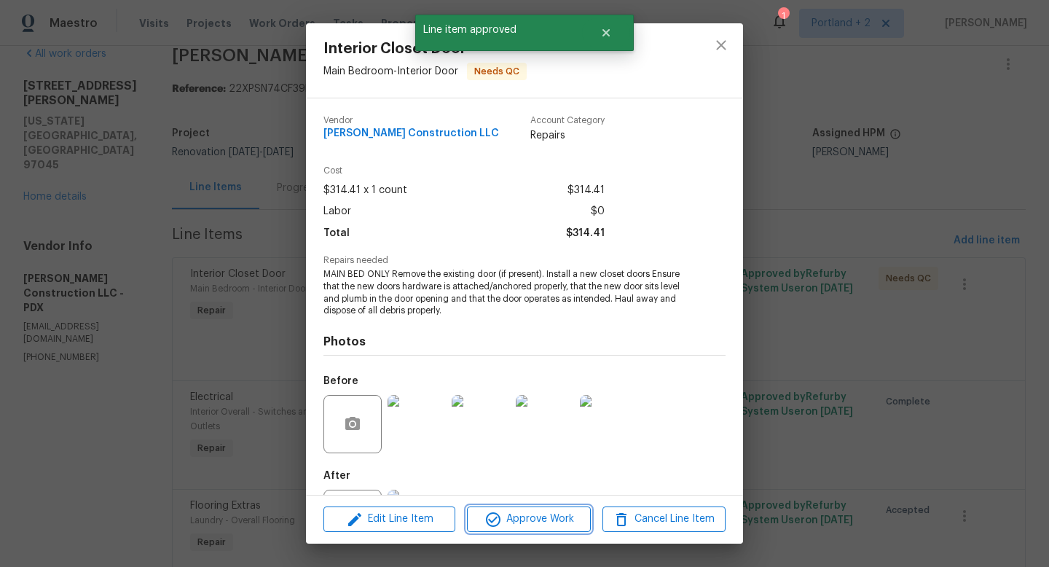
click at [516, 521] on span "Approve Work" at bounding box center [528, 519] width 114 height 18
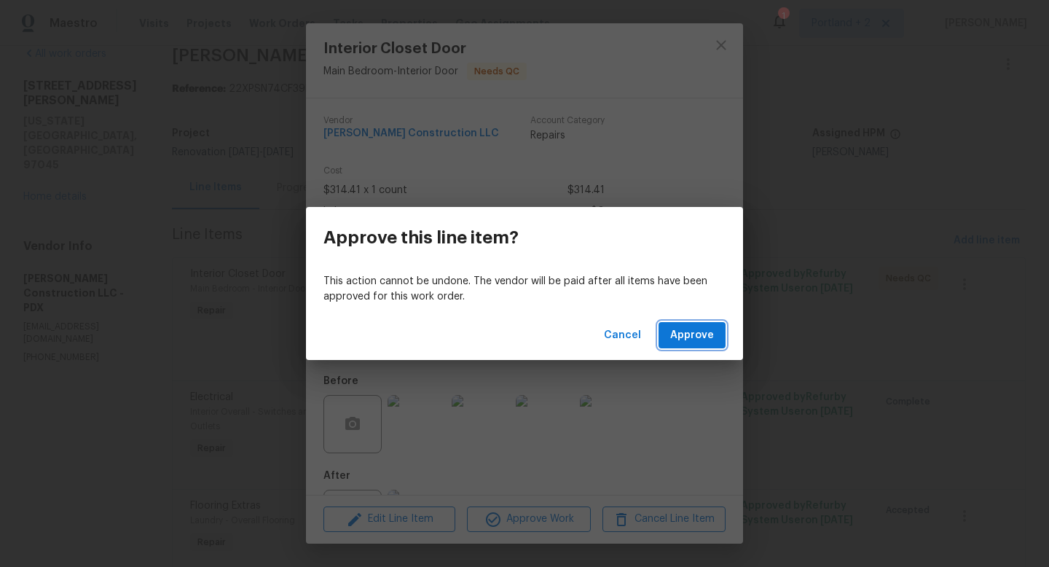
click at [687, 330] on span "Approve" at bounding box center [692, 335] width 44 height 18
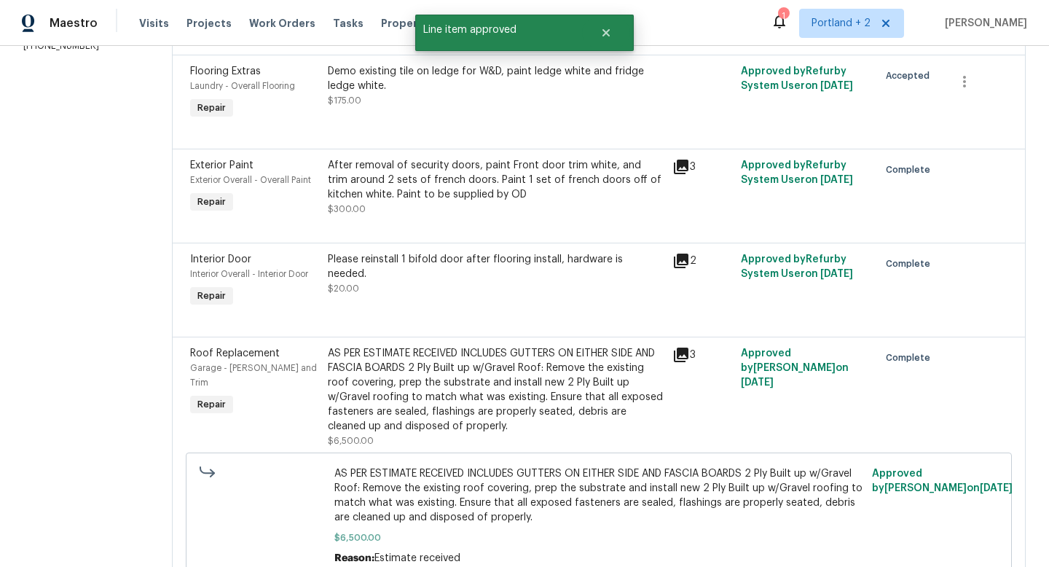
scroll to position [0, 0]
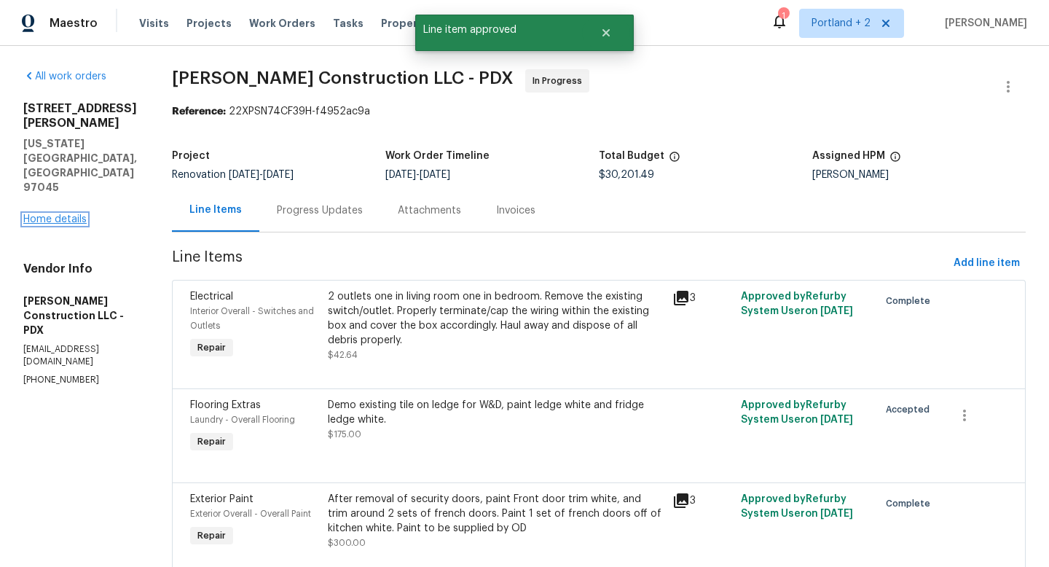
click at [82, 214] on link "Home details" at bounding box center [54, 219] width 63 height 10
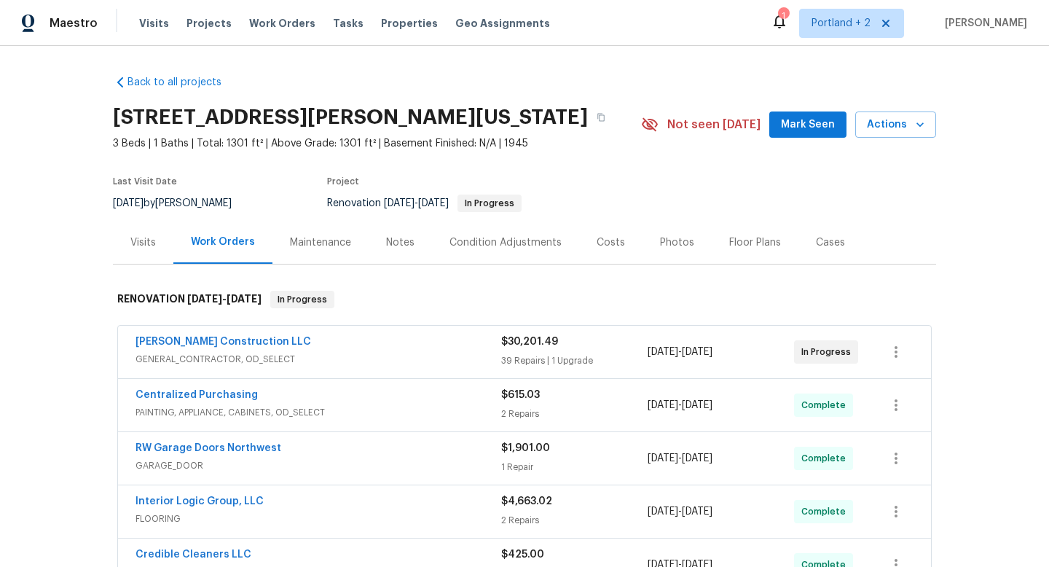
click at [275, 343] on div "[PERSON_NAME] Construction LLC" at bounding box center [318, 342] width 366 height 17
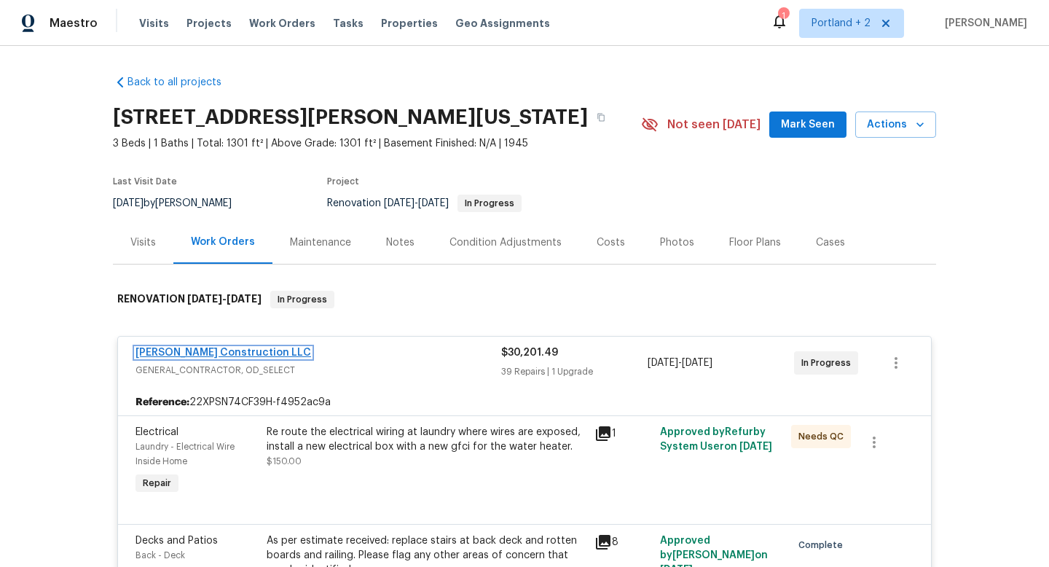
click at [241, 352] on link "[PERSON_NAME] Construction LLC" at bounding box center [223, 352] width 176 height 10
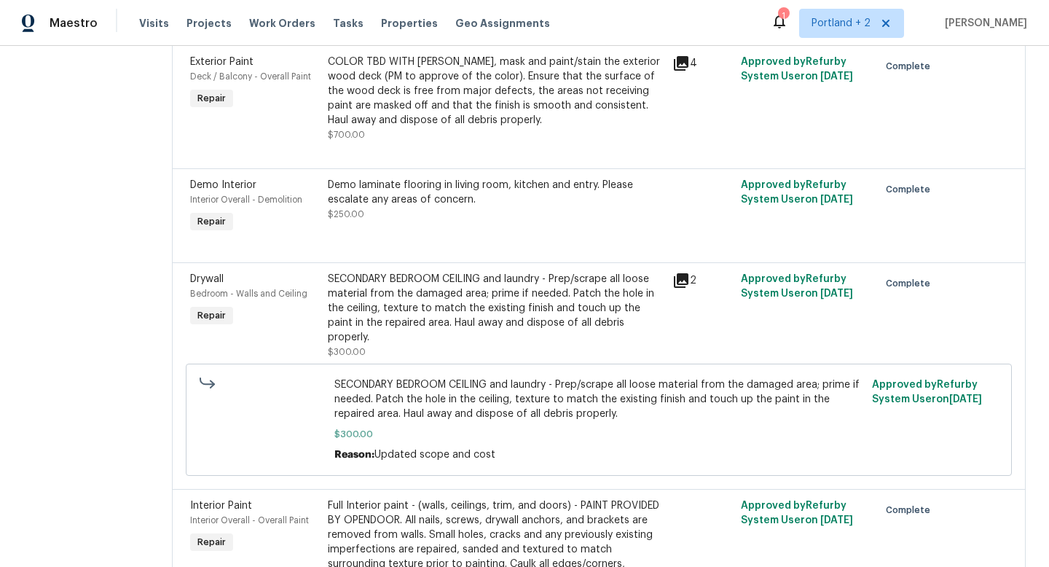
scroll to position [5, 0]
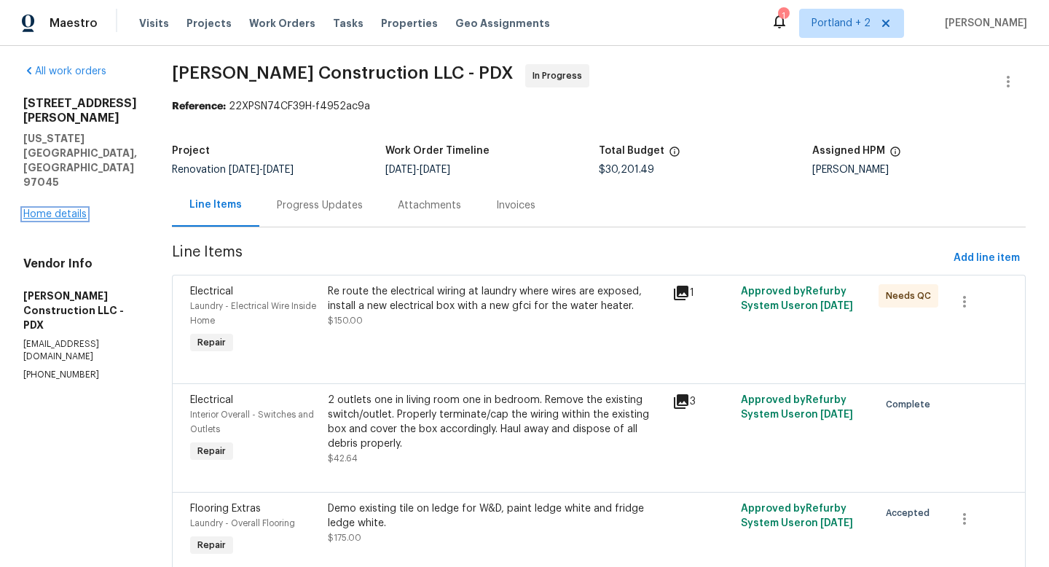
click at [79, 209] on link "Home details" at bounding box center [54, 214] width 63 height 10
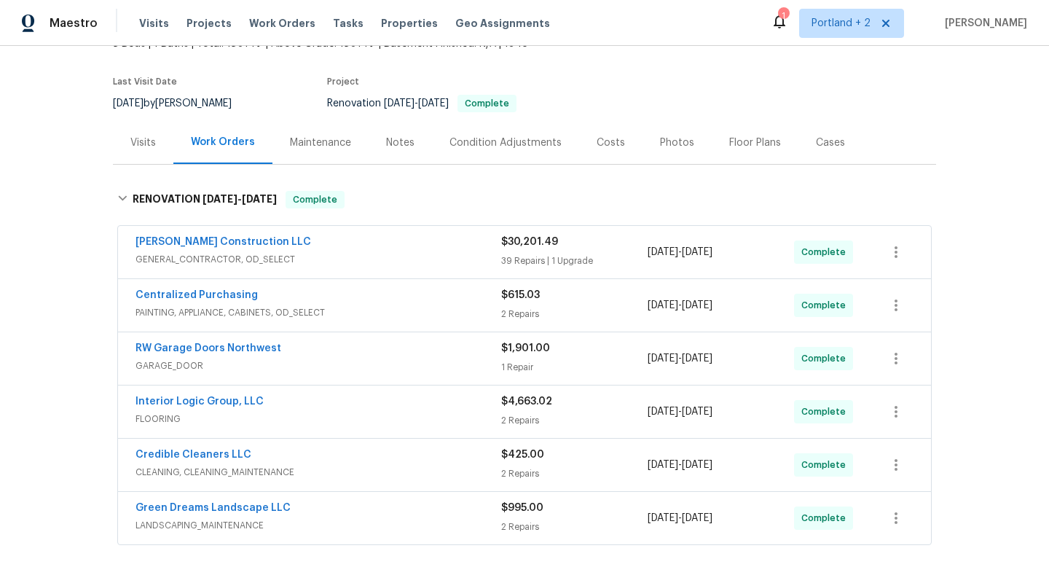
scroll to position [154, 0]
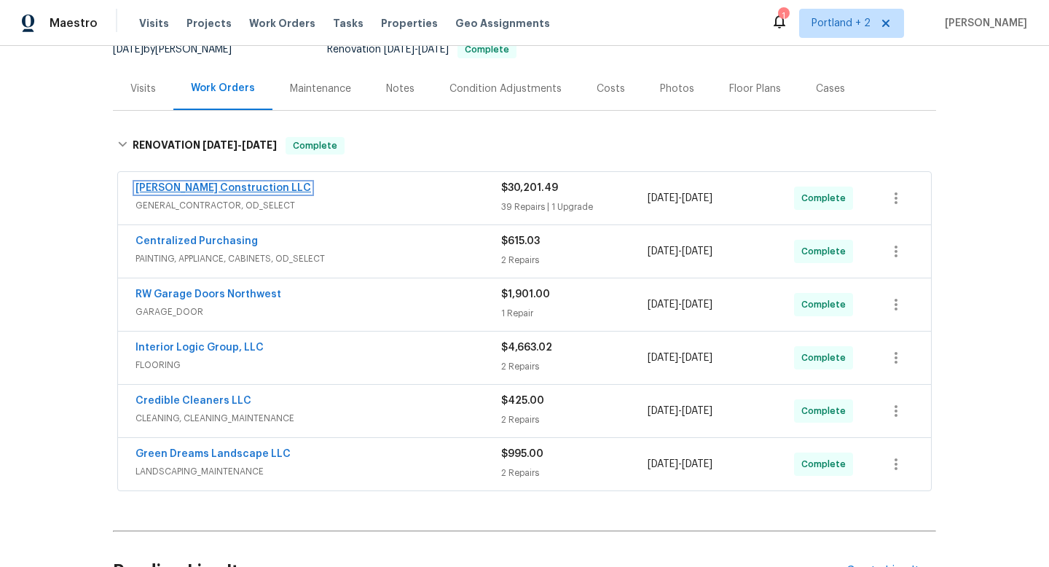
click at [219, 186] on link "[PERSON_NAME] Construction LLC" at bounding box center [223, 188] width 176 height 10
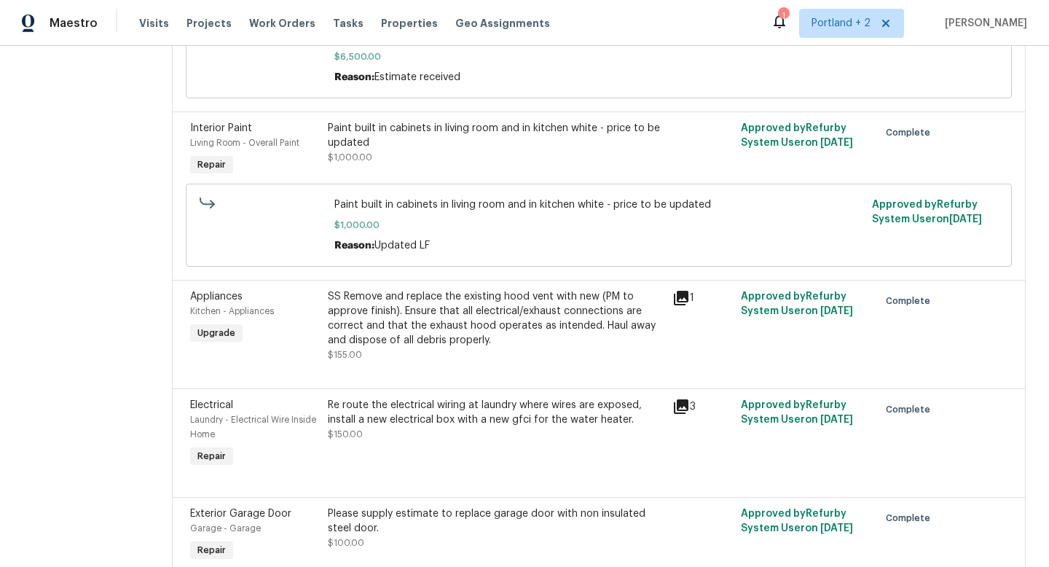
scroll to position [35, 0]
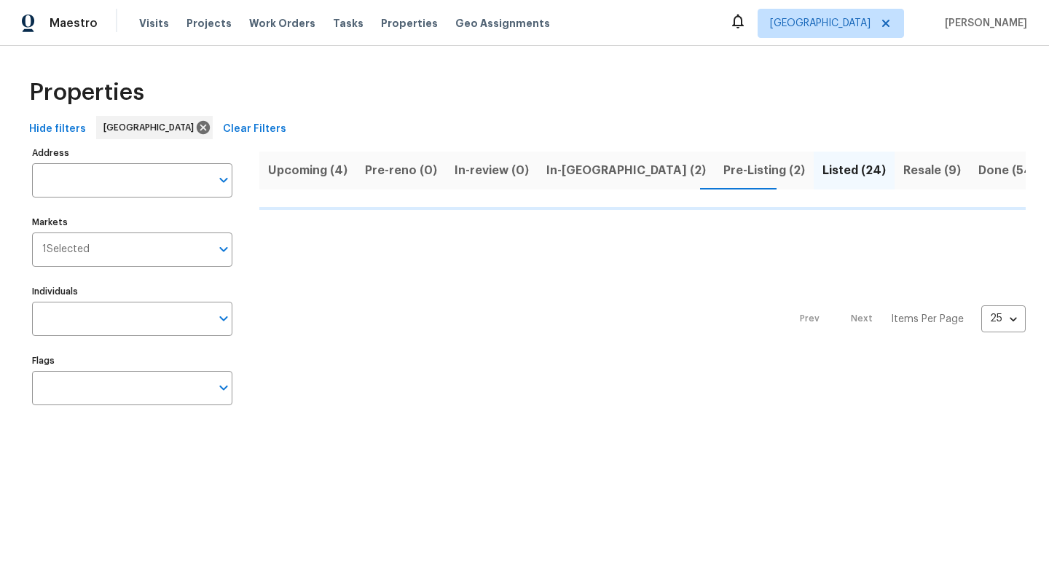
click at [567, 172] on span "In-reno (2)" at bounding box center [625, 170] width 159 height 20
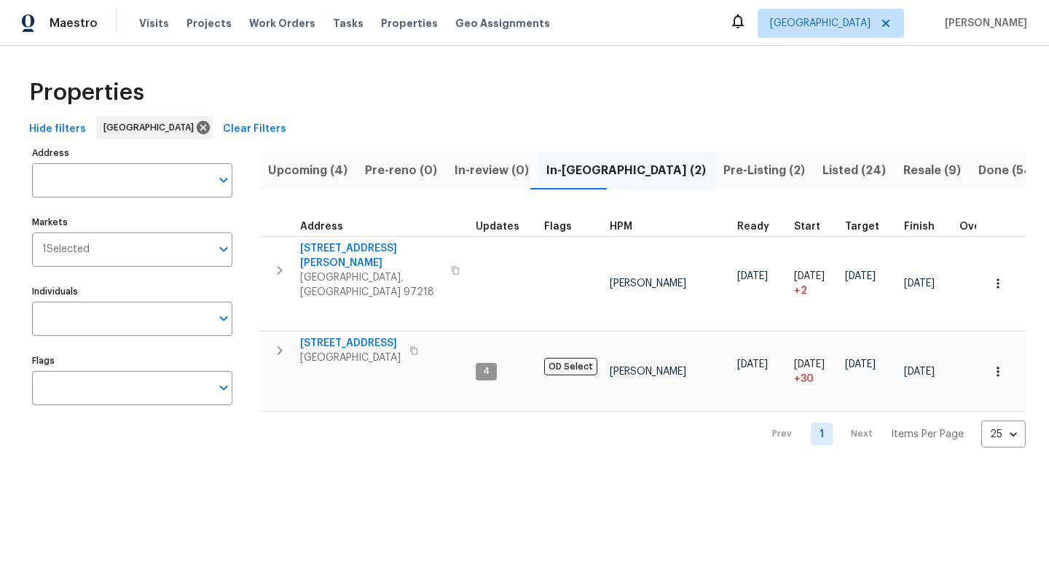
click at [312, 169] on span "Upcoming (4)" at bounding box center [307, 170] width 79 height 20
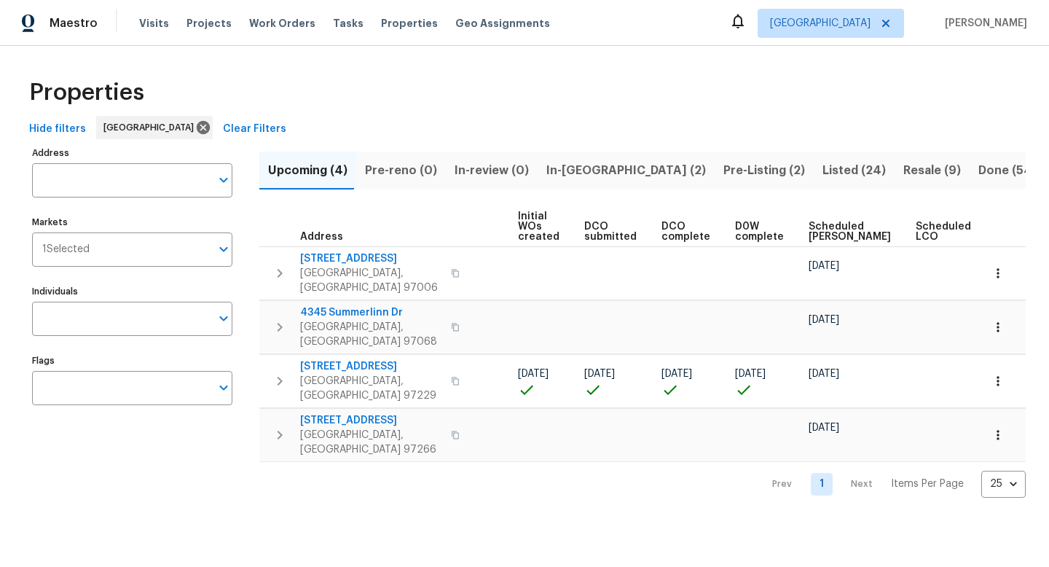
scroll to position [0, 136]
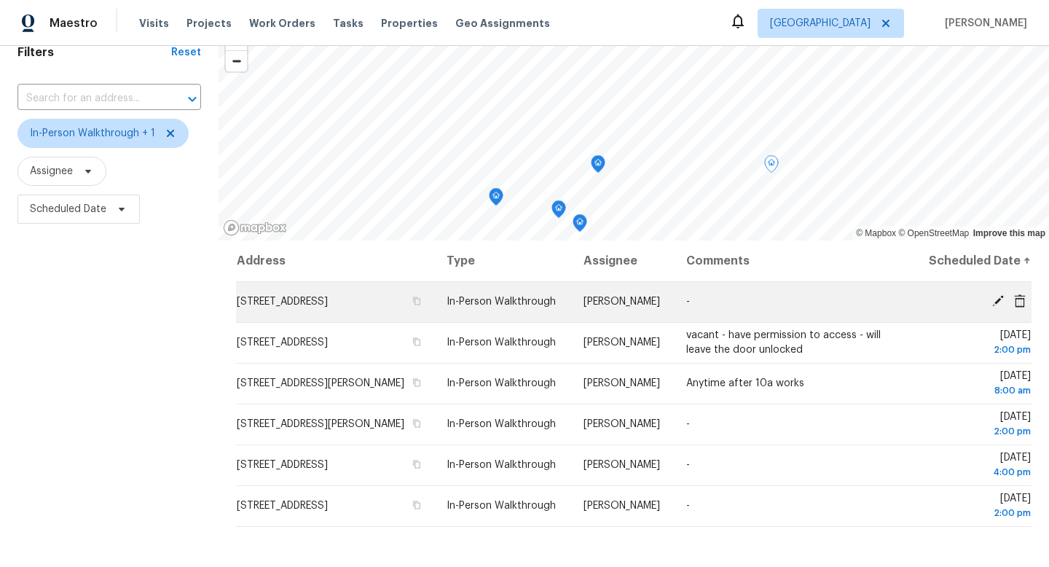
scroll to position [63, 0]
